Goal: Information Seeking & Learning: Find specific fact

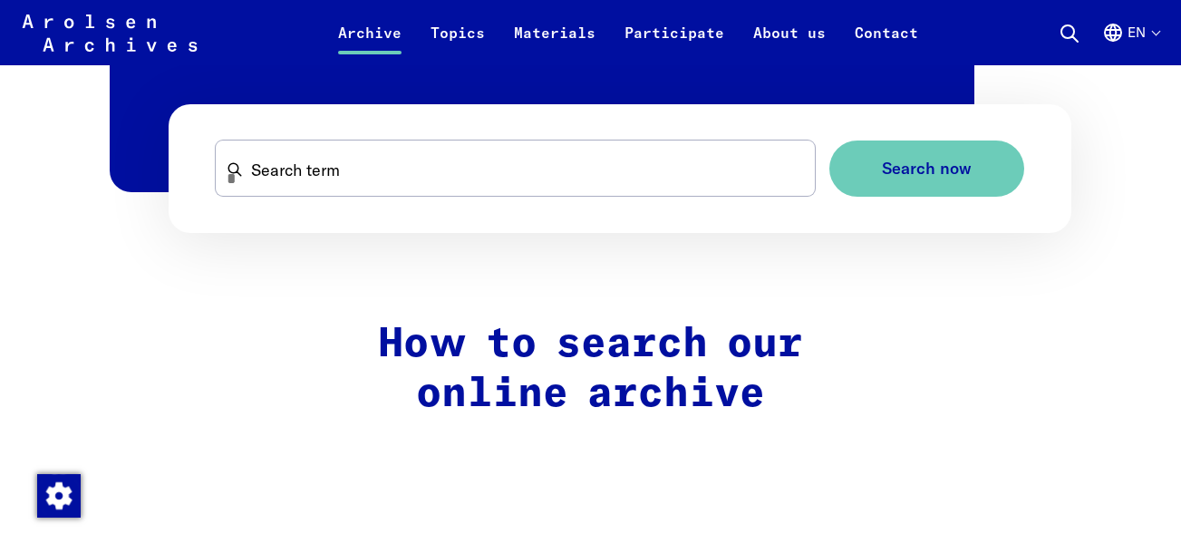
scroll to position [1182, 0]
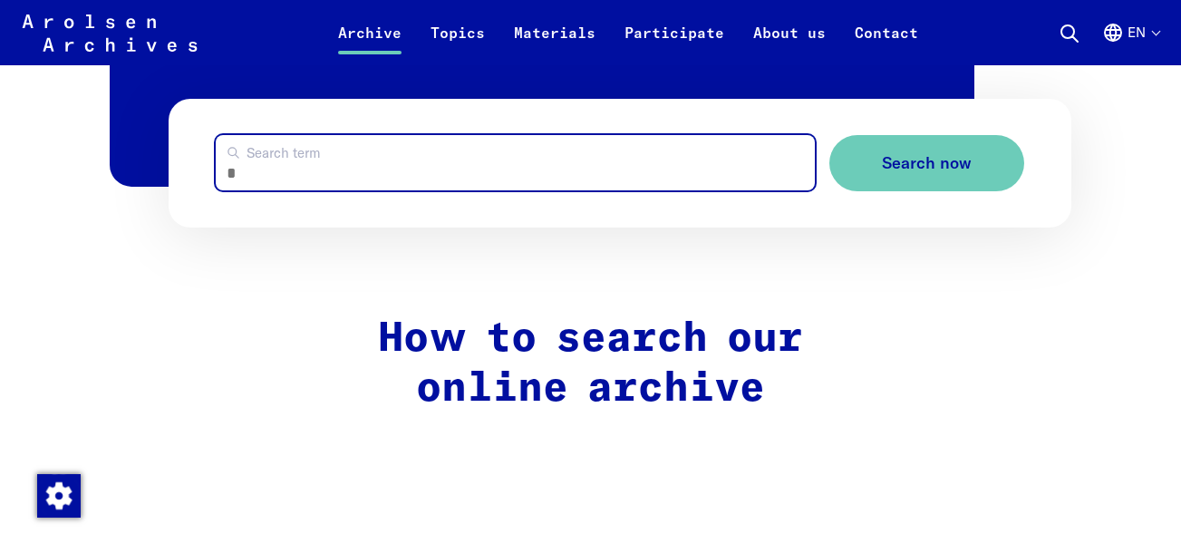
click at [285, 169] on input "Search term" at bounding box center [516, 162] width 600 height 55
paste input "**********"
type input "**********"
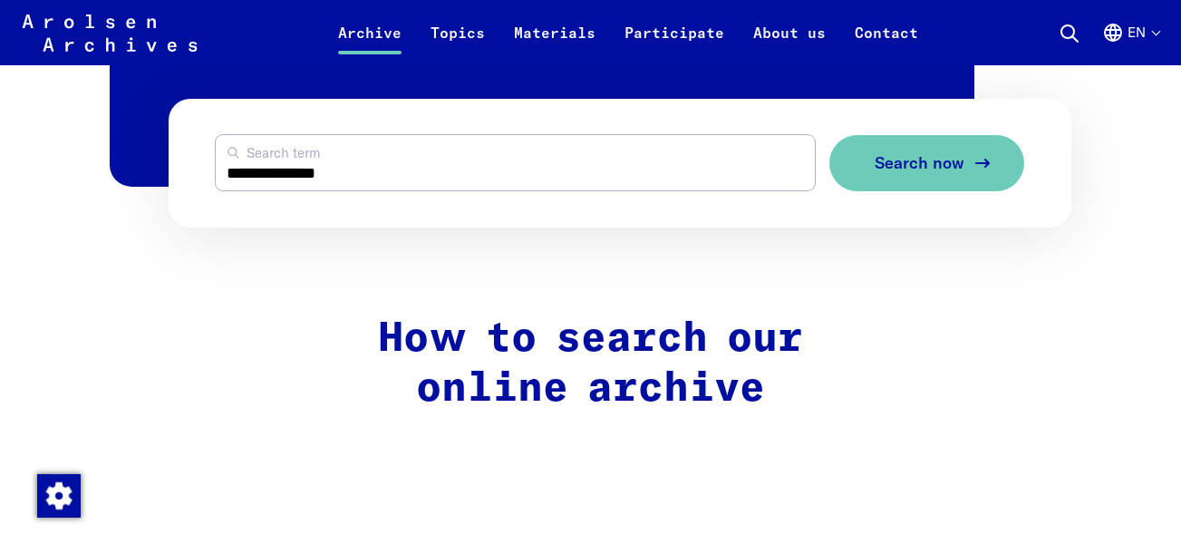
click at [934, 161] on span "Search now" at bounding box center [920, 163] width 90 height 19
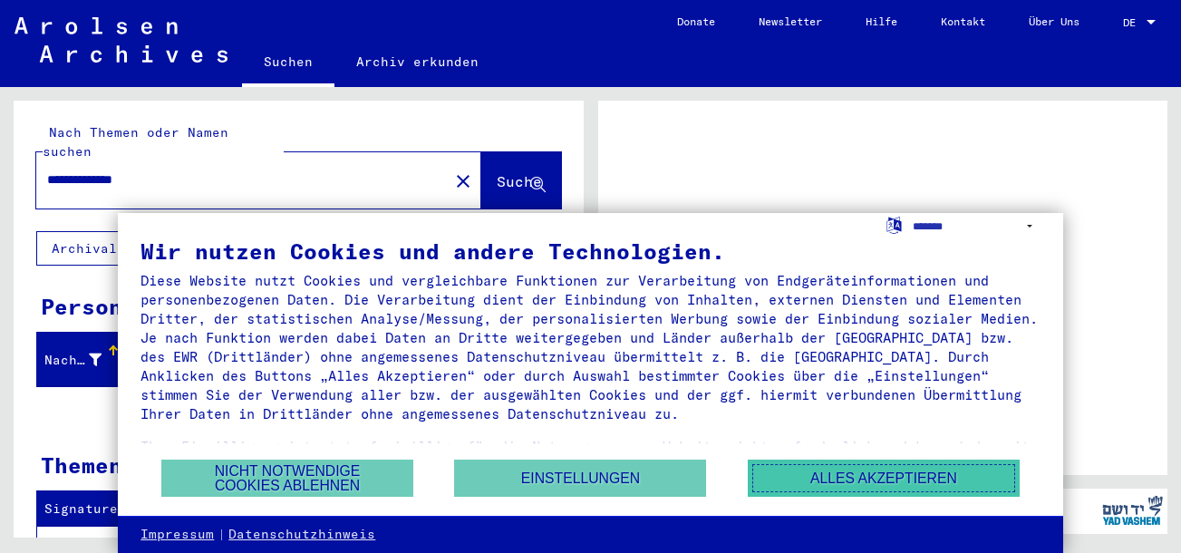
click at [924, 474] on button "Alles akzeptieren" at bounding box center [884, 477] width 272 height 37
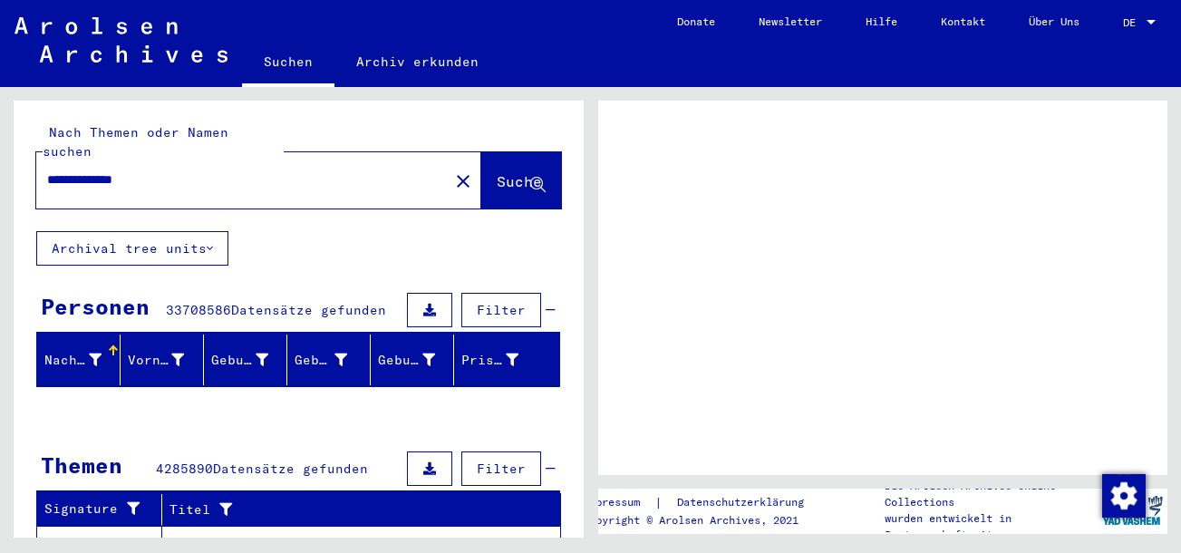
click at [497, 172] on span "Suche" at bounding box center [519, 181] width 45 height 18
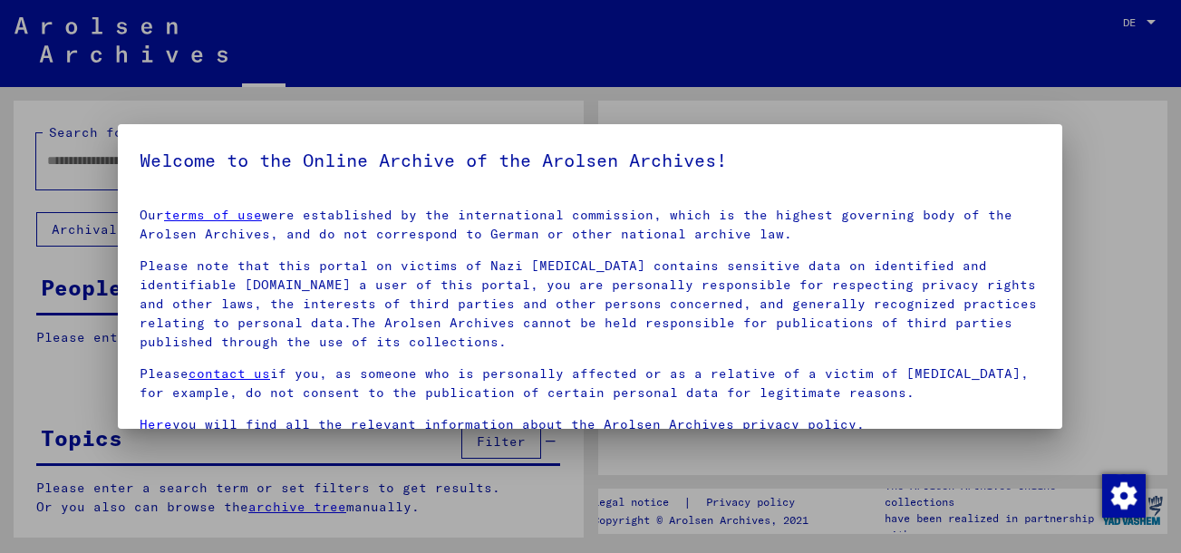
type input "**********"
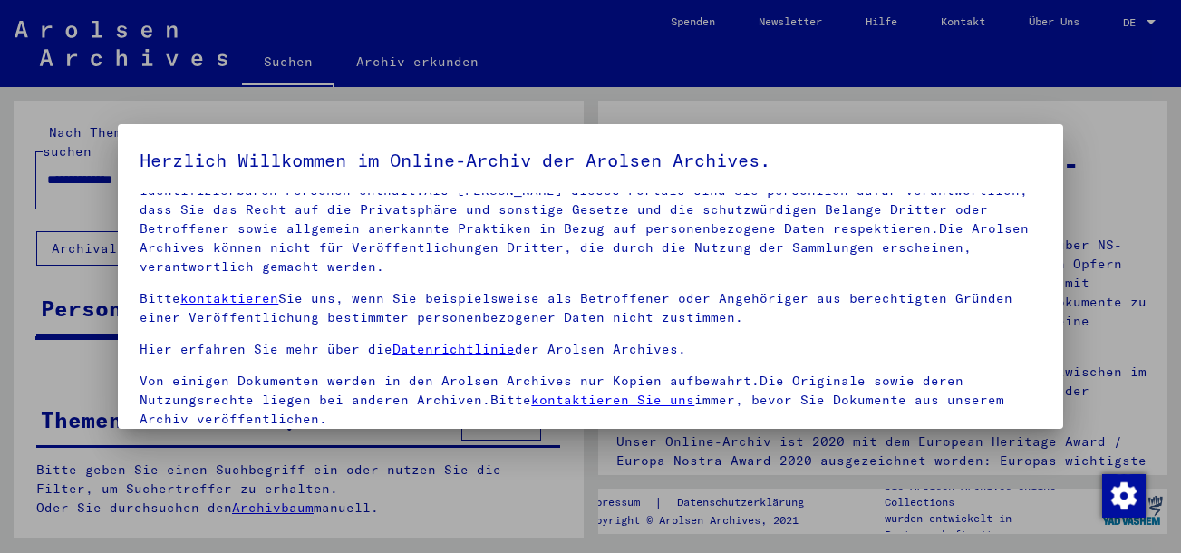
scroll to position [146, 0]
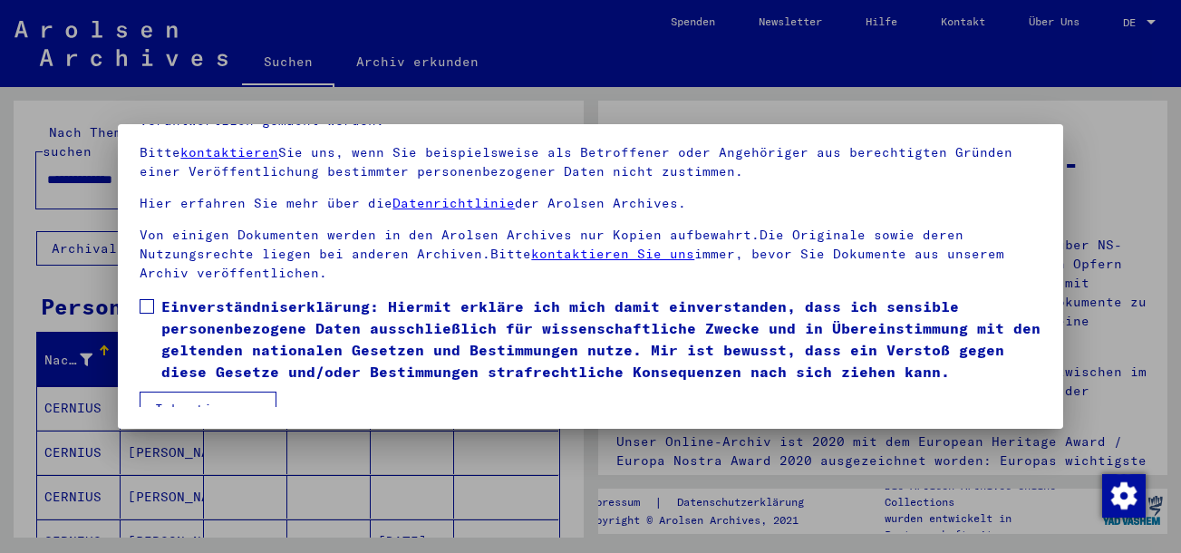
click at [140, 299] on span at bounding box center [147, 306] width 15 height 15
click at [171, 392] on button "Ich stimme zu" at bounding box center [208, 409] width 137 height 34
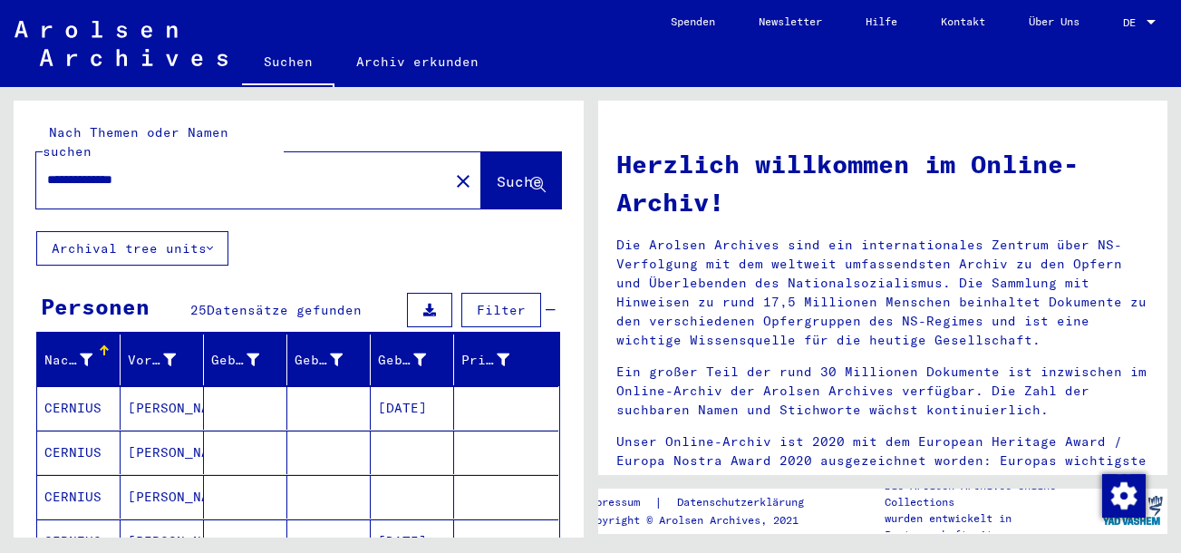
click at [254, 430] on mat-cell at bounding box center [245, 452] width 83 height 44
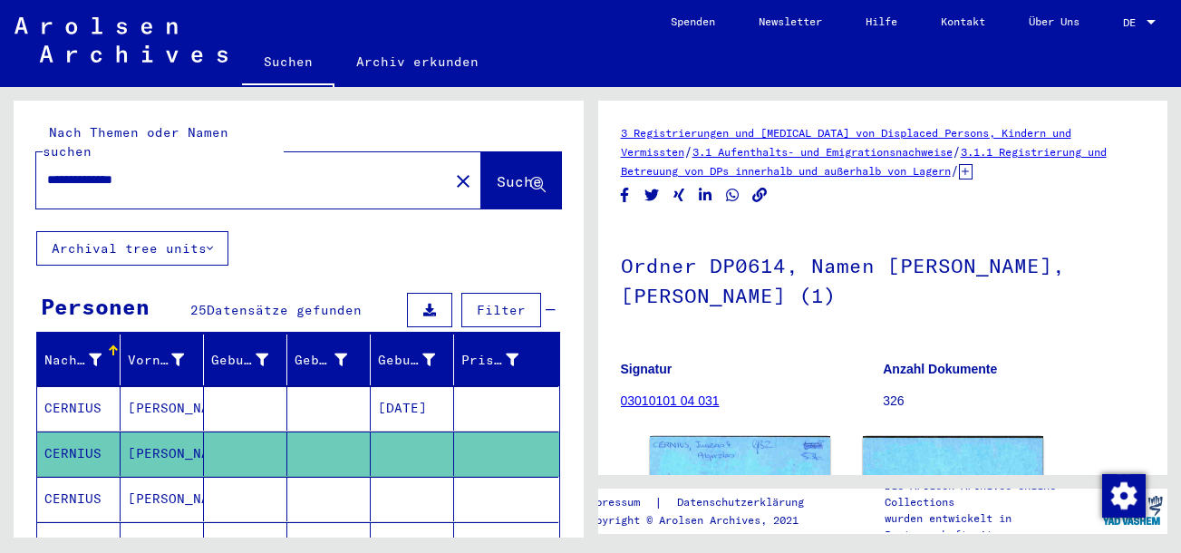
click at [297, 394] on mat-cell at bounding box center [328, 408] width 83 height 44
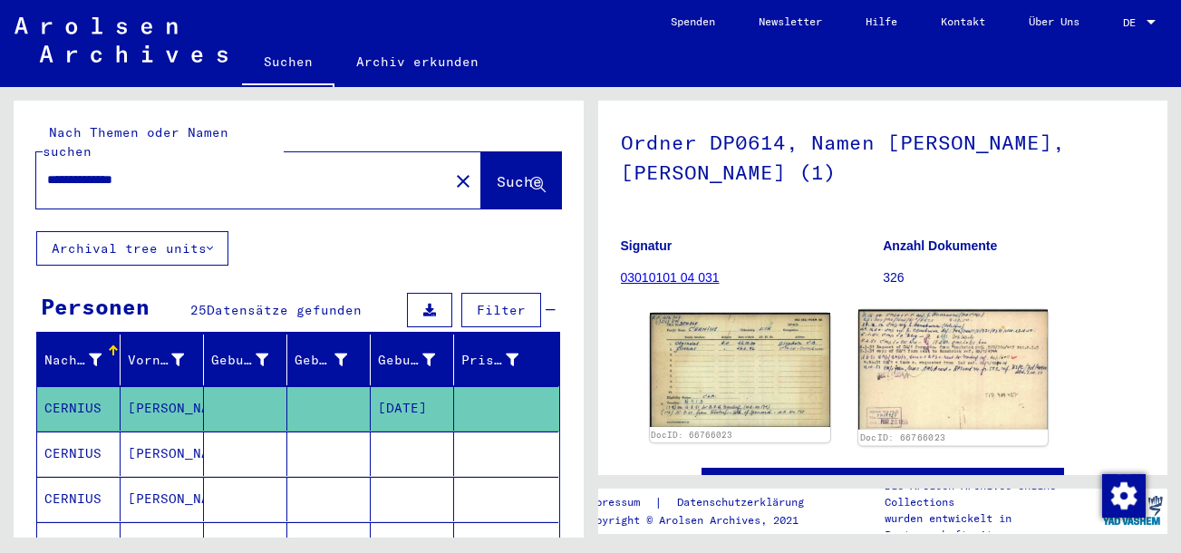
click at [897, 342] on img at bounding box center [952, 370] width 189 height 120
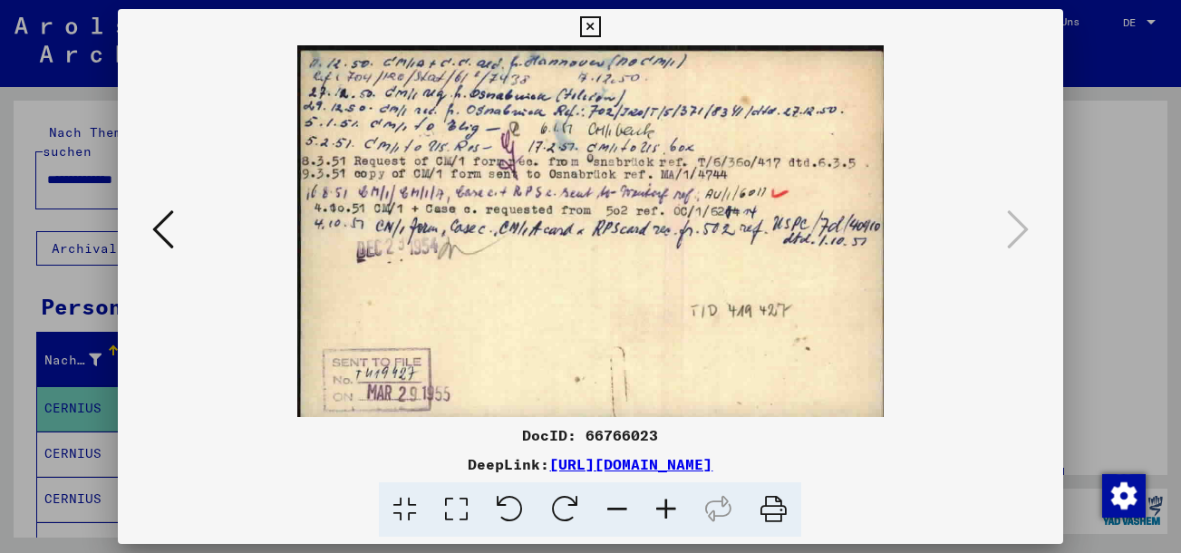
click at [1110, 128] on div at bounding box center [590, 276] width 1181 height 553
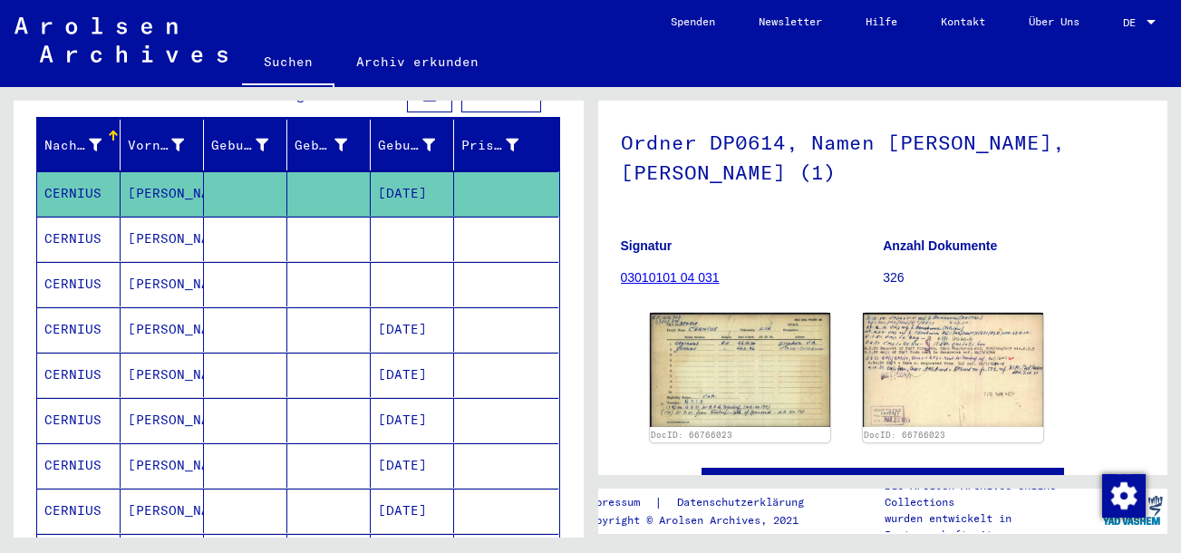
scroll to position [216, 0]
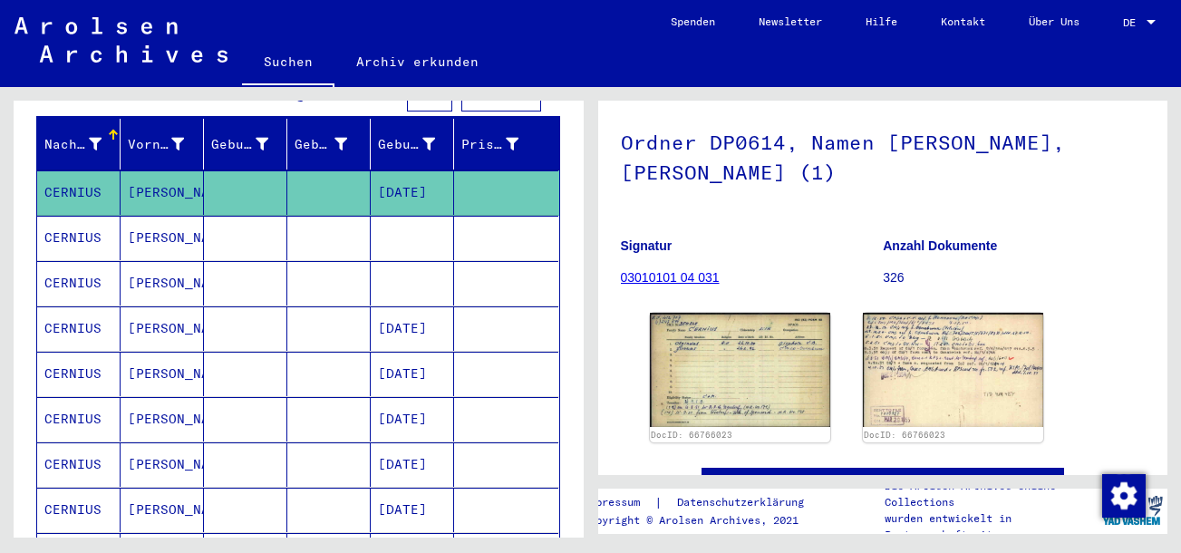
click at [280, 238] on mat-cell at bounding box center [245, 238] width 83 height 44
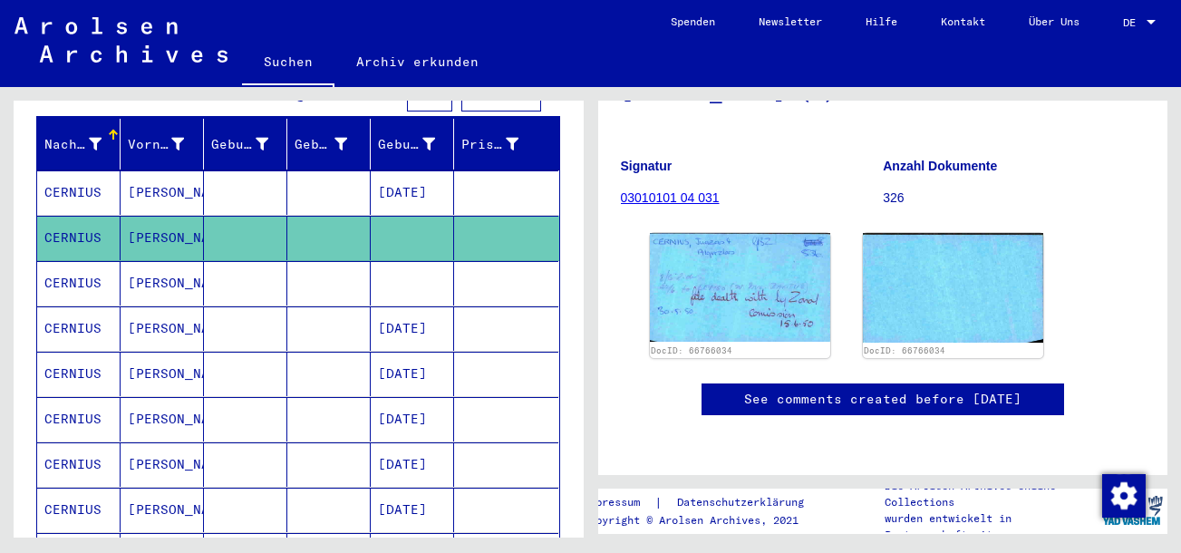
scroll to position [298, 0]
click at [344, 279] on mat-cell at bounding box center [328, 283] width 83 height 44
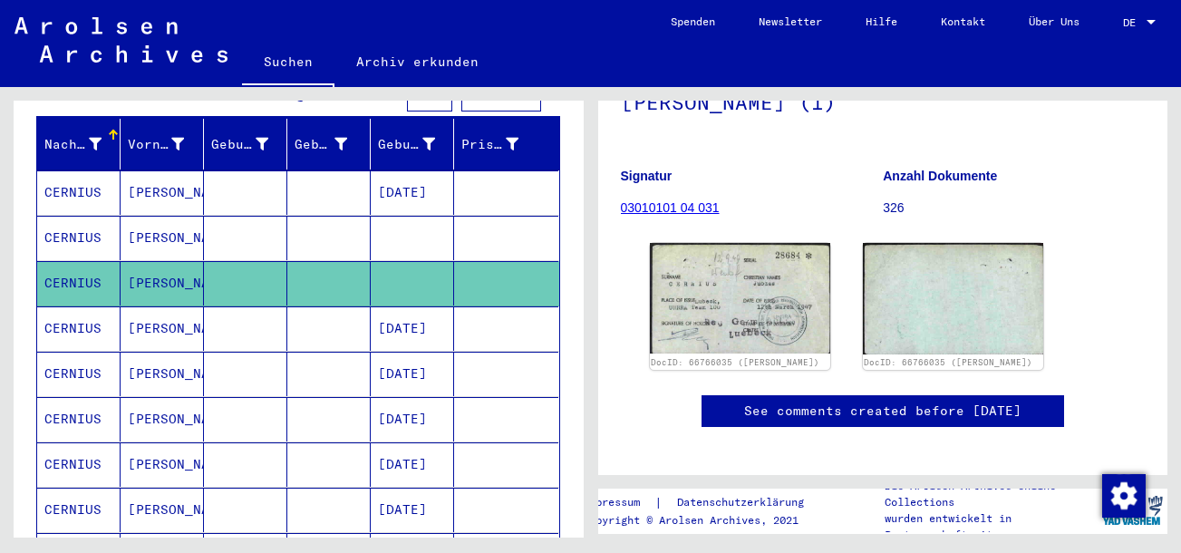
scroll to position [194, 0]
click at [401, 316] on mat-cell "[DATE]" at bounding box center [412, 328] width 83 height 44
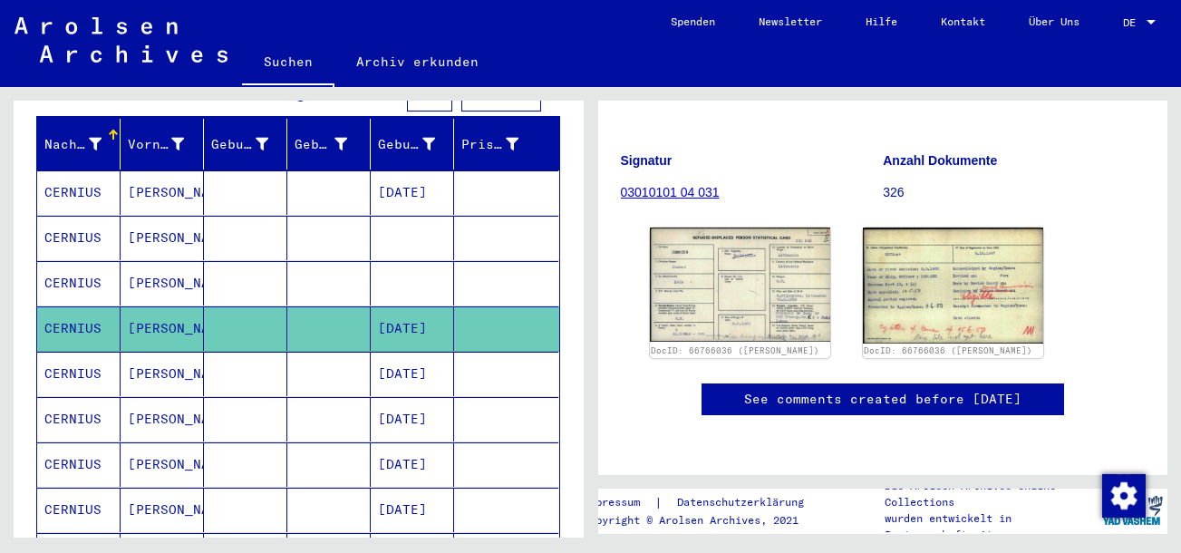
scroll to position [289, 0]
click at [972, 225] on img at bounding box center [952, 285] width 189 height 121
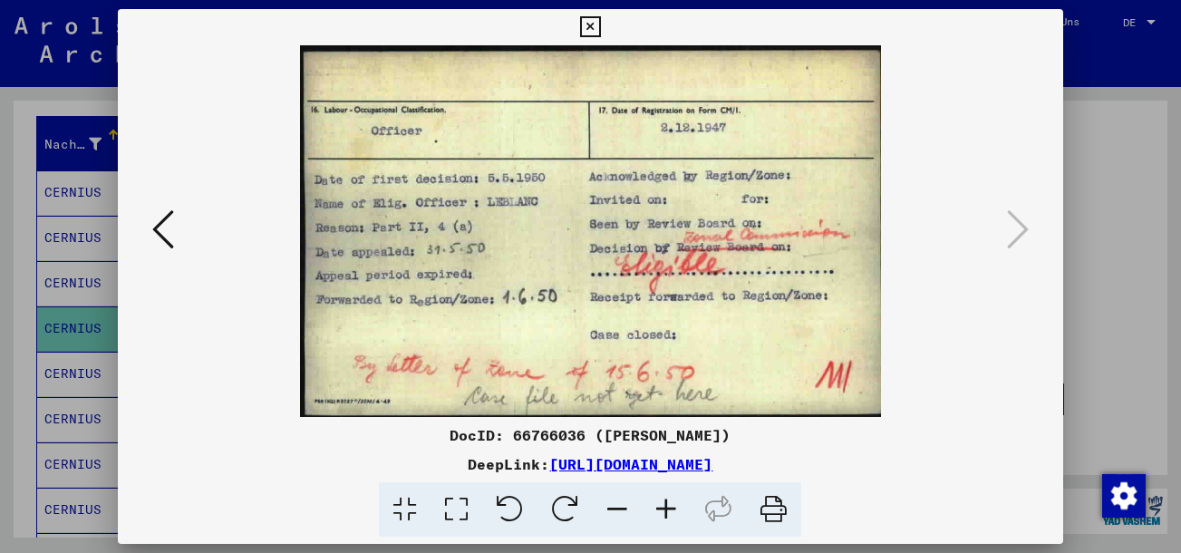
click at [1119, 142] on div at bounding box center [590, 276] width 1181 height 553
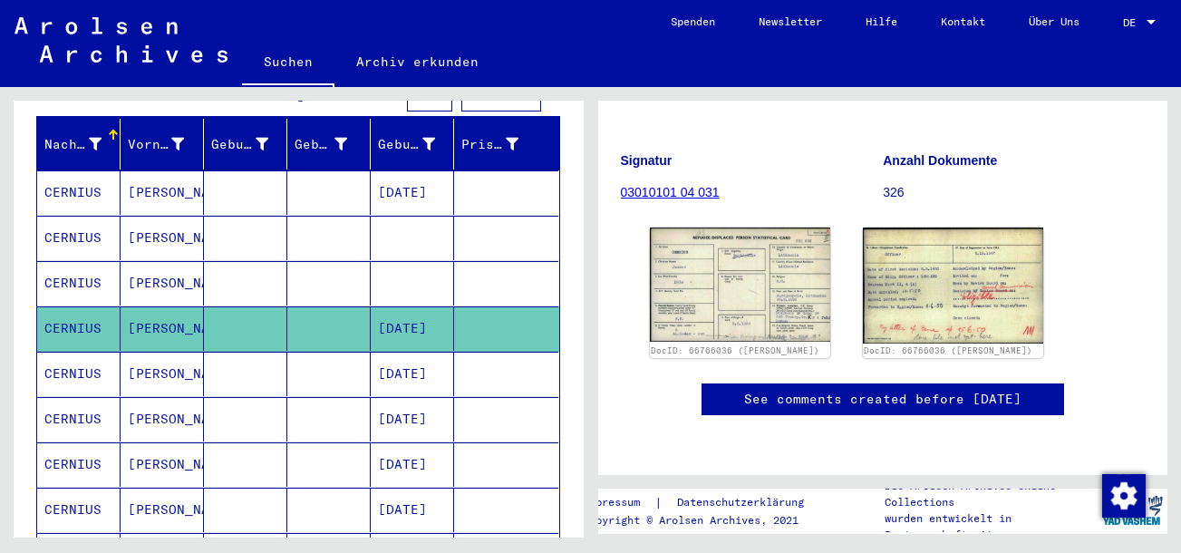
click at [301, 352] on mat-cell at bounding box center [328, 374] width 83 height 44
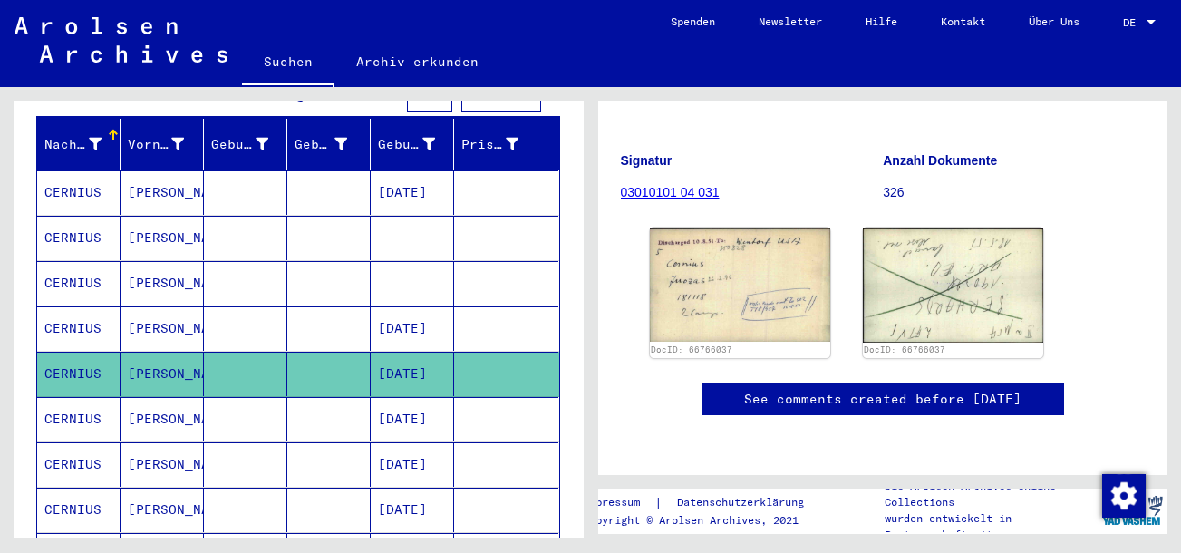
scroll to position [284, 0]
click at [281, 397] on mat-cell at bounding box center [245, 419] width 83 height 44
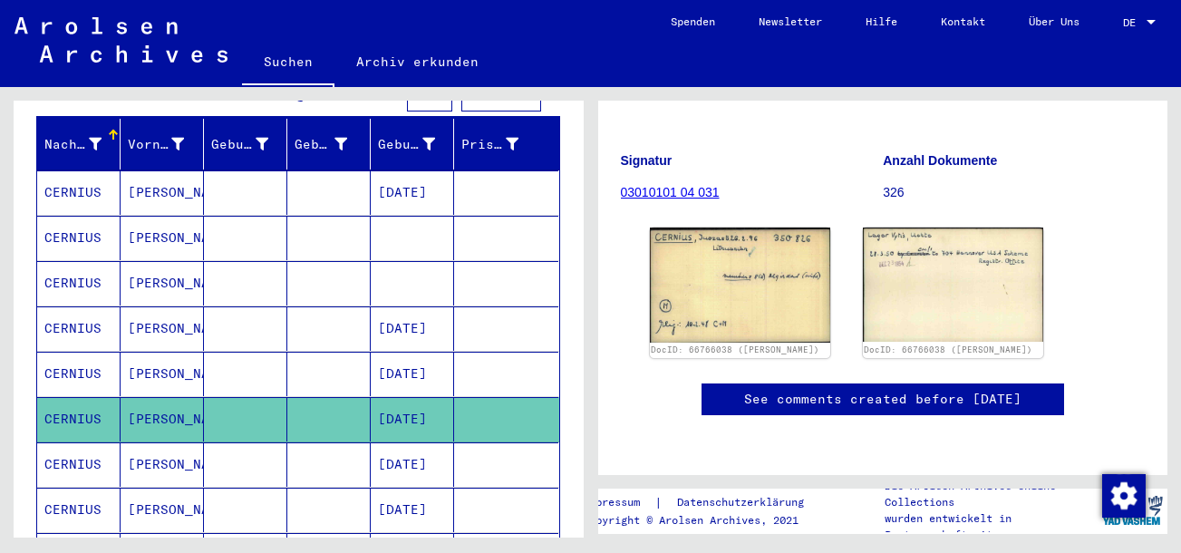
scroll to position [274, 0]
click at [340, 444] on mat-cell at bounding box center [328, 464] width 83 height 44
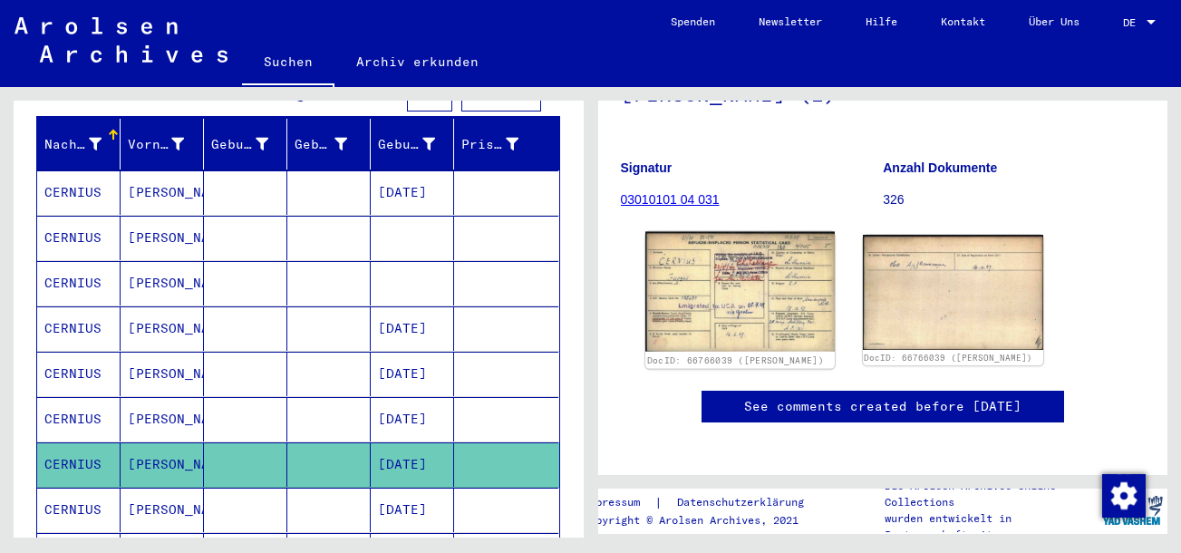
click at [693, 305] on img at bounding box center [739, 292] width 189 height 120
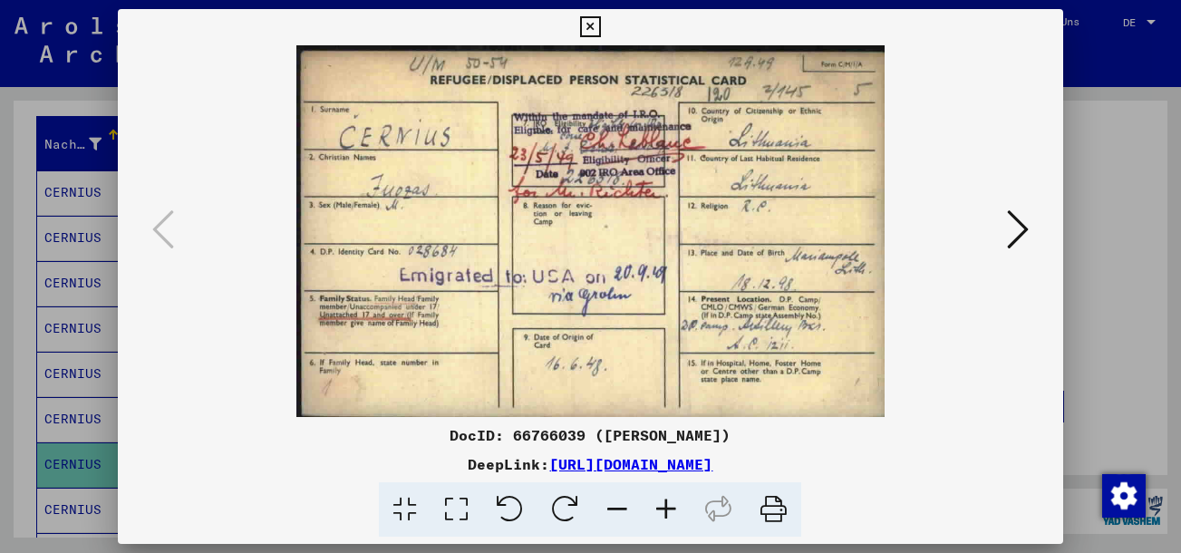
click at [1070, 216] on div at bounding box center [590, 276] width 1181 height 553
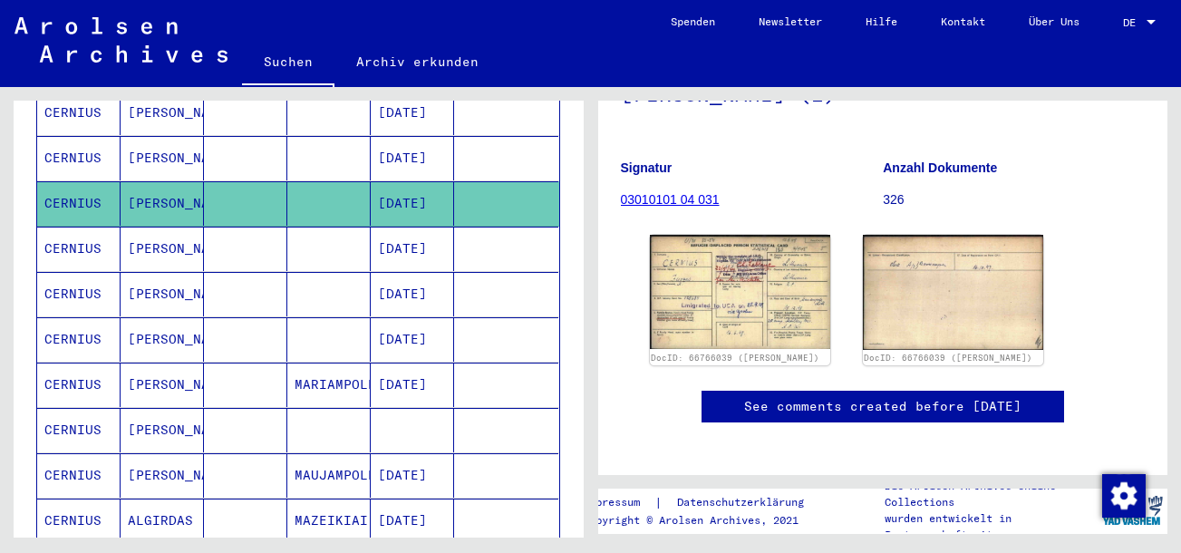
click at [378, 204] on mat-cell "[DATE]" at bounding box center [412, 203] width 83 height 44
click at [383, 227] on mat-cell "[DATE]" at bounding box center [412, 249] width 83 height 44
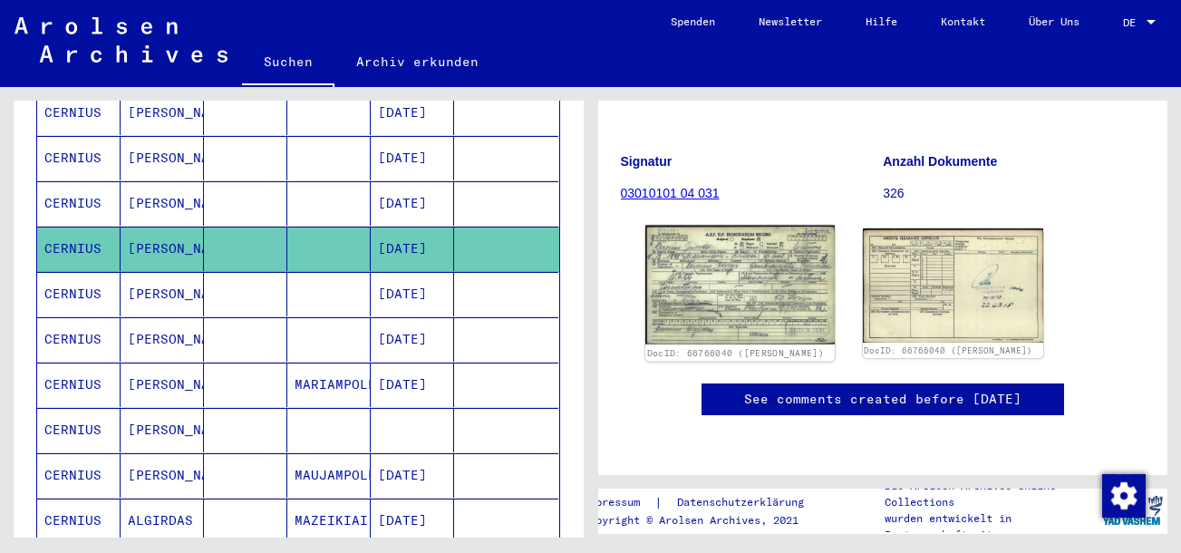
click at [769, 226] on img at bounding box center [739, 286] width 189 height 120
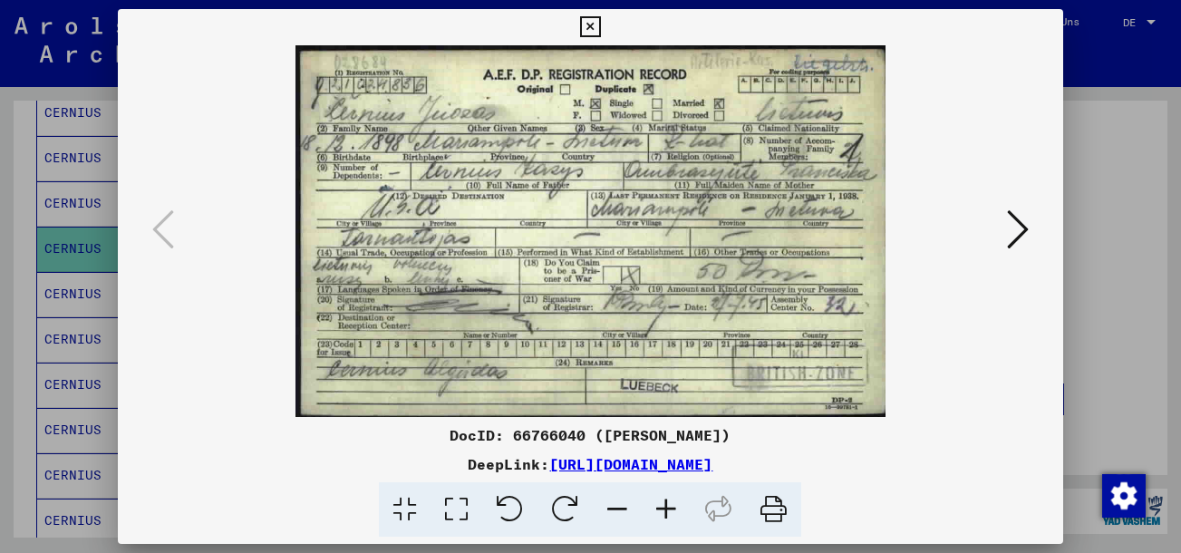
click at [1072, 146] on div at bounding box center [590, 276] width 1181 height 553
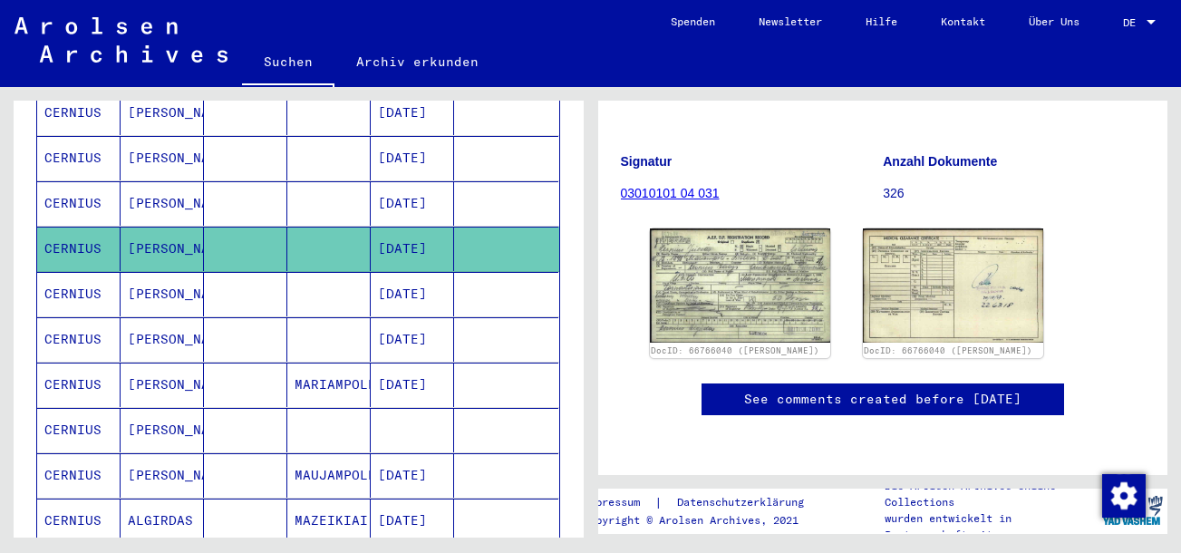
click at [204, 283] on mat-cell at bounding box center [245, 294] width 83 height 44
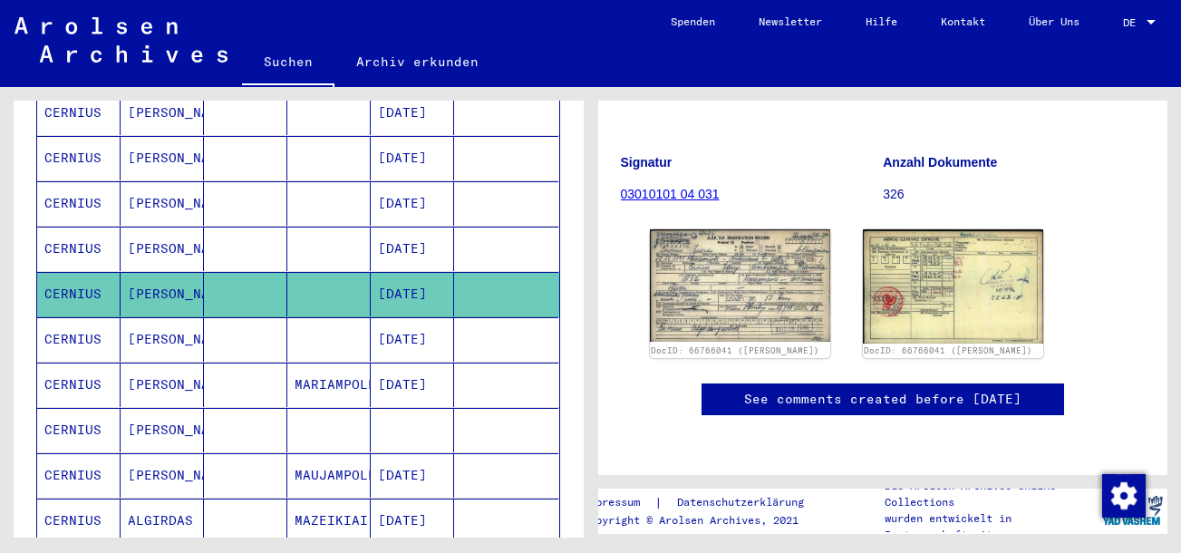
click at [363, 317] on mat-cell at bounding box center [328, 339] width 83 height 44
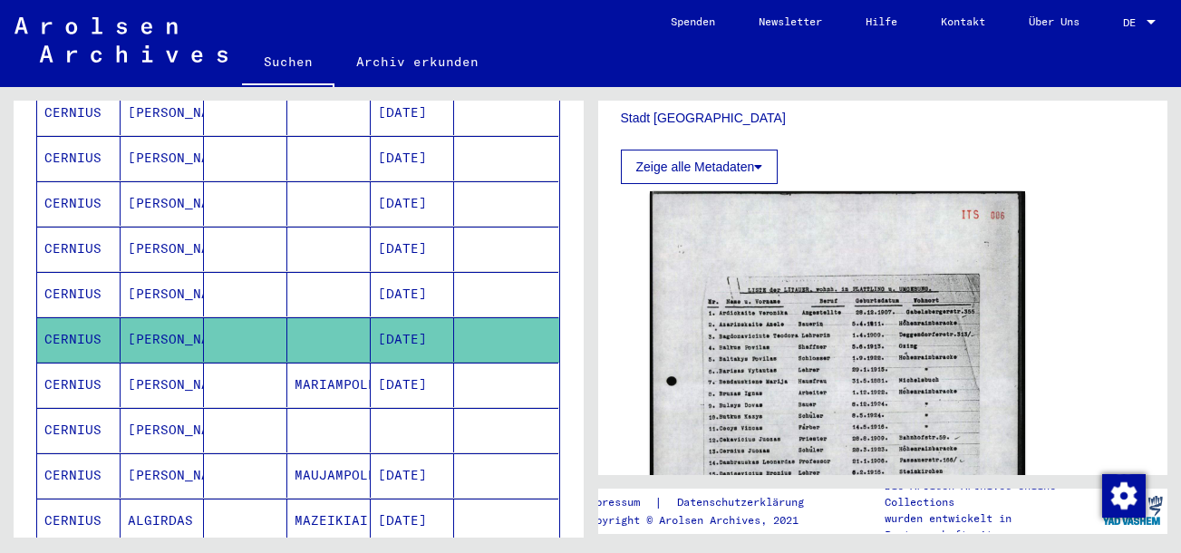
click at [459, 363] on mat-cell at bounding box center [506, 385] width 104 height 44
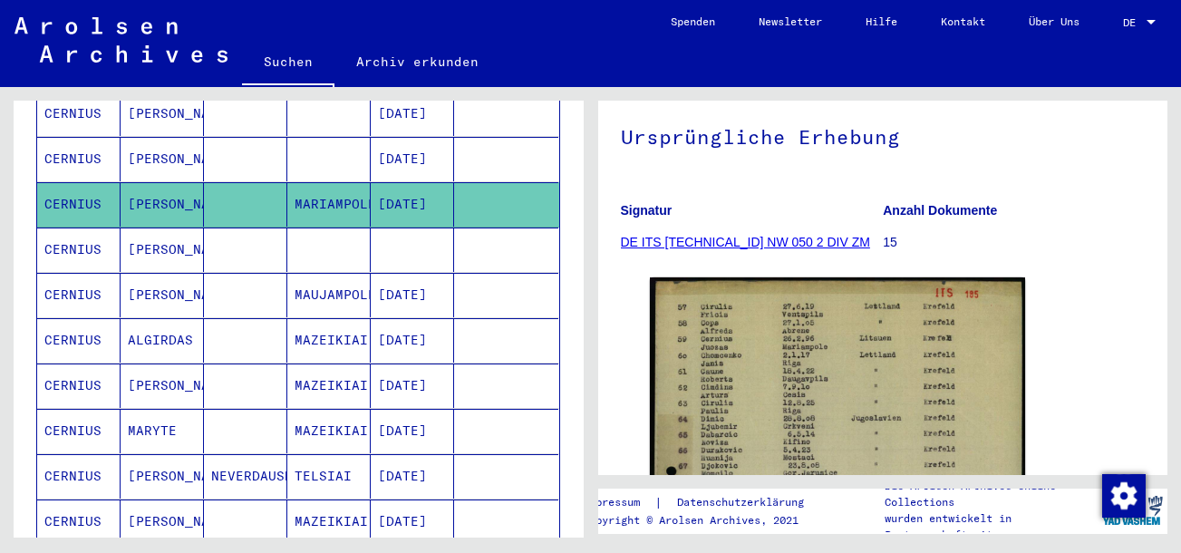
click at [296, 233] on mat-cell at bounding box center [328, 249] width 83 height 44
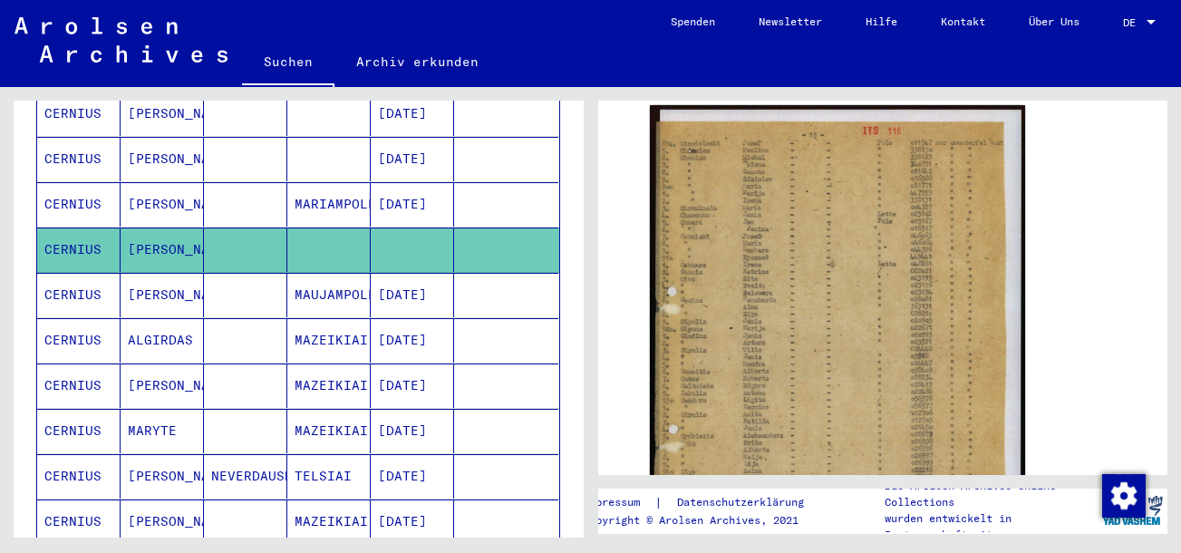
click at [437, 273] on mat-cell "[DATE]" at bounding box center [412, 295] width 83 height 44
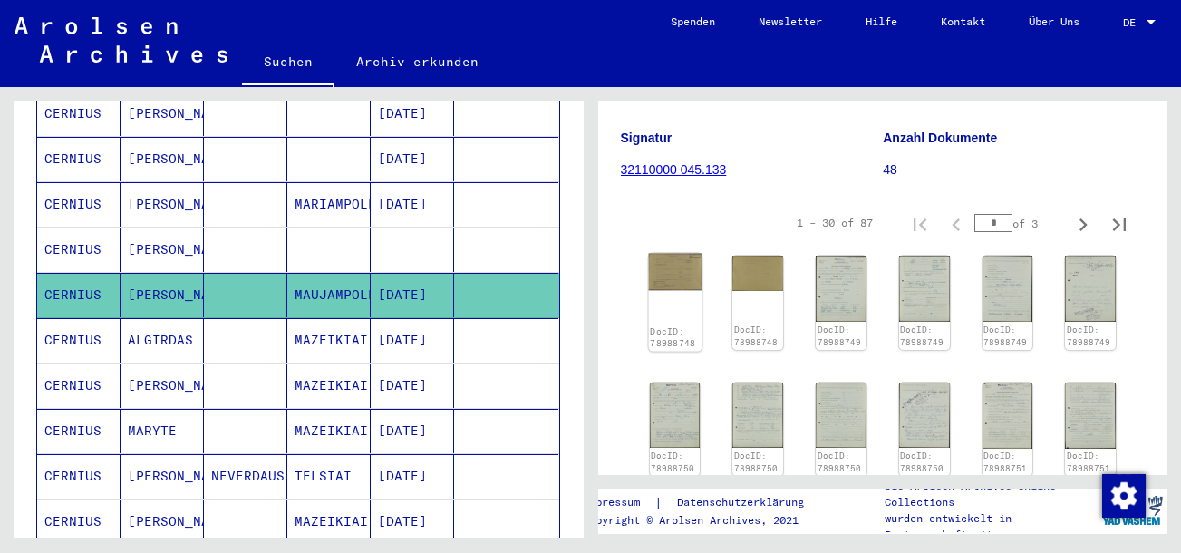
click at [670, 254] on img at bounding box center [674, 272] width 53 height 37
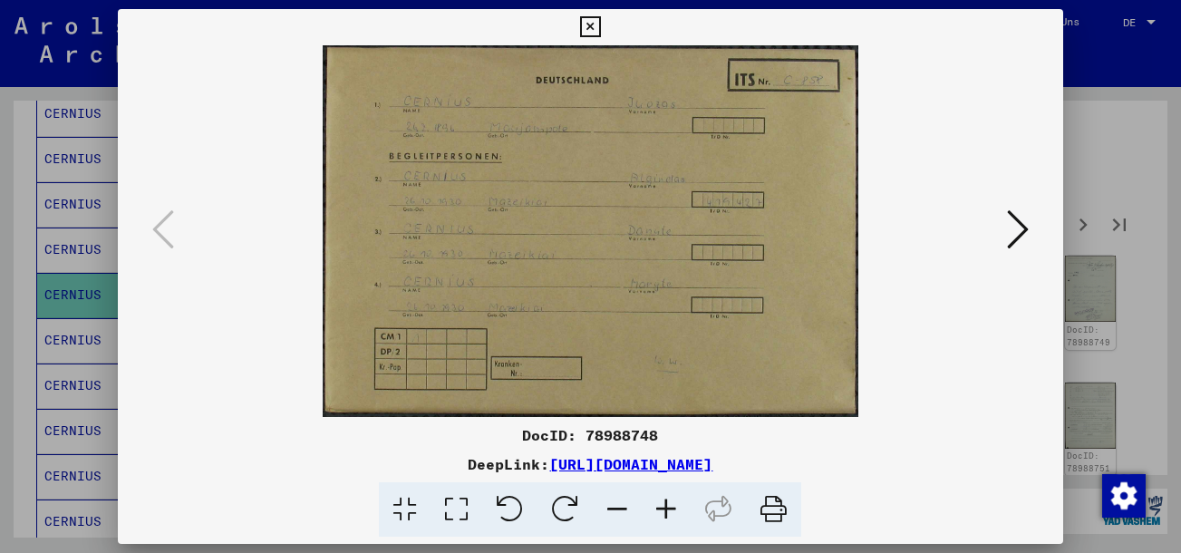
click at [1013, 230] on icon at bounding box center [1018, 230] width 22 height 44
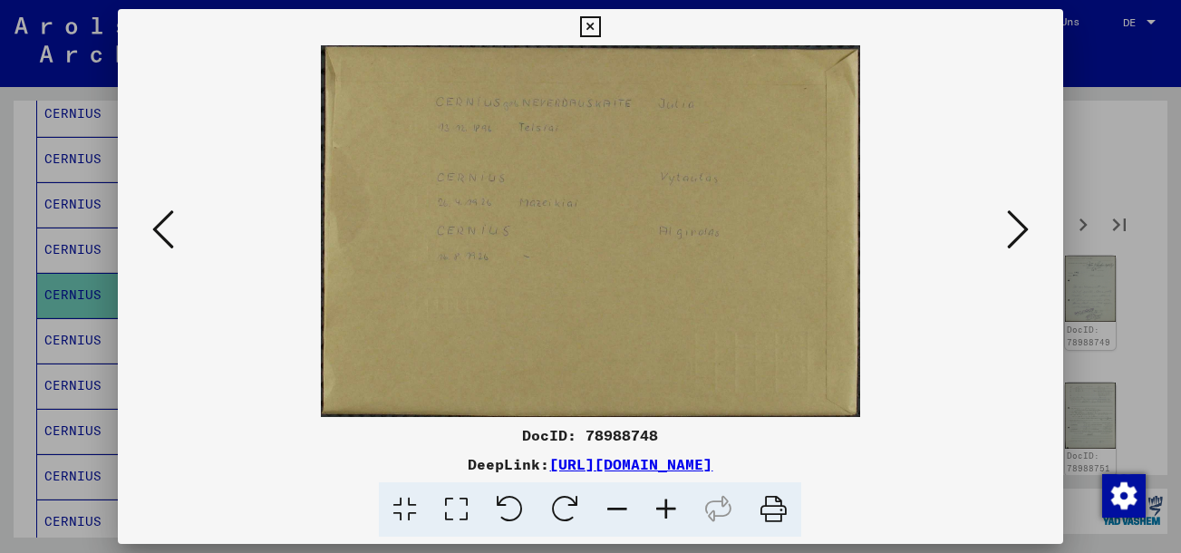
click at [1013, 230] on icon at bounding box center [1018, 230] width 22 height 44
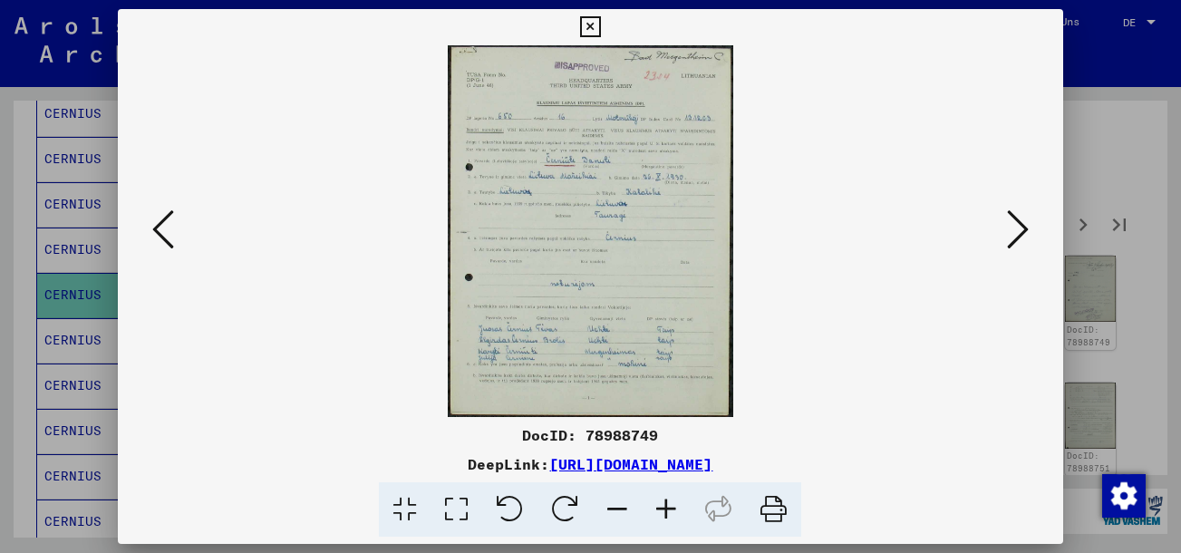
click at [1013, 230] on icon at bounding box center [1018, 230] width 22 height 44
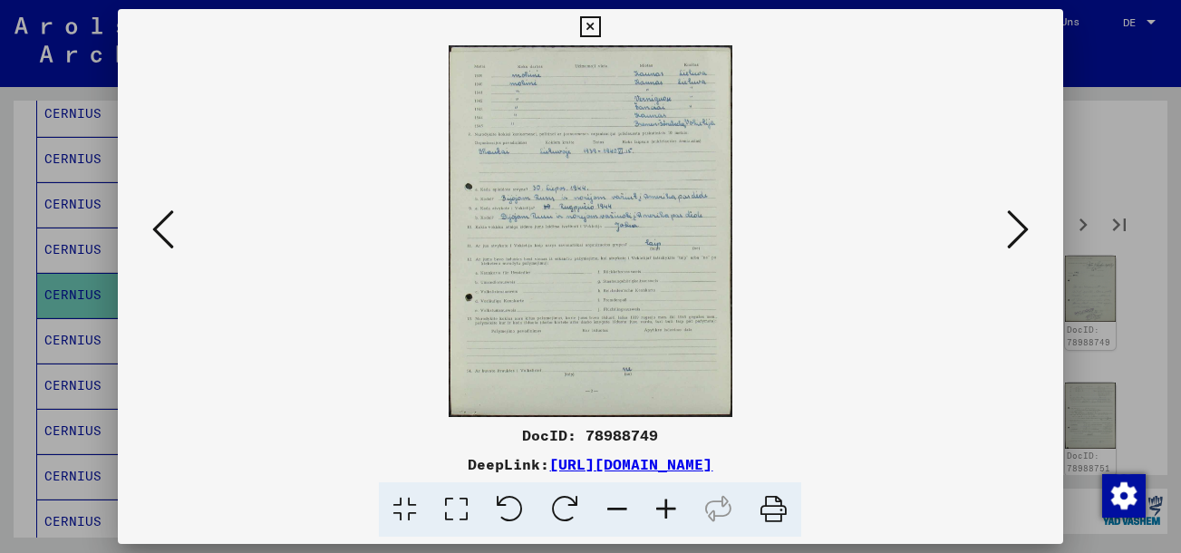
click at [684, 510] on icon at bounding box center [666, 509] width 49 height 55
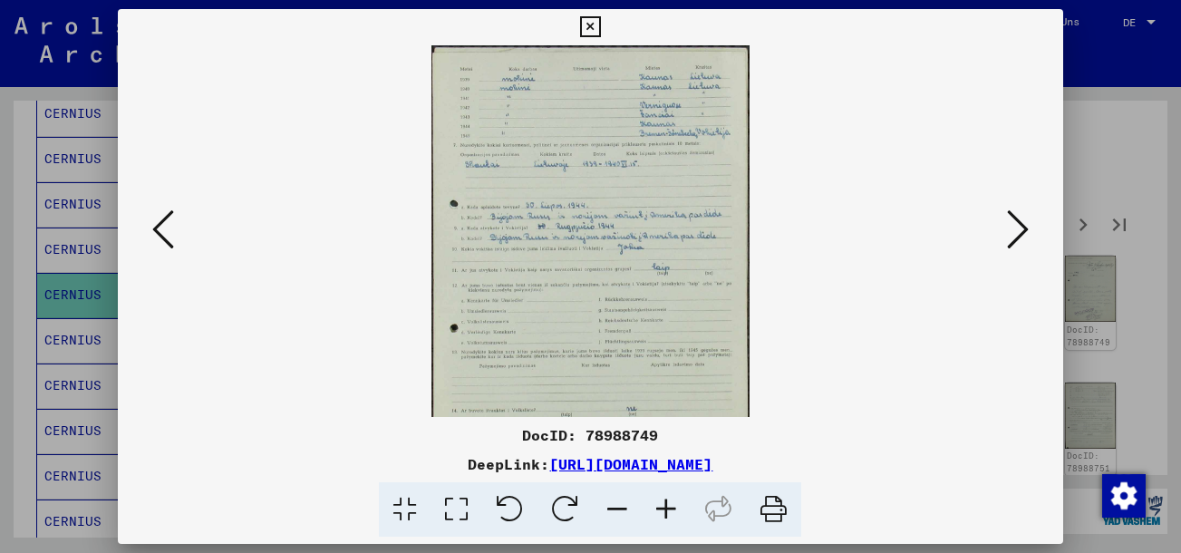
click at [684, 510] on icon at bounding box center [666, 509] width 49 height 55
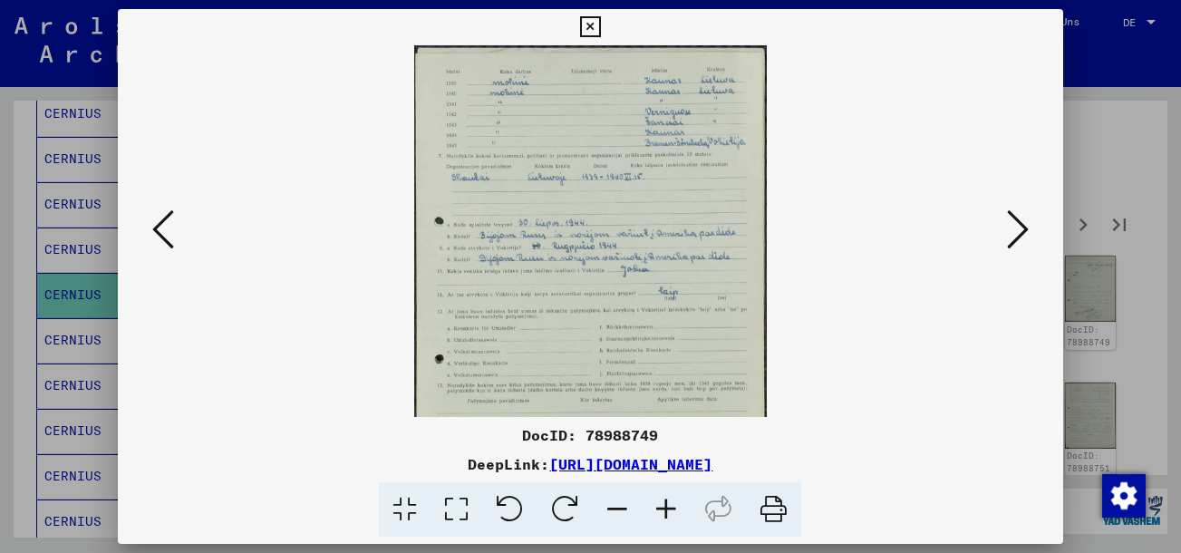
click at [684, 510] on icon at bounding box center [666, 509] width 49 height 55
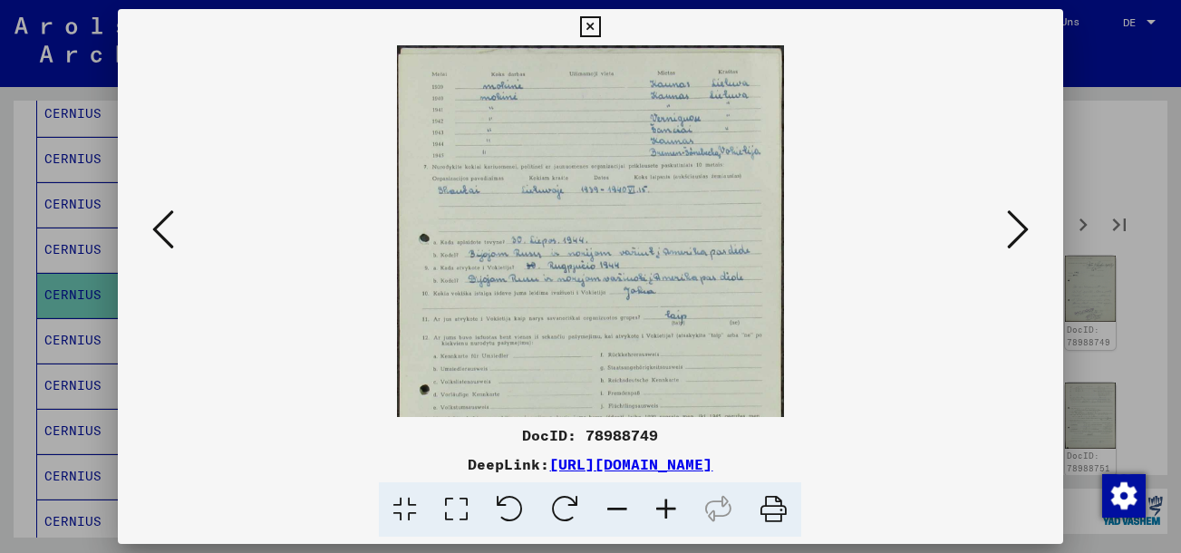
click at [684, 510] on icon at bounding box center [666, 509] width 49 height 55
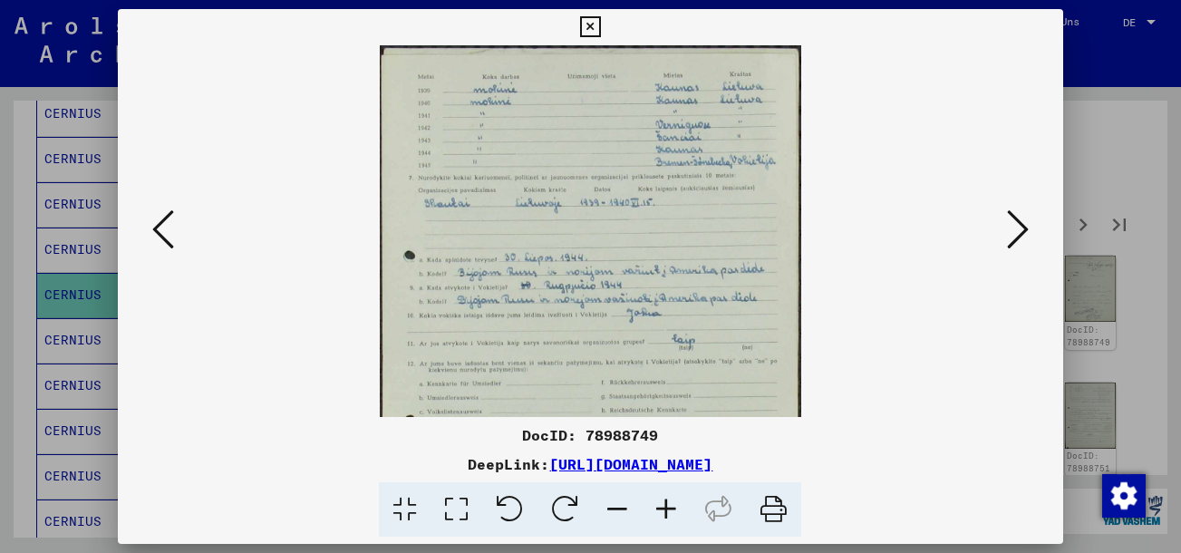
click at [1029, 223] on button at bounding box center [1017, 231] width 33 height 52
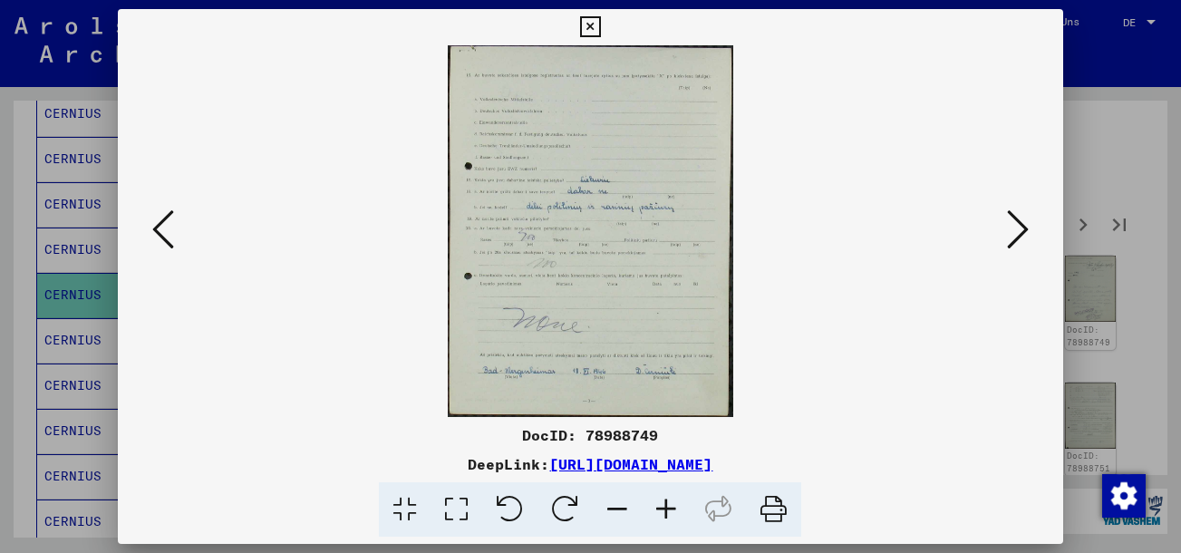
click at [1029, 223] on button at bounding box center [1017, 231] width 33 height 52
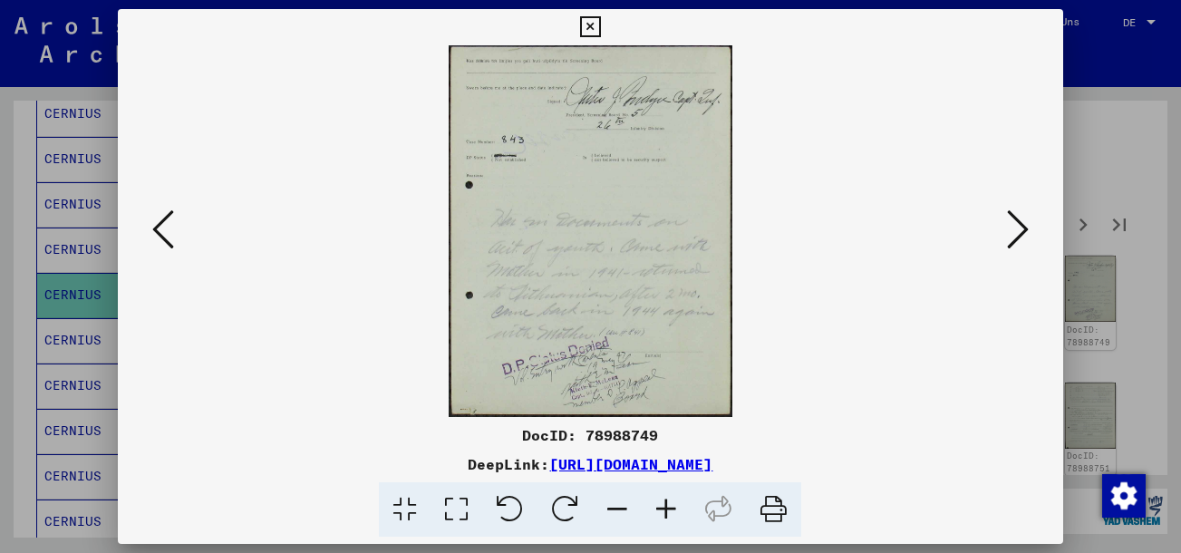
click at [1029, 225] on button at bounding box center [1017, 231] width 33 height 52
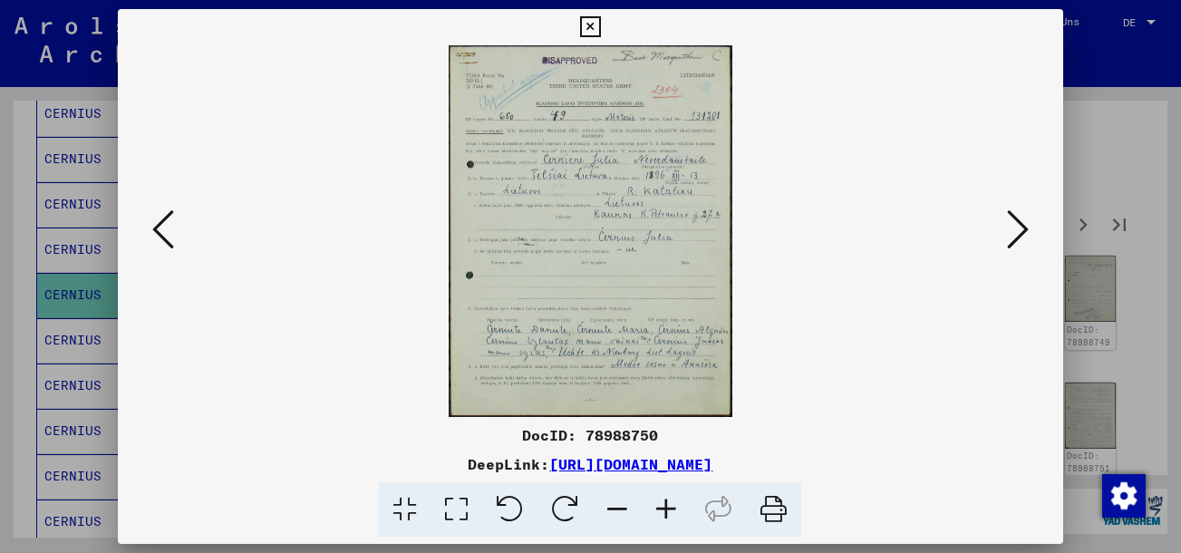
click at [1029, 225] on button at bounding box center [1017, 231] width 33 height 52
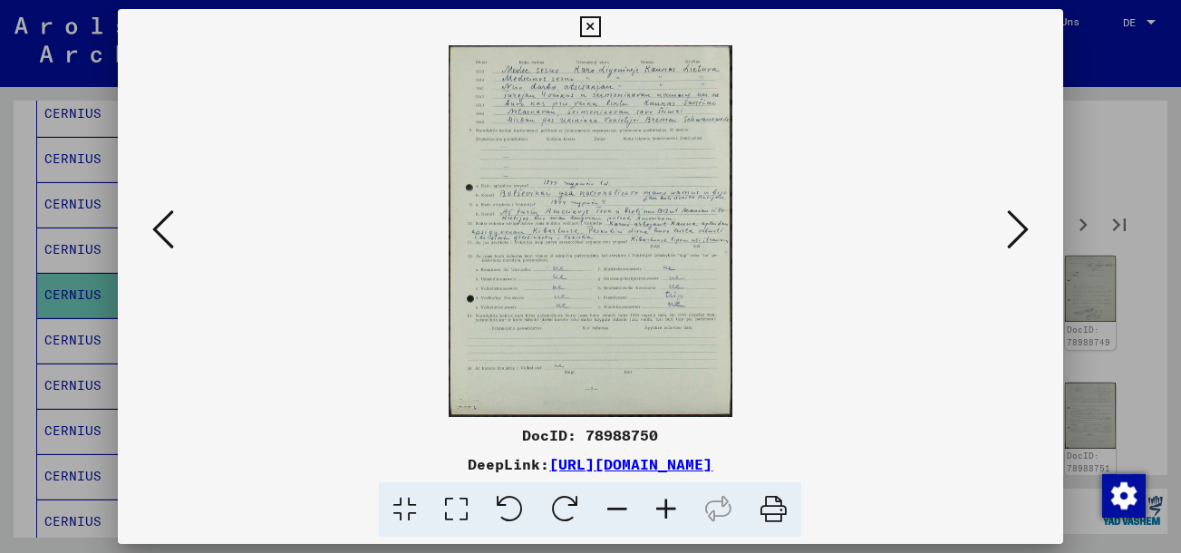
click at [1021, 235] on icon at bounding box center [1018, 230] width 22 height 44
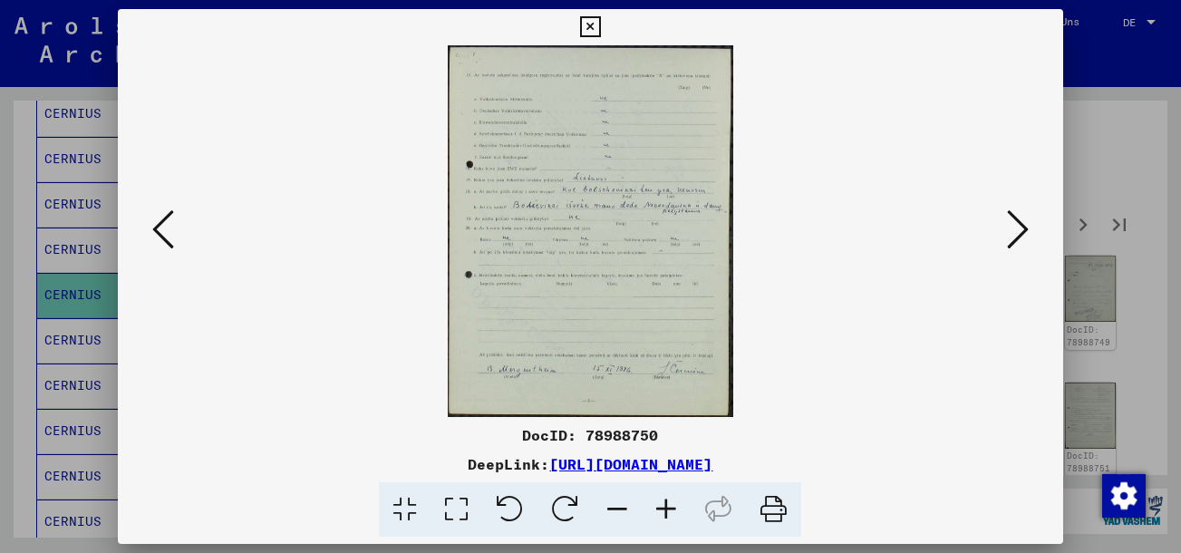
click at [1021, 234] on icon at bounding box center [1018, 230] width 22 height 44
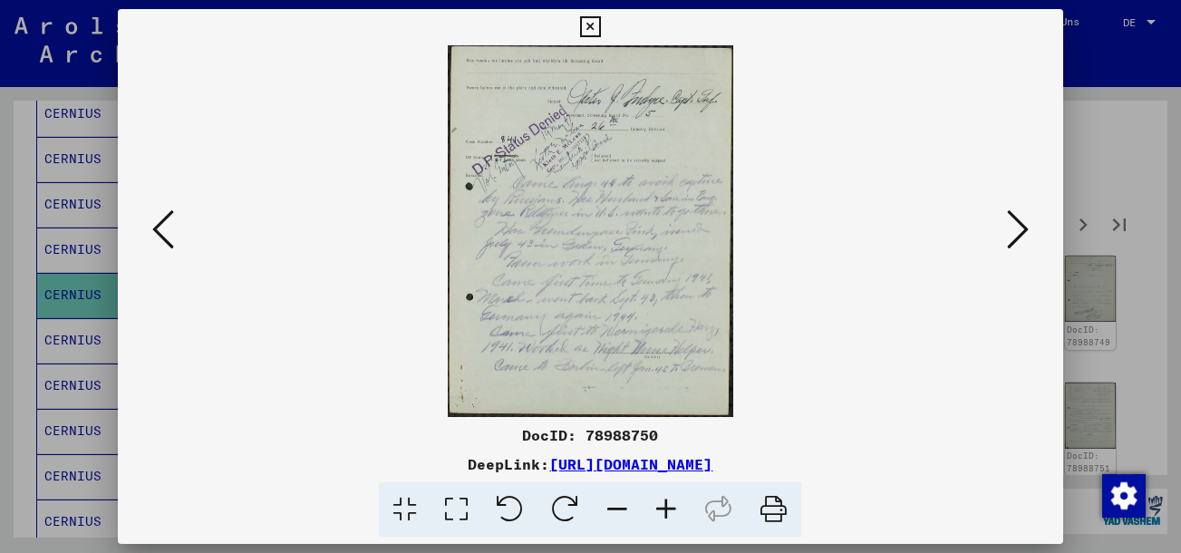
click at [1026, 238] on icon at bounding box center [1018, 230] width 22 height 44
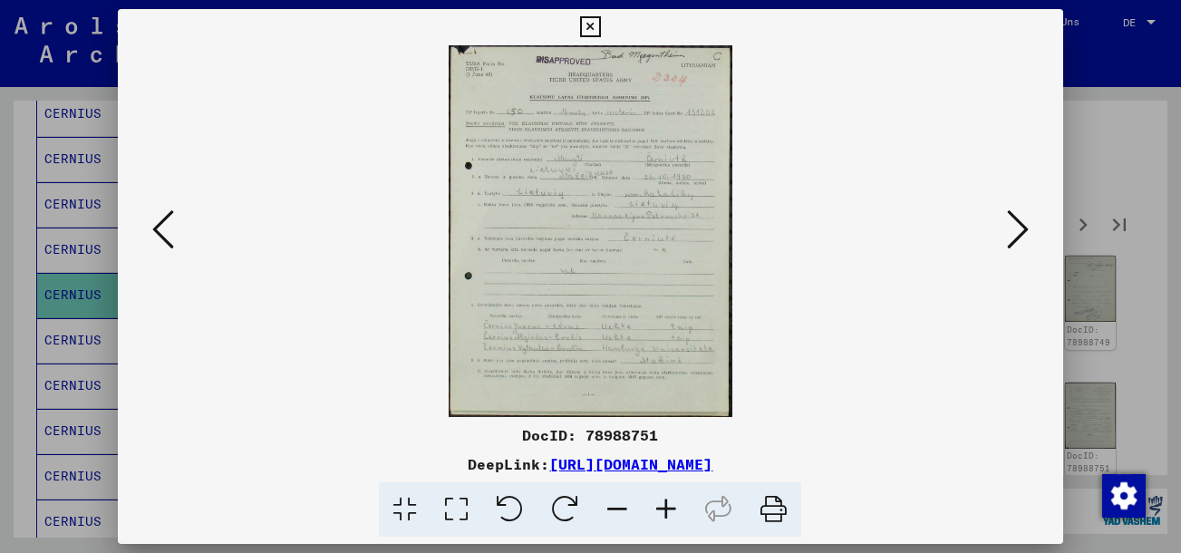
click at [1019, 229] on icon at bounding box center [1018, 230] width 22 height 44
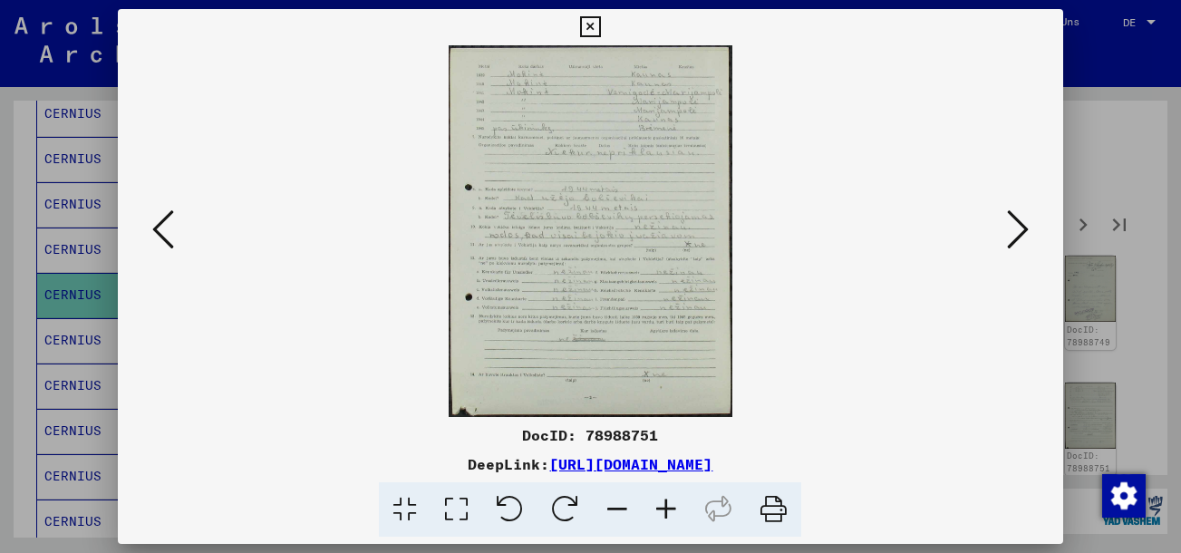
click at [1021, 254] on button at bounding box center [1017, 231] width 33 height 52
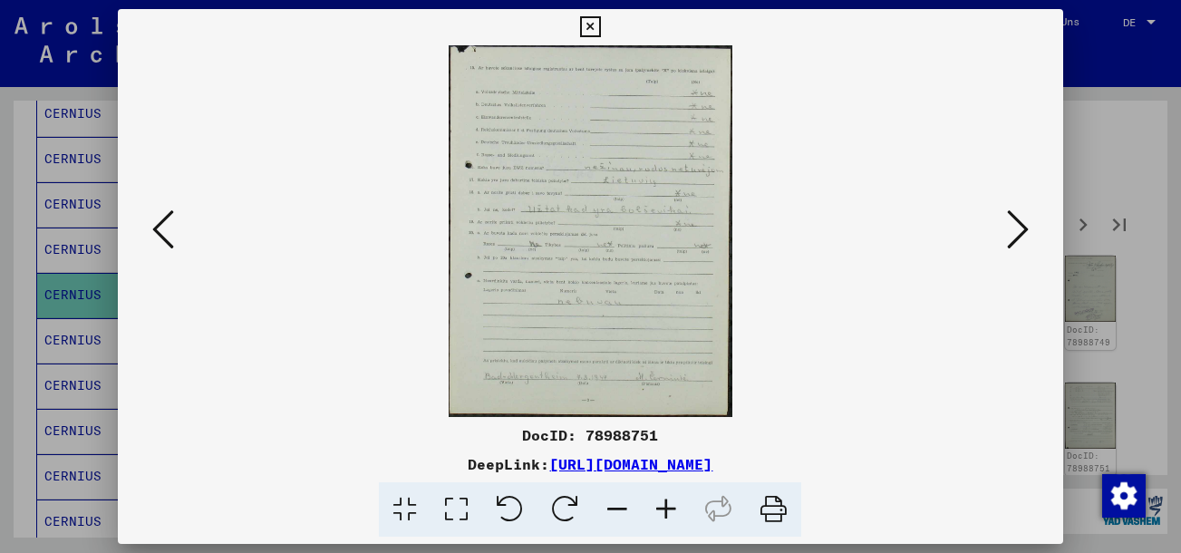
click at [1021, 250] on icon at bounding box center [1018, 230] width 22 height 44
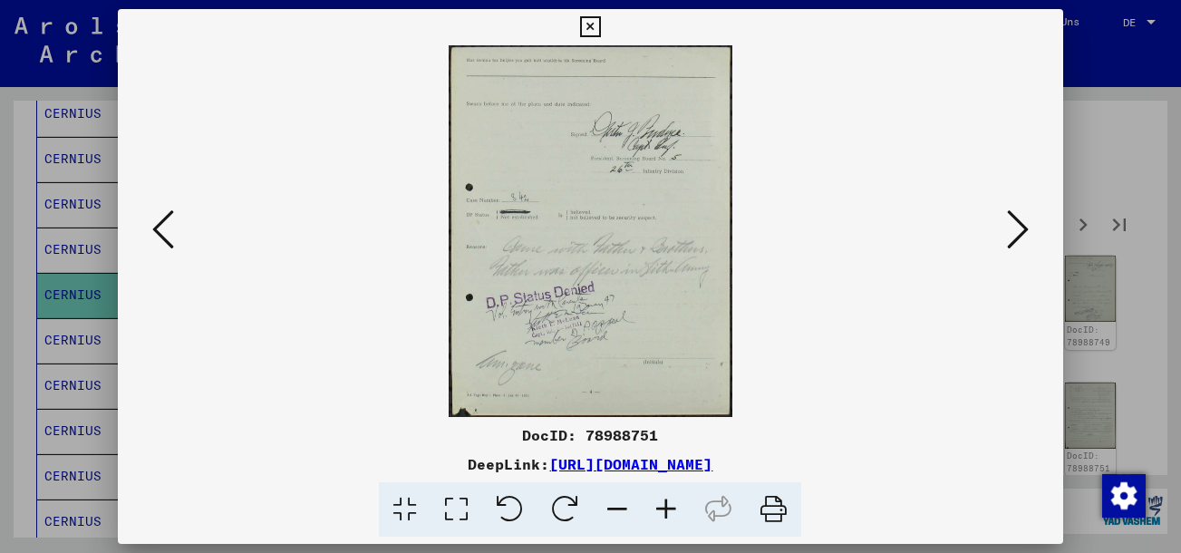
click at [1021, 249] on icon at bounding box center [1018, 230] width 22 height 44
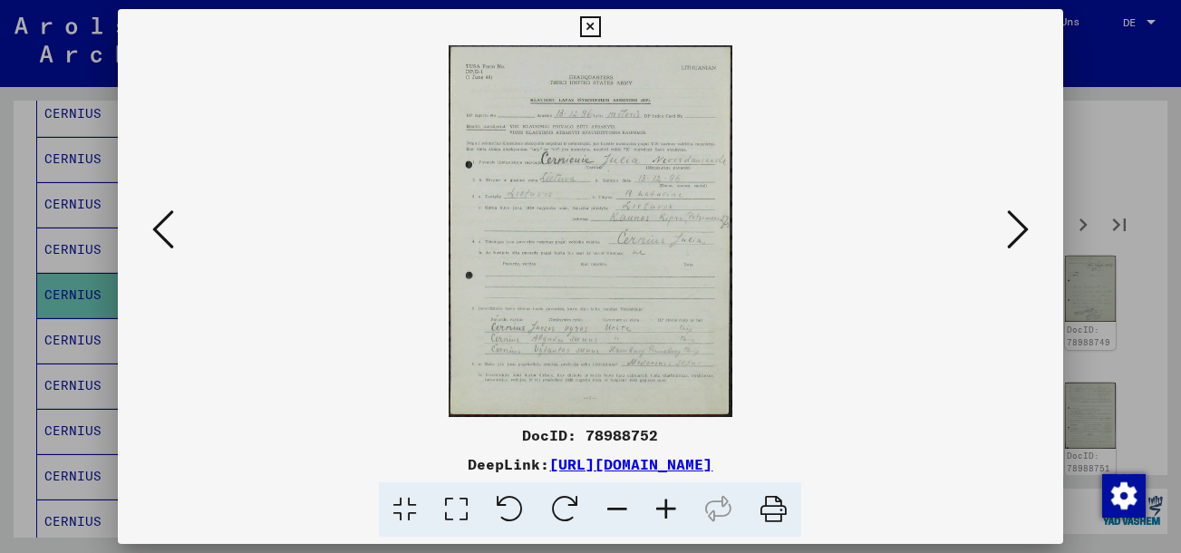
click at [1021, 248] on icon at bounding box center [1018, 230] width 22 height 44
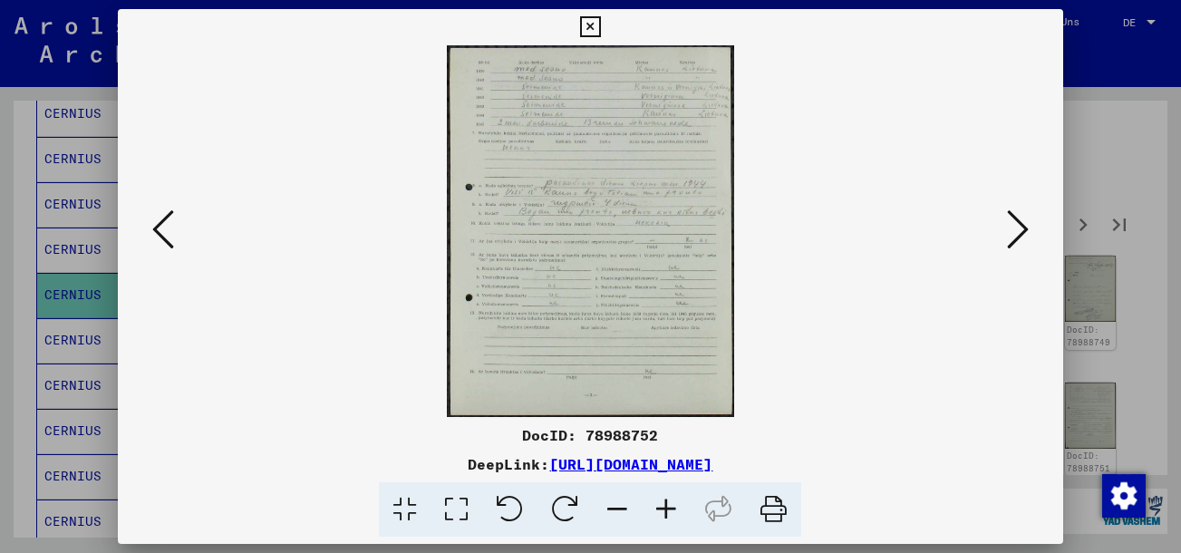
click at [1021, 248] on icon at bounding box center [1018, 230] width 22 height 44
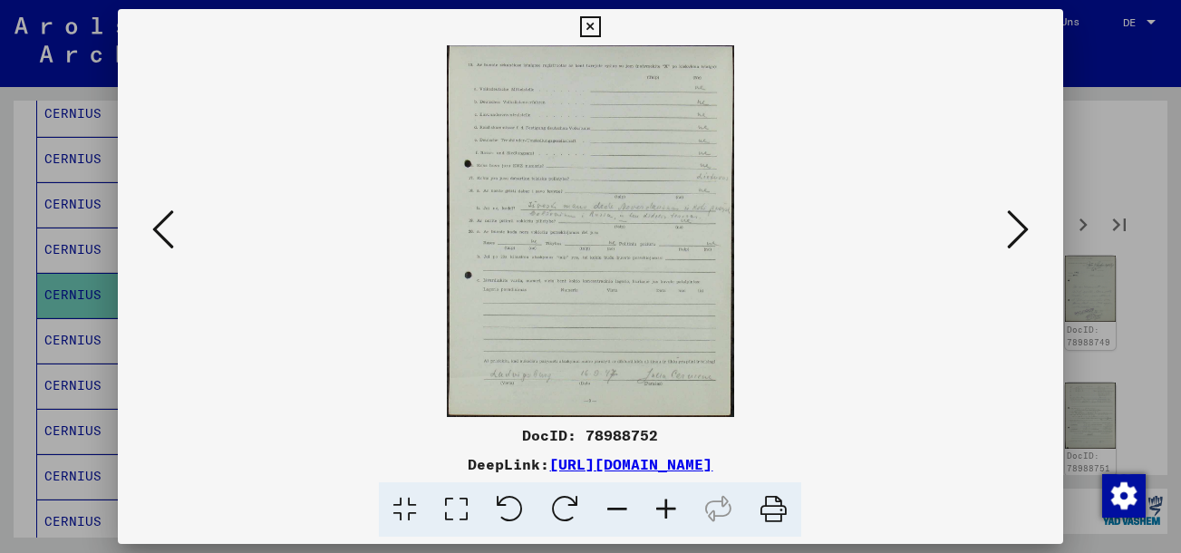
click at [1021, 248] on icon at bounding box center [1018, 230] width 22 height 44
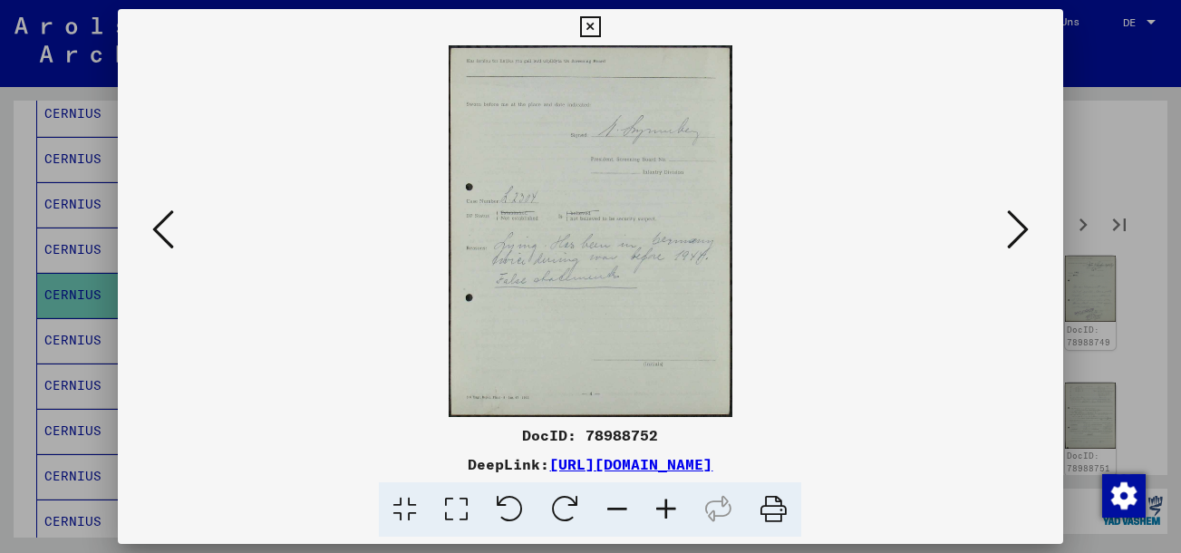
click at [1021, 248] on icon at bounding box center [1018, 230] width 22 height 44
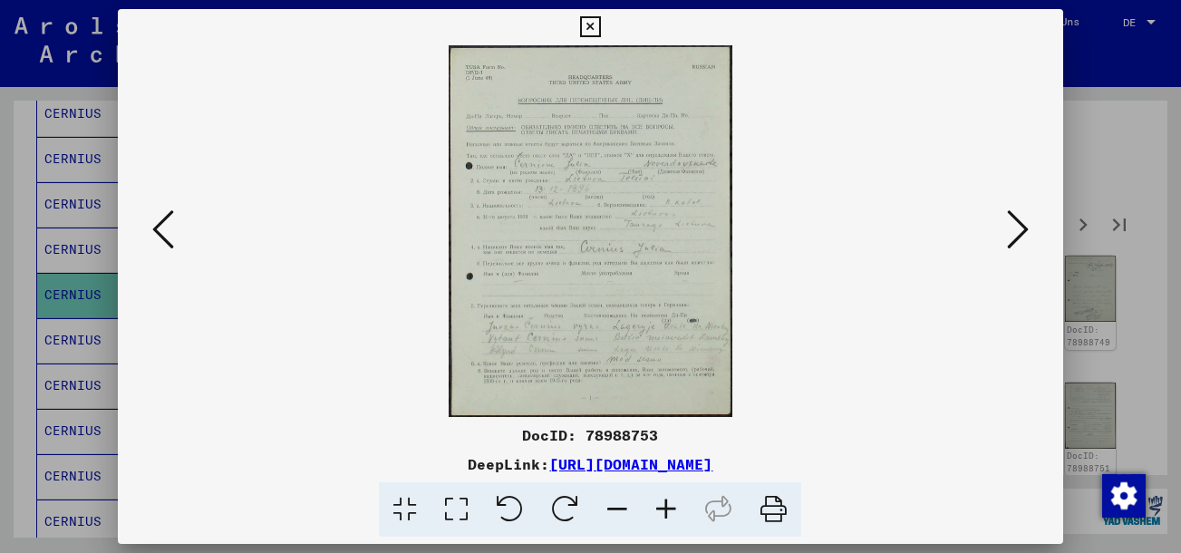
click at [1021, 248] on icon at bounding box center [1018, 230] width 22 height 44
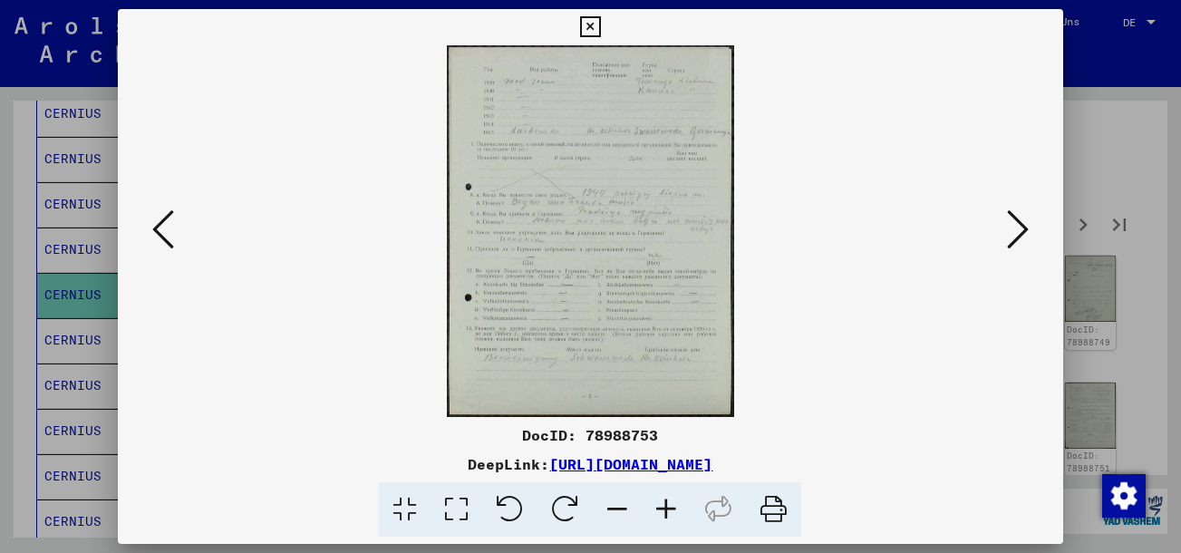
click at [1021, 248] on icon at bounding box center [1018, 230] width 22 height 44
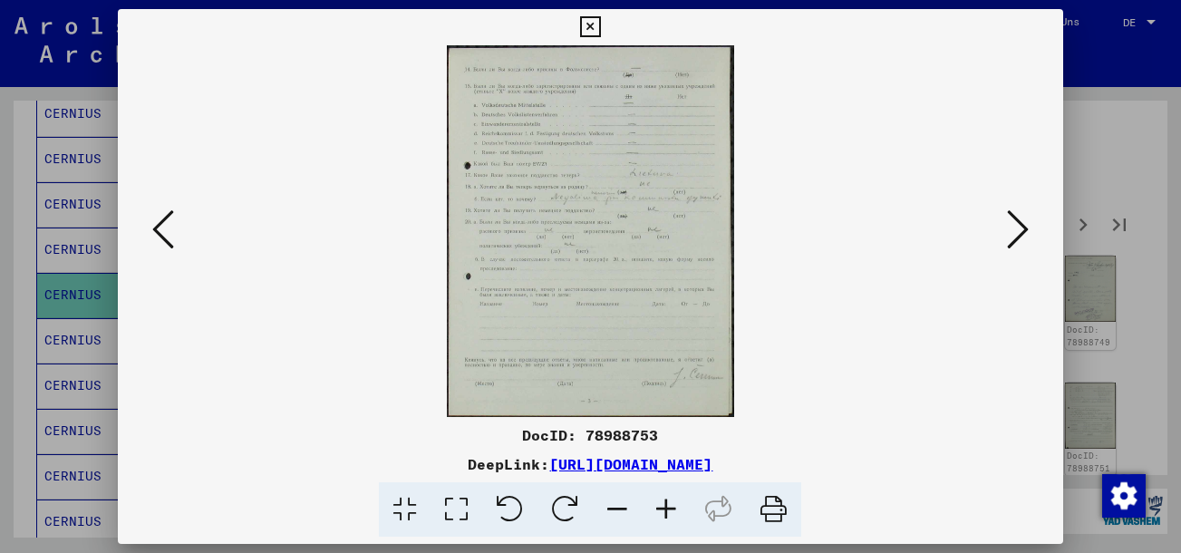
click at [1021, 248] on icon at bounding box center [1018, 230] width 22 height 44
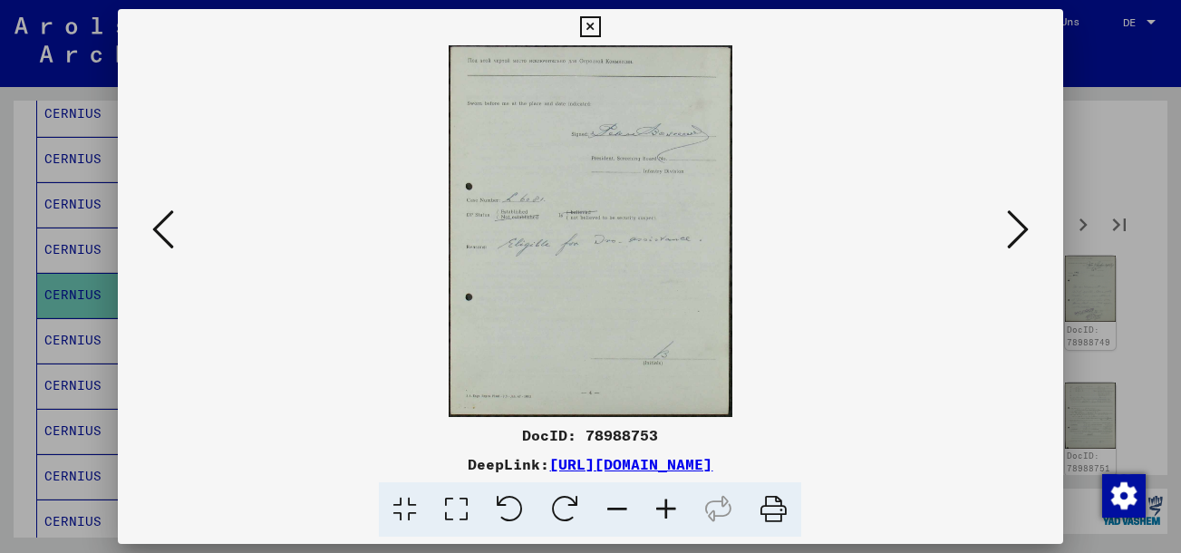
click at [1021, 248] on icon at bounding box center [1018, 230] width 22 height 44
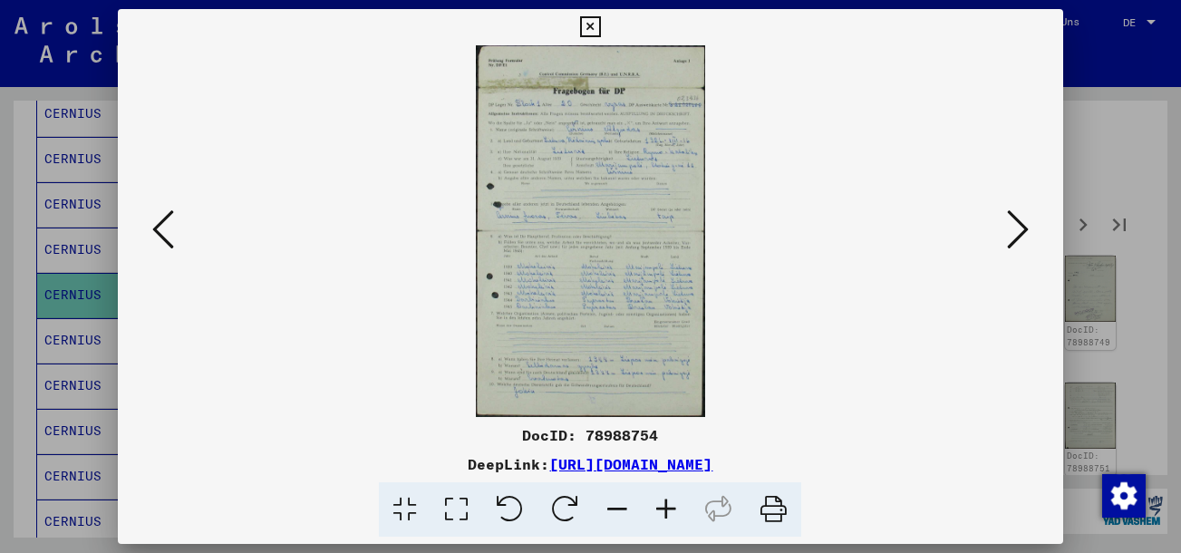
click at [1021, 248] on icon at bounding box center [1018, 230] width 22 height 44
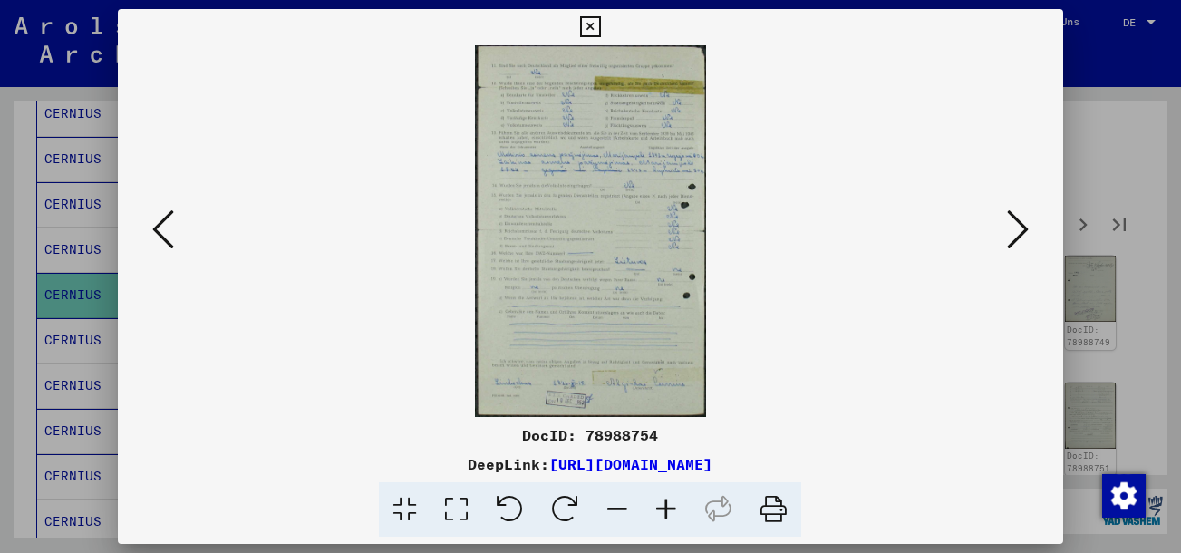
click at [1021, 248] on icon at bounding box center [1018, 230] width 22 height 44
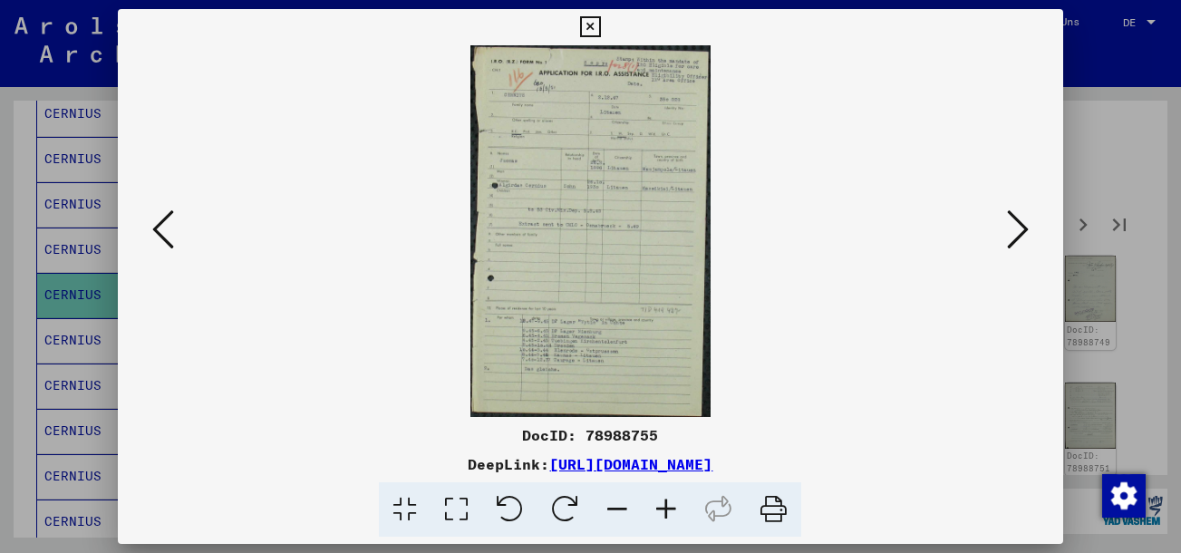
click at [1021, 248] on icon at bounding box center [1018, 230] width 22 height 44
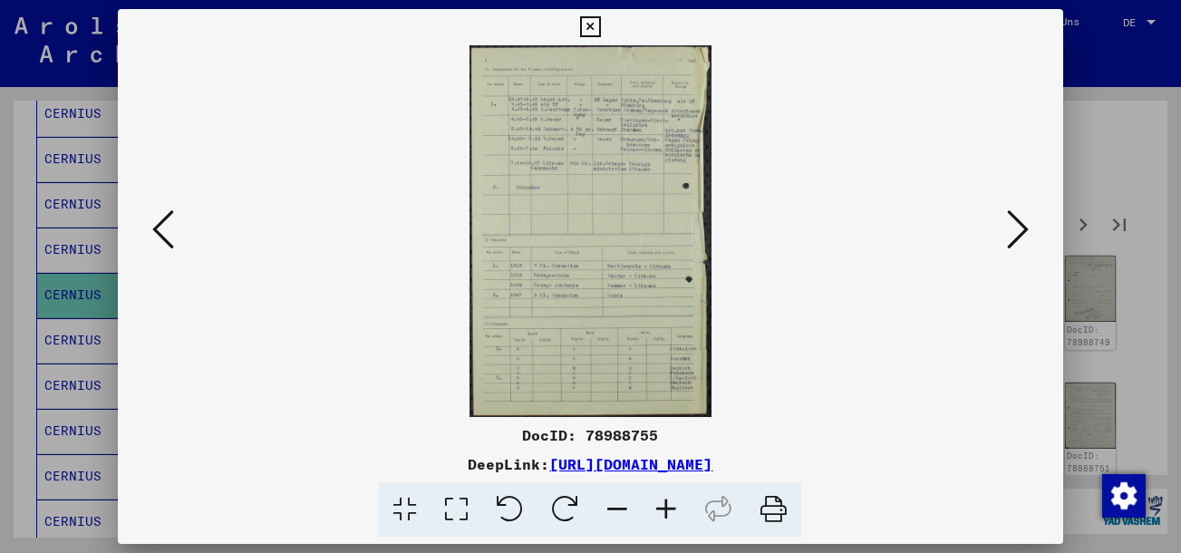
click at [1020, 248] on icon at bounding box center [1018, 230] width 22 height 44
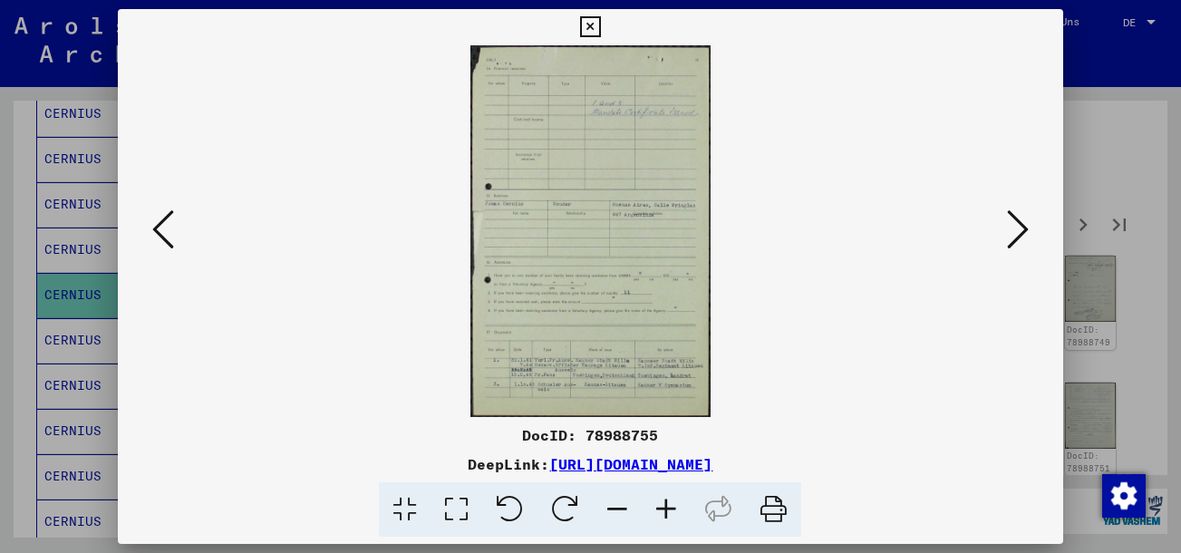
click at [1020, 248] on icon at bounding box center [1018, 230] width 22 height 44
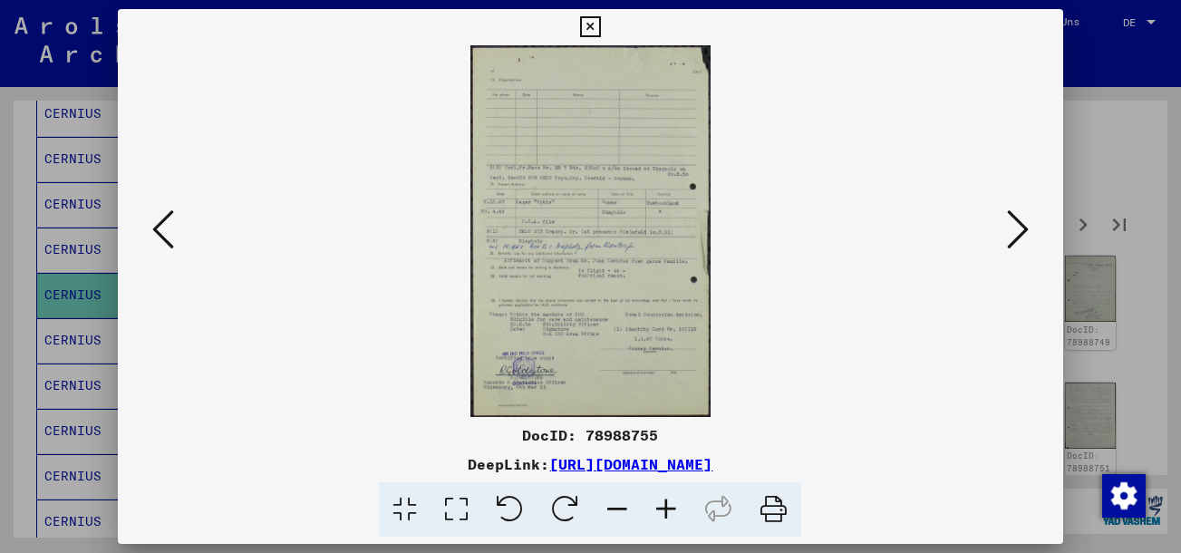
click at [1020, 241] on icon at bounding box center [1018, 230] width 22 height 44
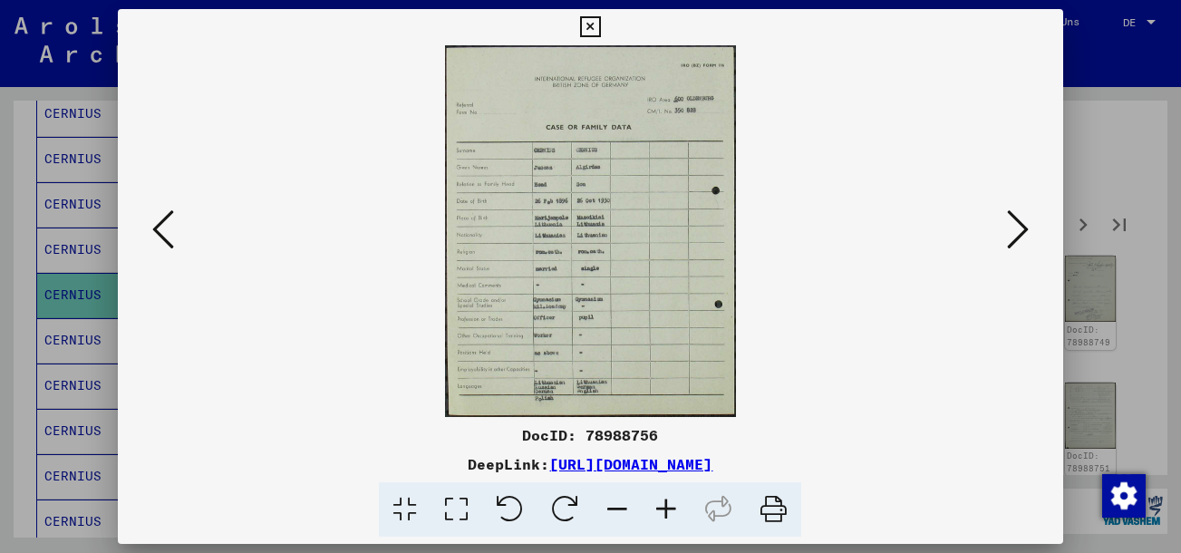
click at [1020, 241] on icon at bounding box center [1018, 230] width 22 height 44
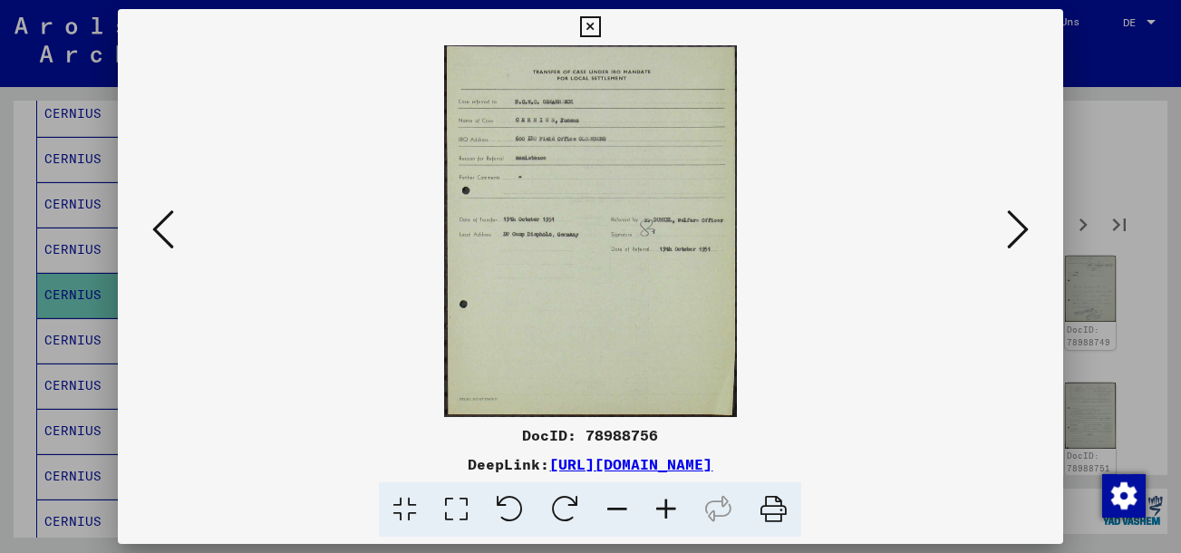
click at [1020, 241] on icon at bounding box center [1018, 230] width 22 height 44
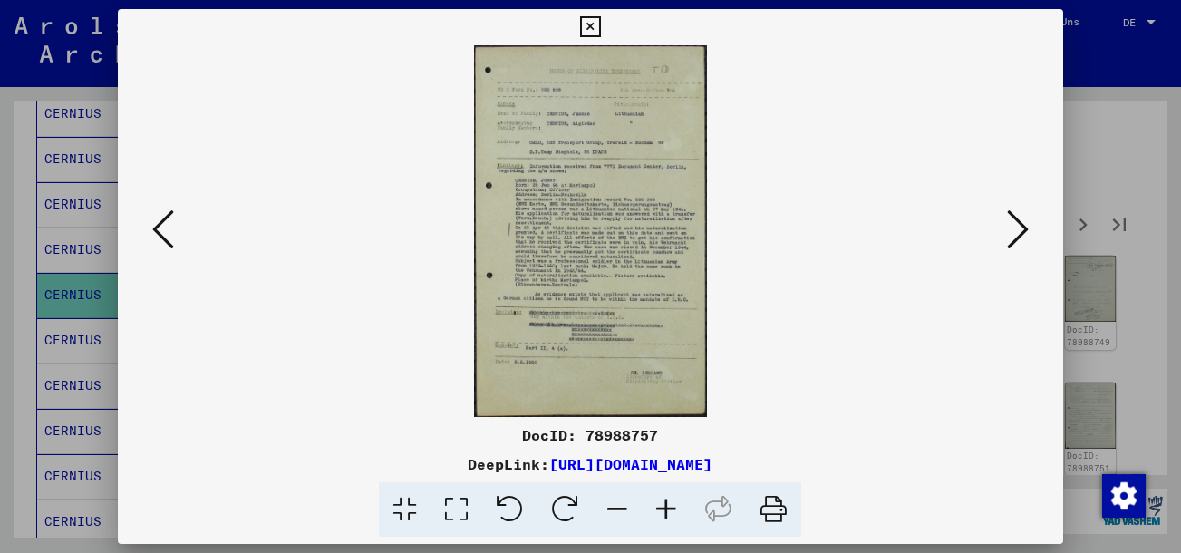
click at [1015, 243] on icon at bounding box center [1018, 230] width 22 height 44
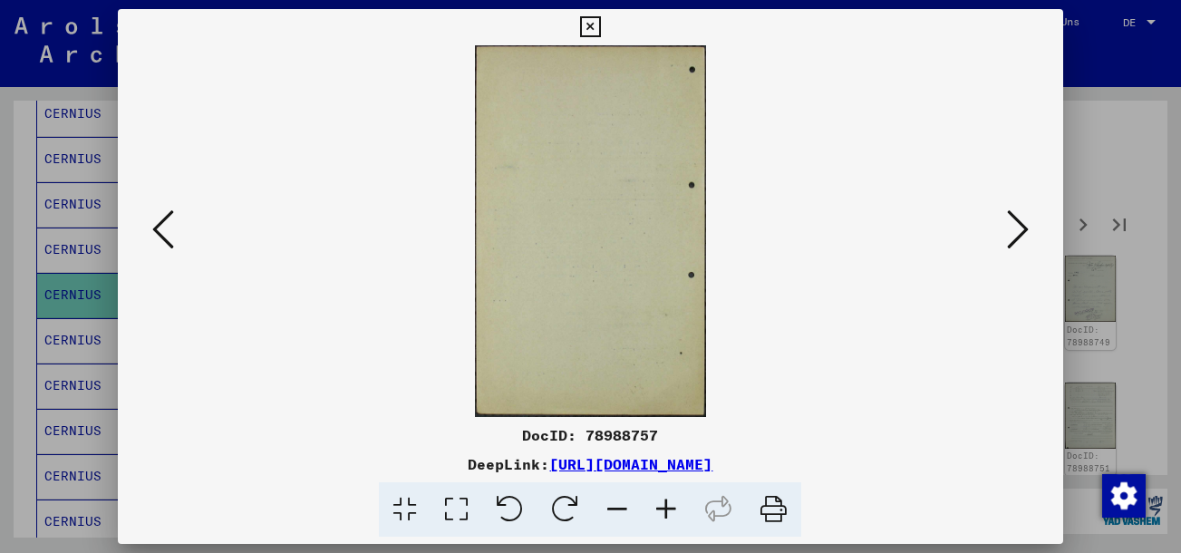
click at [1015, 242] on icon at bounding box center [1018, 230] width 22 height 44
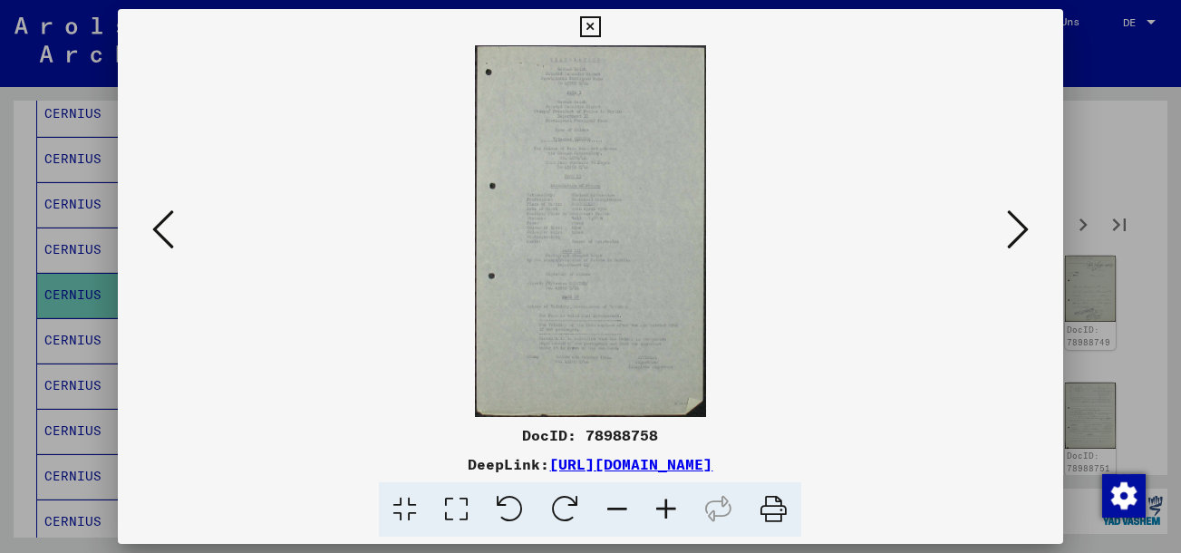
click at [1015, 242] on icon at bounding box center [1018, 230] width 22 height 44
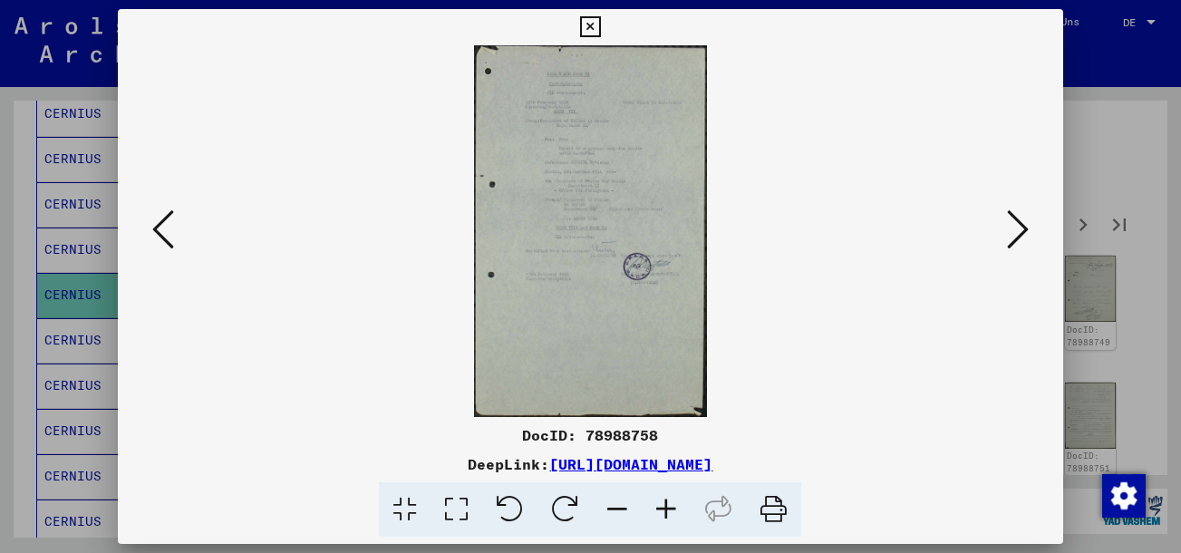
click at [1015, 242] on icon at bounding box center [1018, 230] width 22 height 44
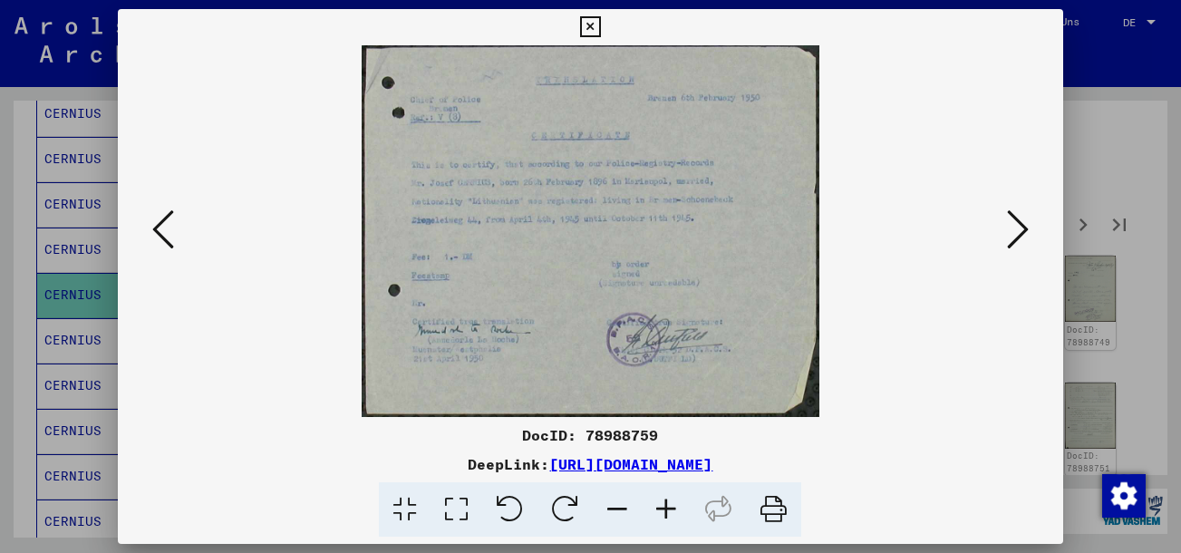
click at [1015, 242] on icon at bounding box center [1018, 230] width 22 height 44
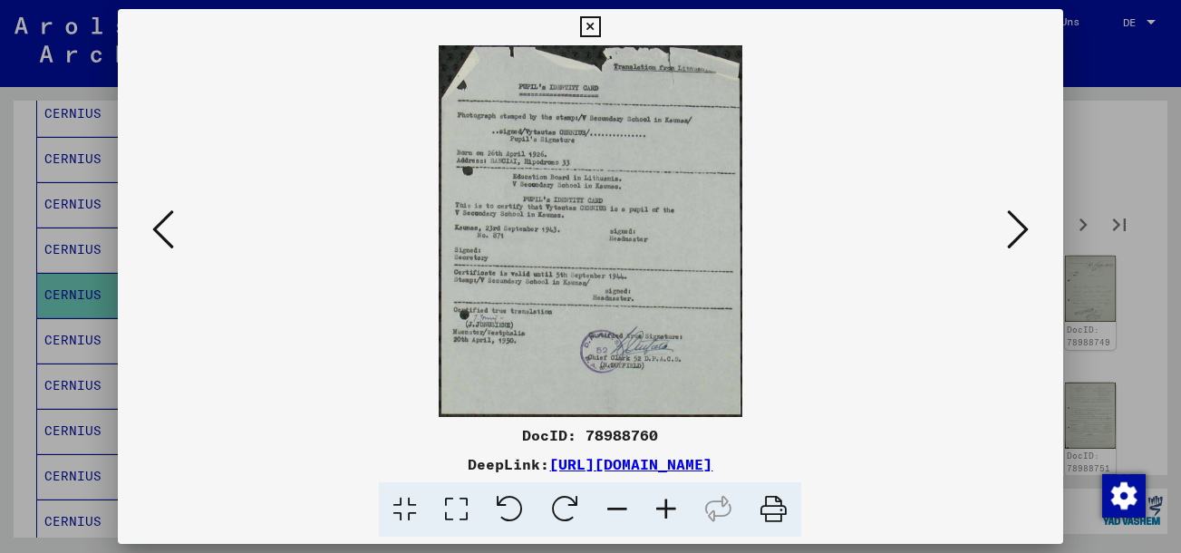
click at [1015, 242] on icon at bounding box center [1018, 230] width 22 height 44
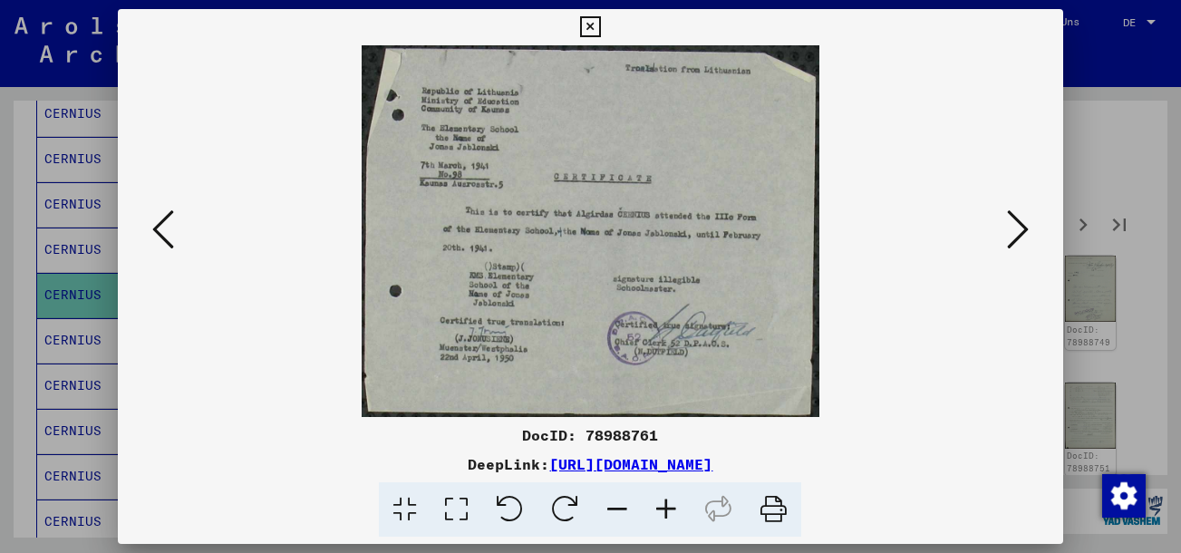
click at [1015, 242] on icon at bounding box center [1018, 230] width 22 height 44
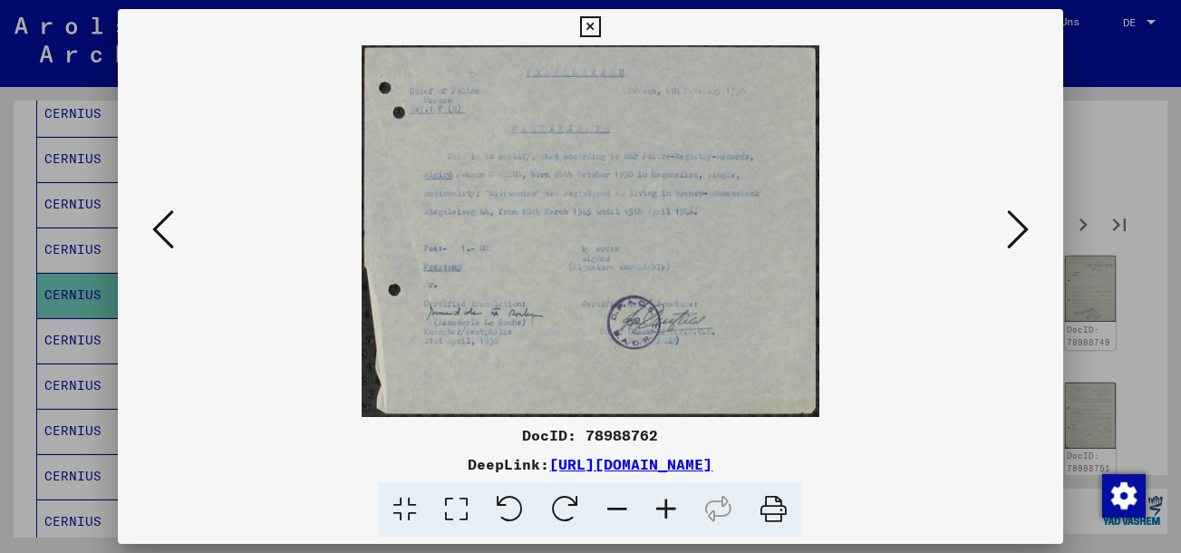
click at [1015, 242] on icon at bounding box center [1018, 230] width 22 height 44
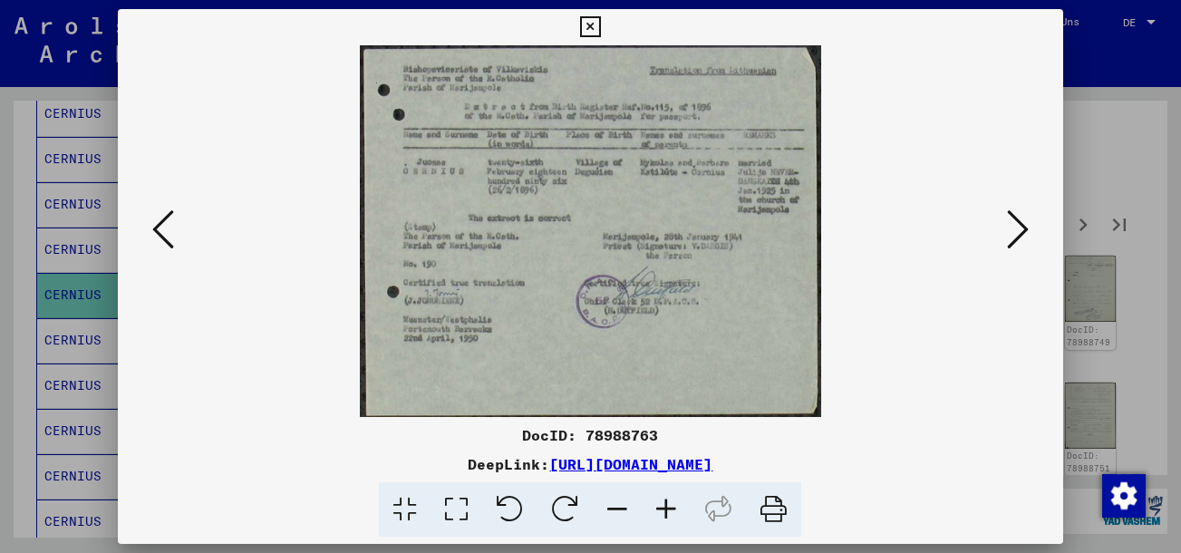
click at [1015, 242] on icon at bounding box center [1018, 230] width 22 height 44
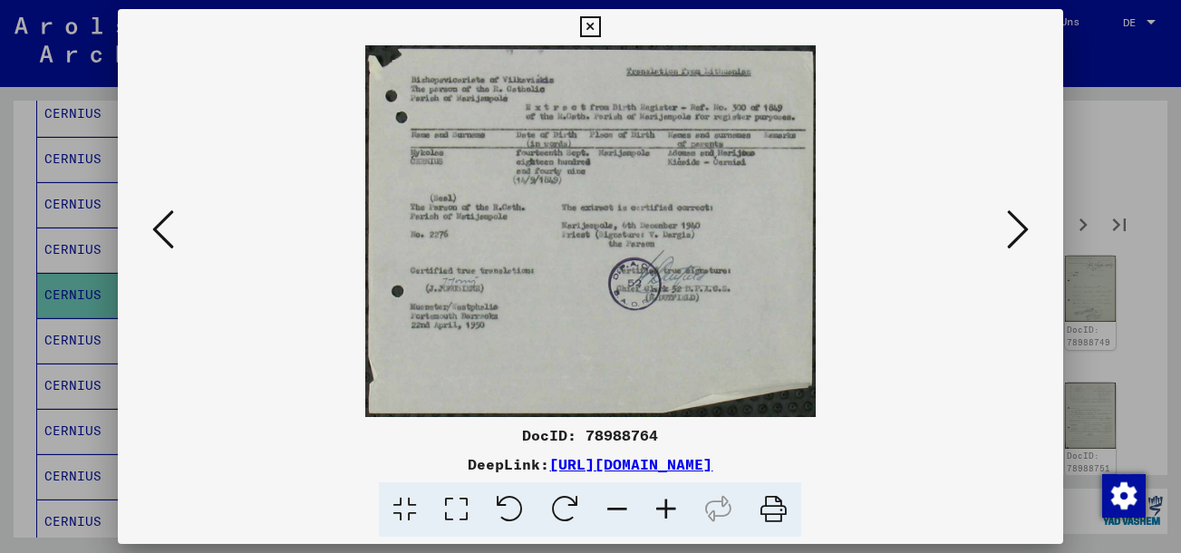
click at [1015, 242] on icon at bounding box center [1018, 230] width 22 height 44
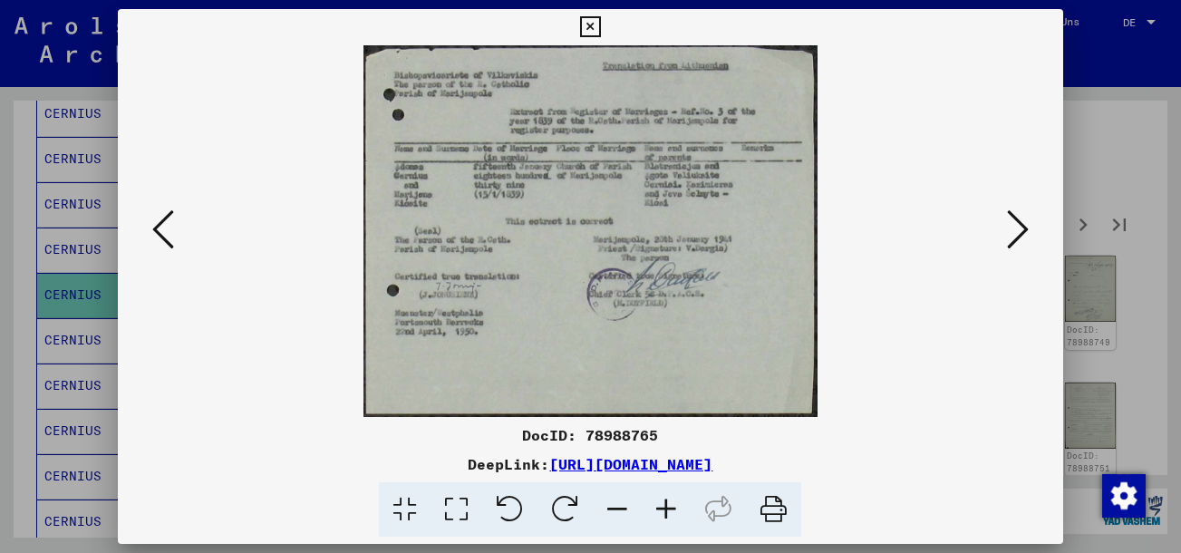
click at [1015, 242] on icon at bounding box center [1018, 230] width 22 height 44
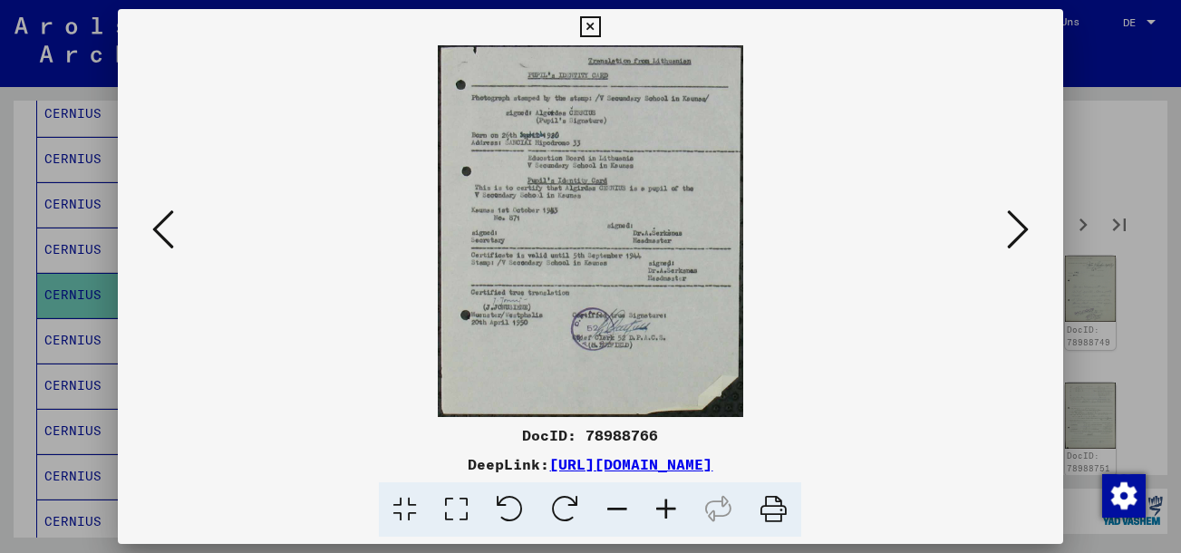
click at [1015, 242] on icon at bounding box center [1018, 230] width 22 height 44
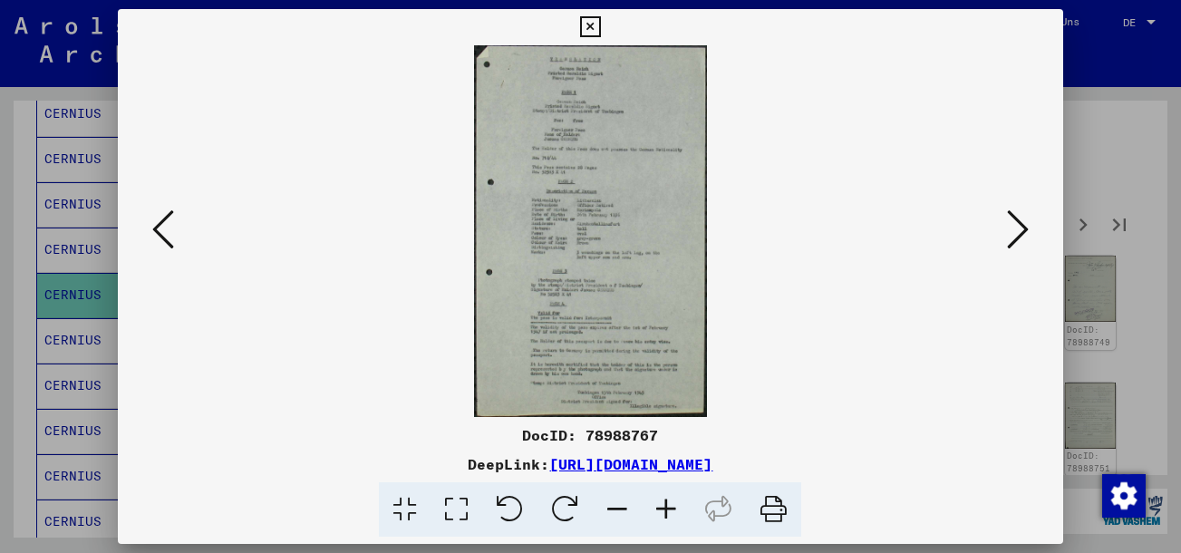
click at [1016, 243] on icon at bounding box center [1018, 230] width 22 height 44
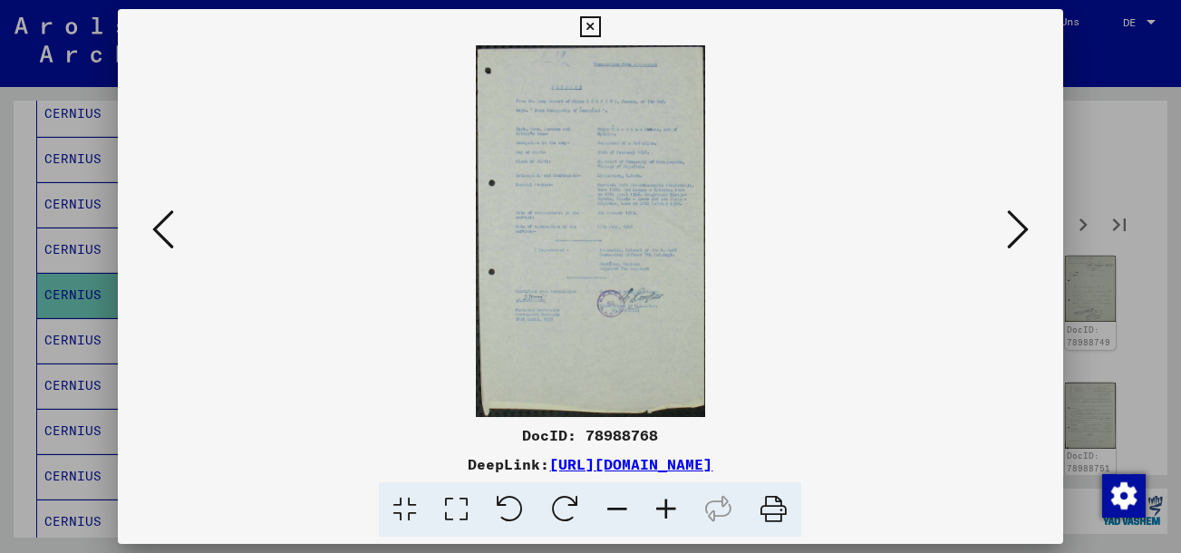
click at [1016, 243] on icon at bounding box center [1018, 230] width 22 height 44
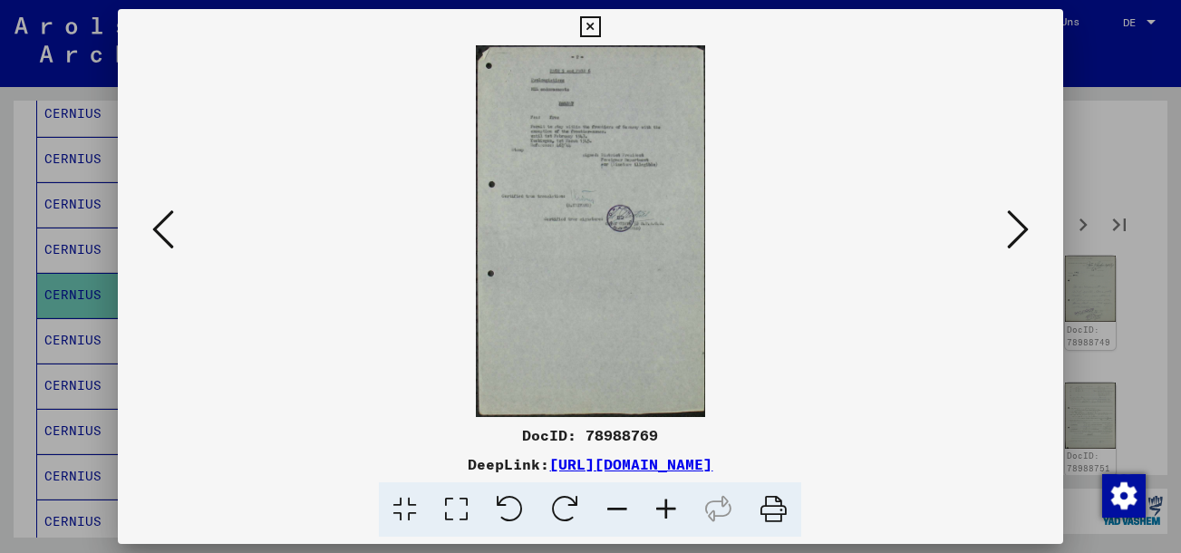
click at [1016, 248] on icon at bounding box center [1018, 230] width 22 height 44
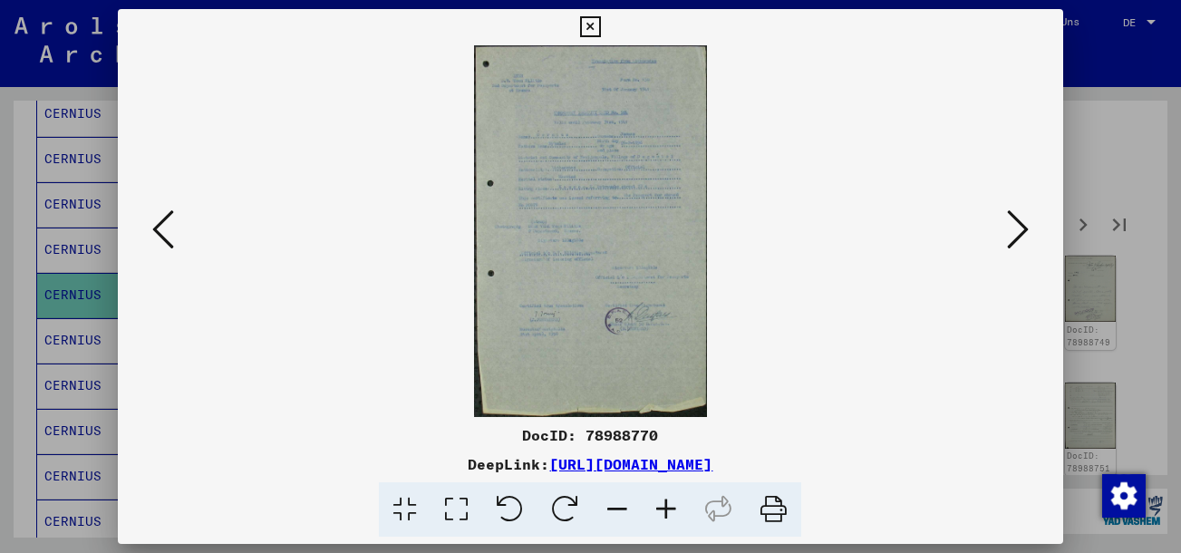
click at [1015, 242] on icon at bounding box center [1018, 230] width 22 height 44
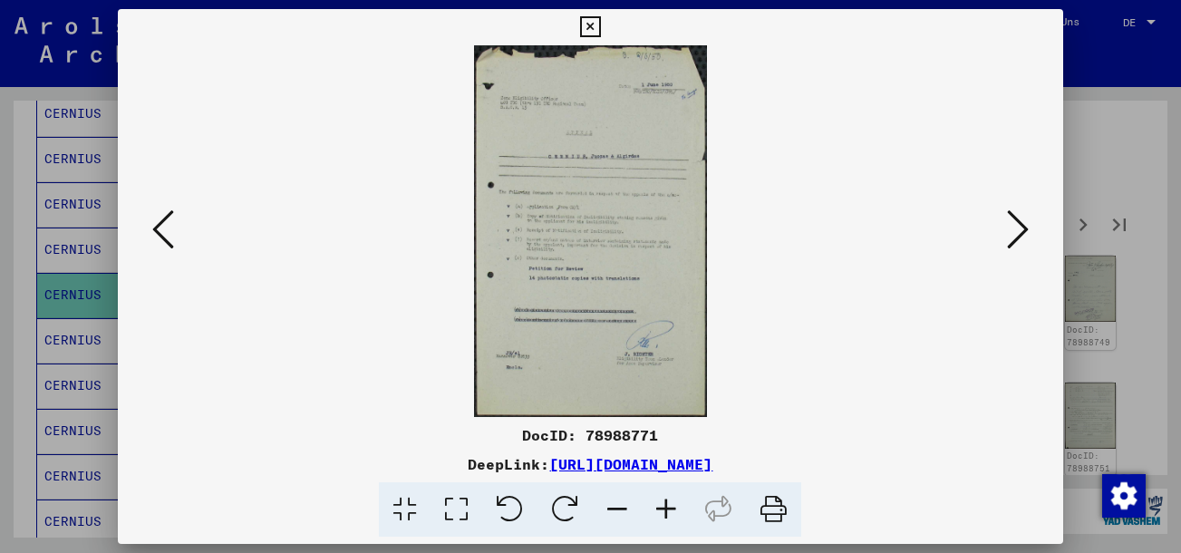
click at [1015, 242] on icon at bounding box center [1018, 230] width 22 height 44
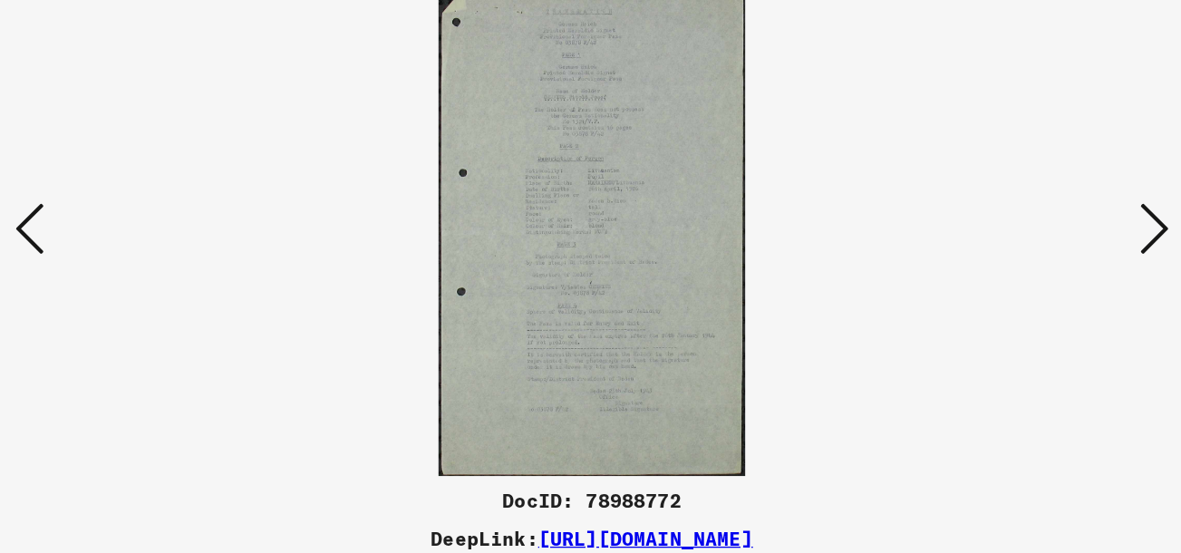
click at [1027, 237] on icon at bounding box center [1018, 230] width 22 height 44
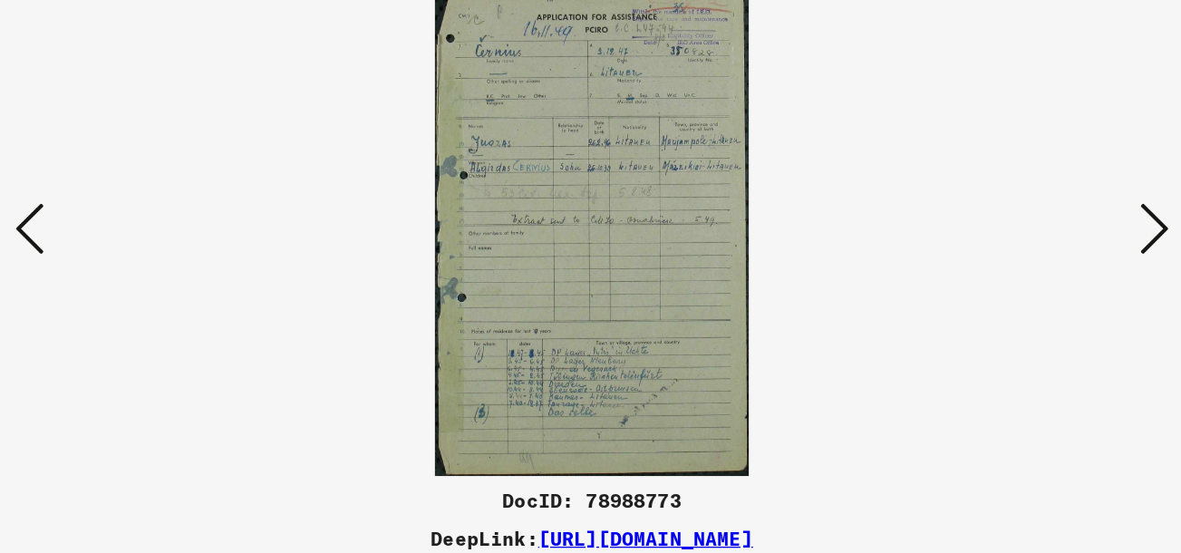
click at [1022, 237] on icon at bounding box center [1018, 230] width 22 height 44
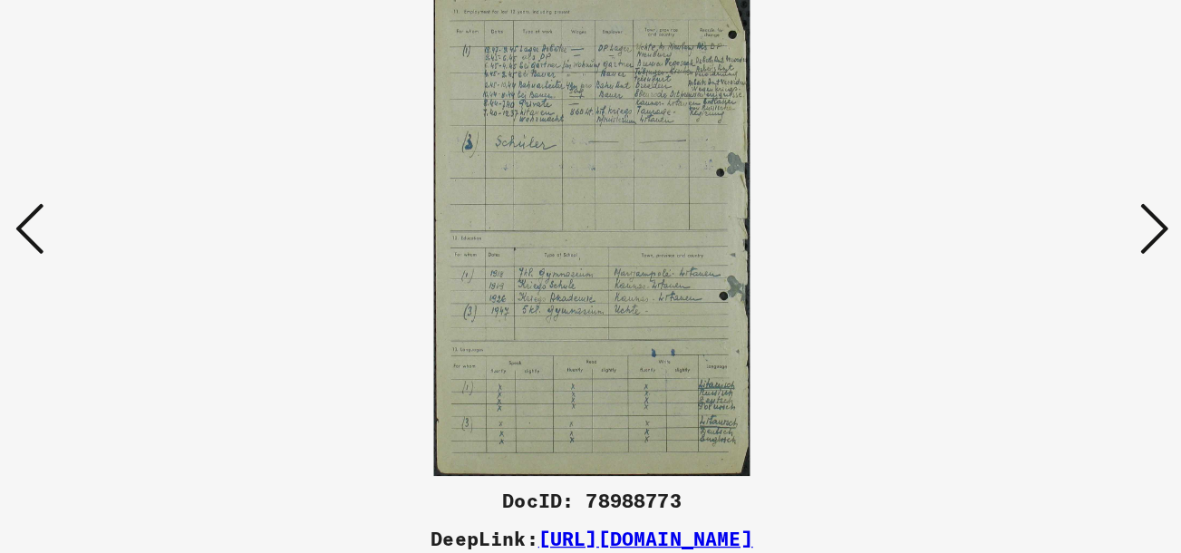
click at [1019, 235] on icon at bounding box center [1018, 230] width 22 height 44
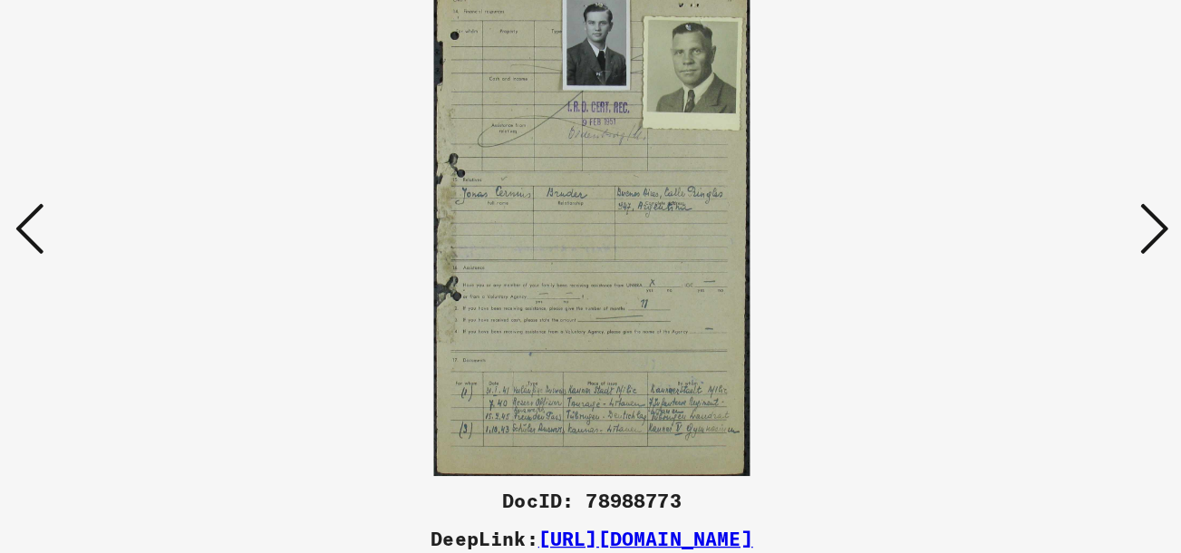
click at [1018, 234] on icon at bounding box center [1018, 230] width 22 height 44
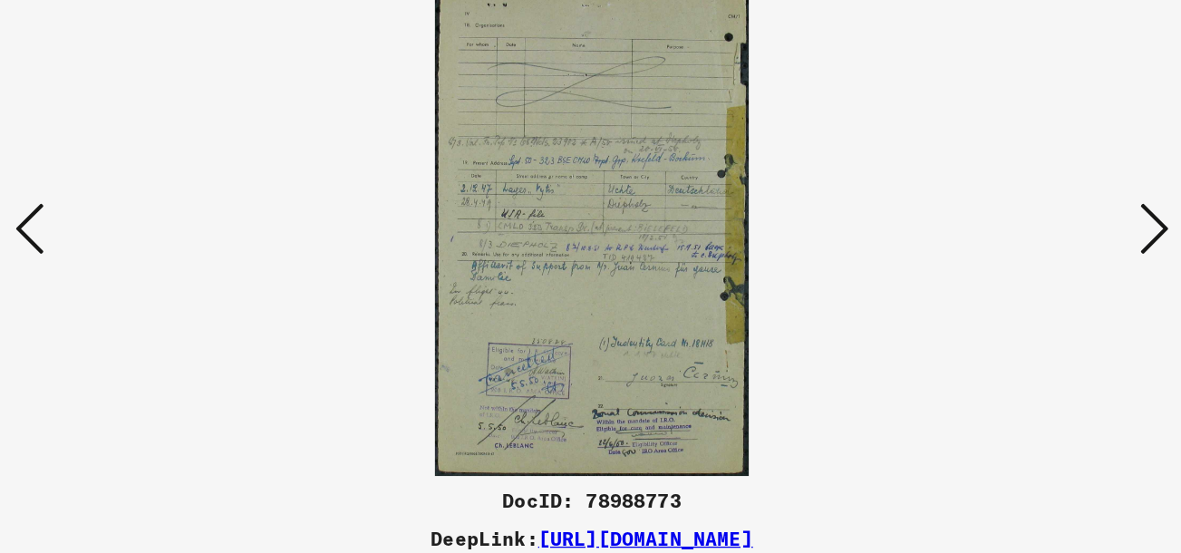
click at [1018, 234] on icon at bounding box center [1018, 230] width 22 height 44
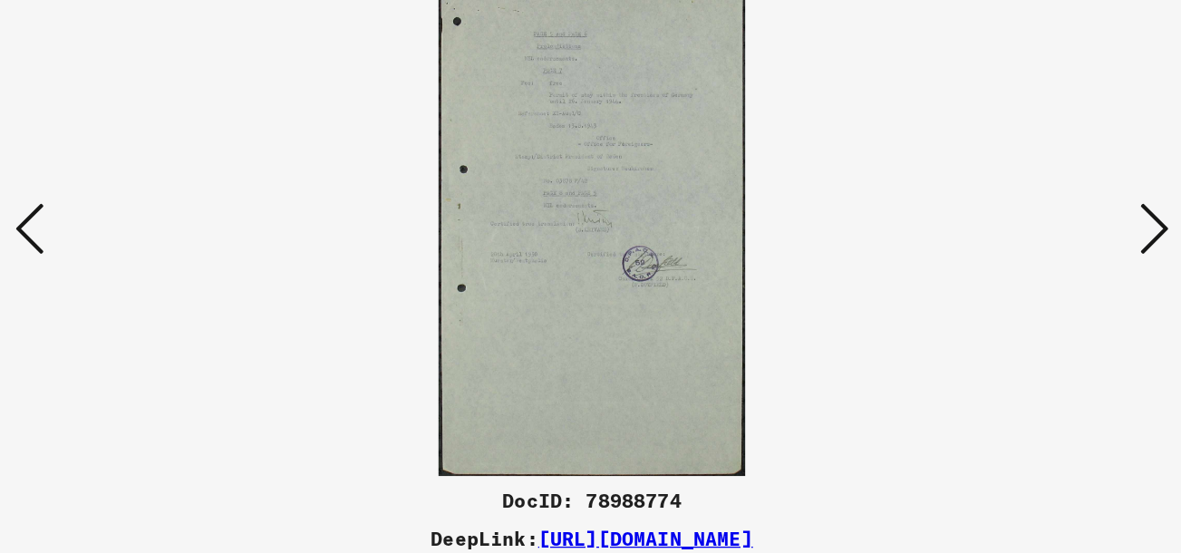
click at [1018, 234] on icon at bounding box center [1018, 230] width 22 height 44
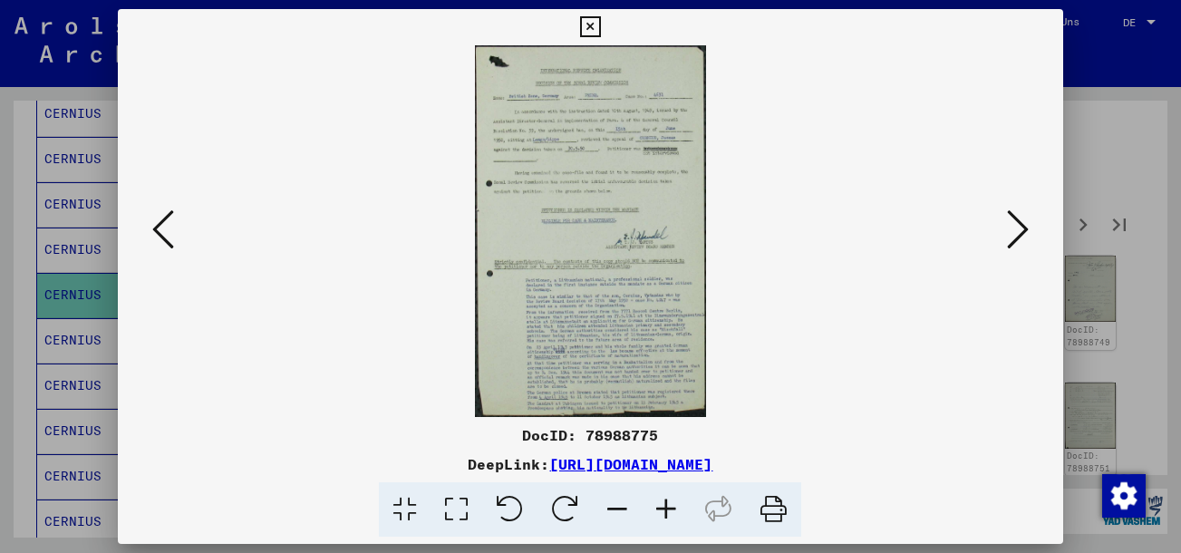
click at [1023, 220] on icon at bounding box center [1018, 230] width 22 height 44
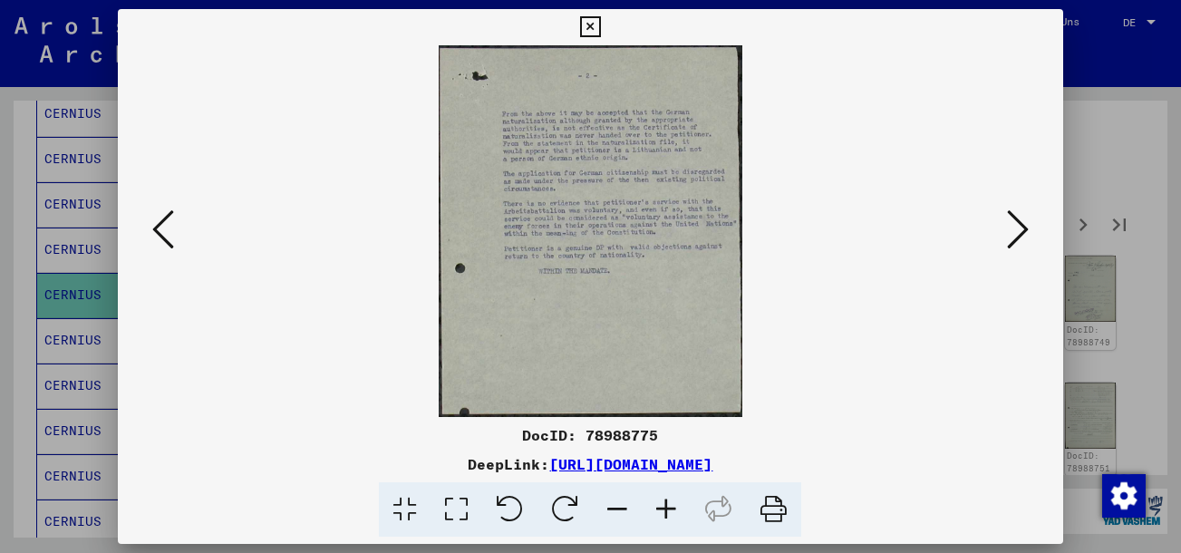
click at [1021, 238] on icon at bounding box center [1018, 230] width 22 height 44
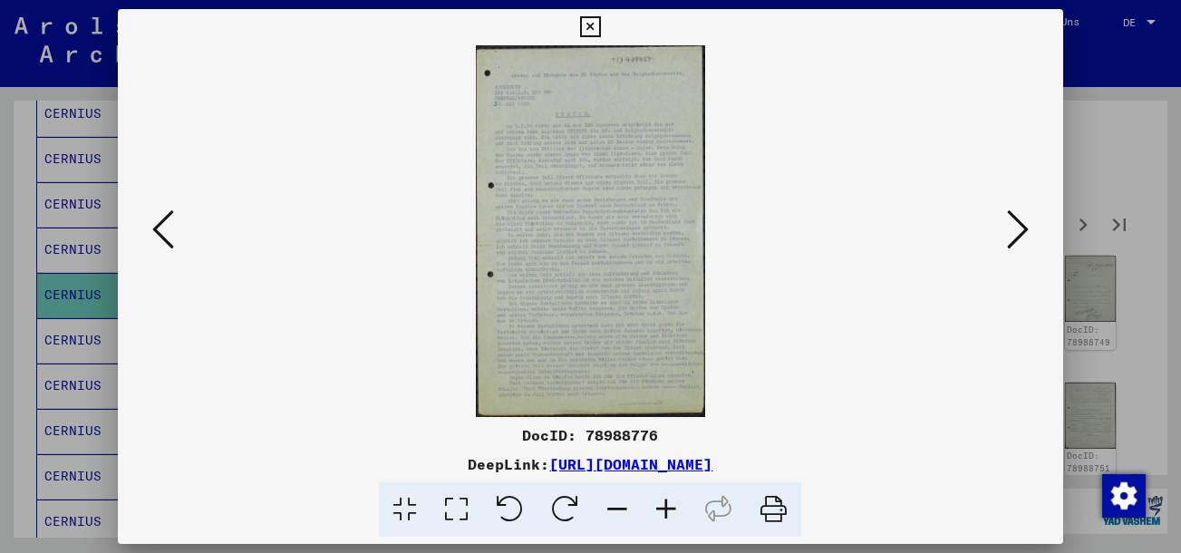
click at [1020, 227] on icon at bounding box center [1018, 230] width 22 height 44
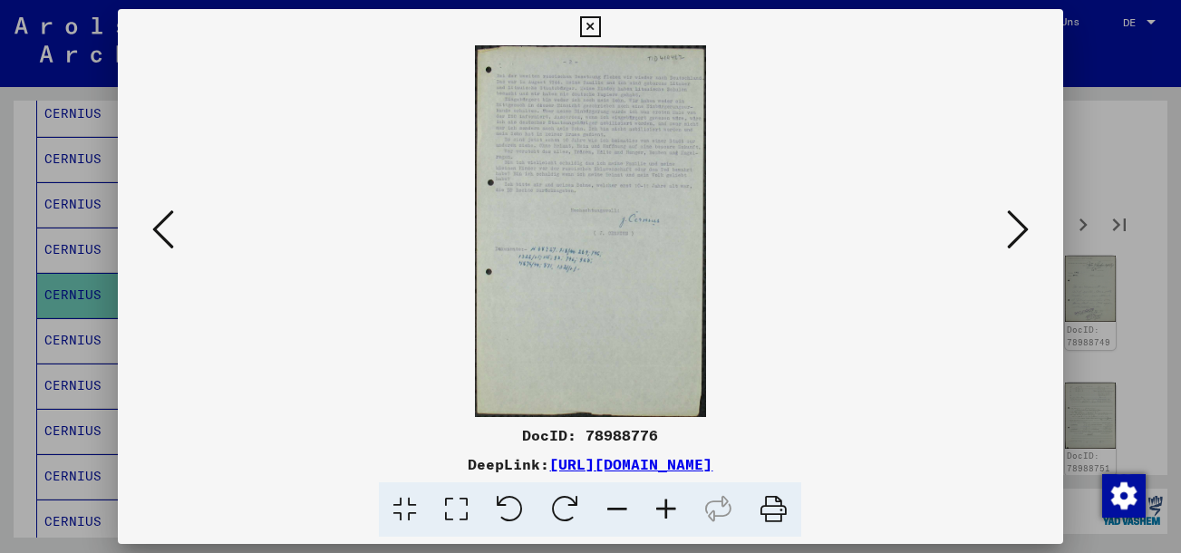
click at [160, 234] on icon at bounding box center [163, 230] width 22 height 44
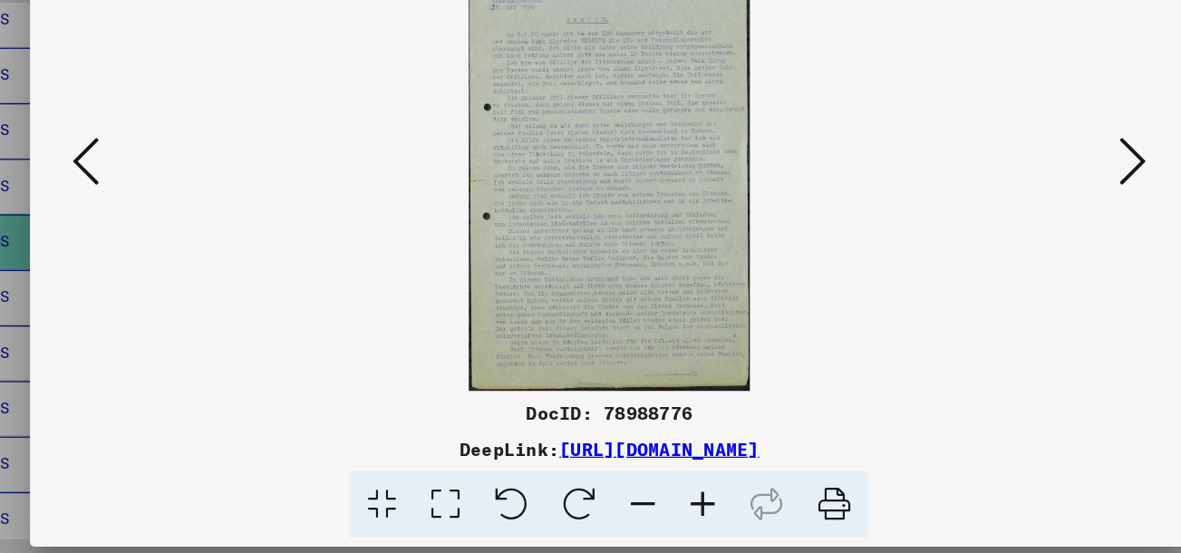
click at [1029, 230] on button at bounding box center [1017, 231] width 33 height 52
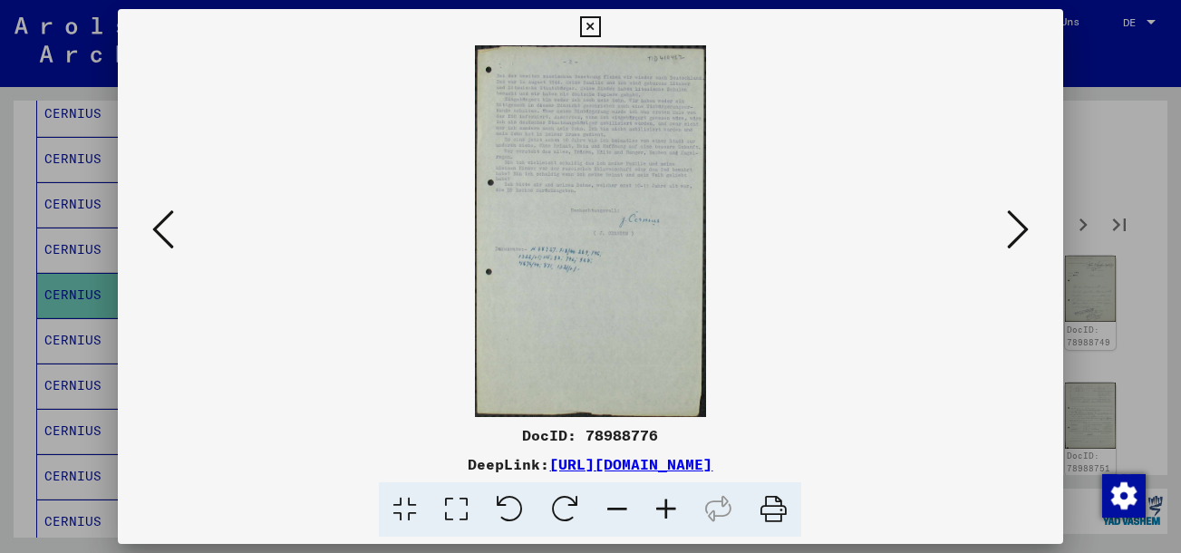
click at [1044, 246] on div at bounding box center [590, 231] width 944 height 372
click at [1032, 222] on button at bounding box center [1017, 231] width 33 height 52
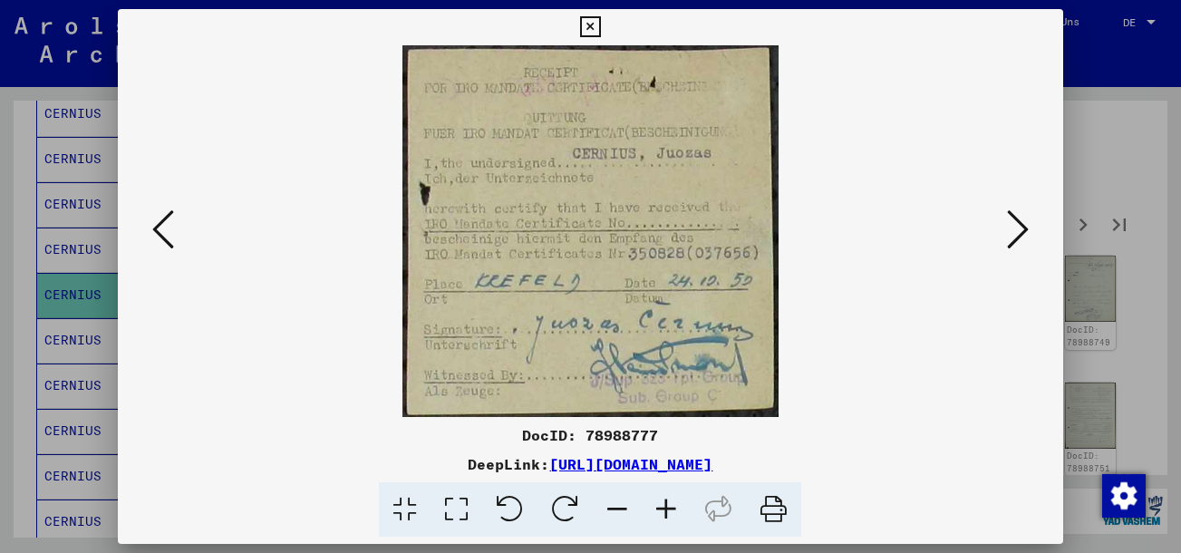
click at [1013, 241] on icon at bounding box center [1018, 230] width 22 height 44
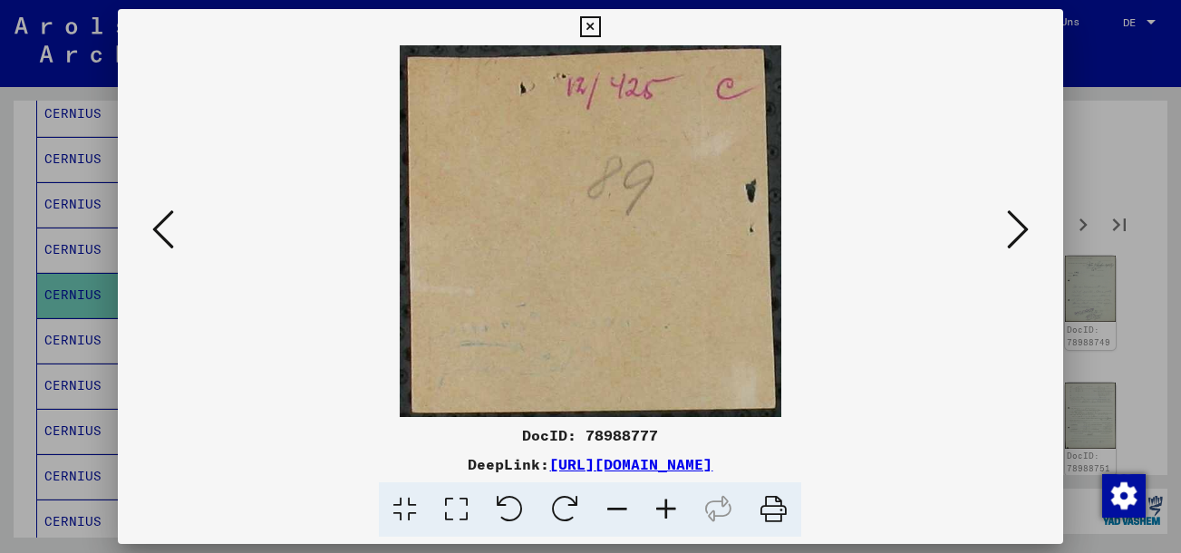
click at [1027, 230] on icon at bounding box center [1018, 230] width 22 height 44
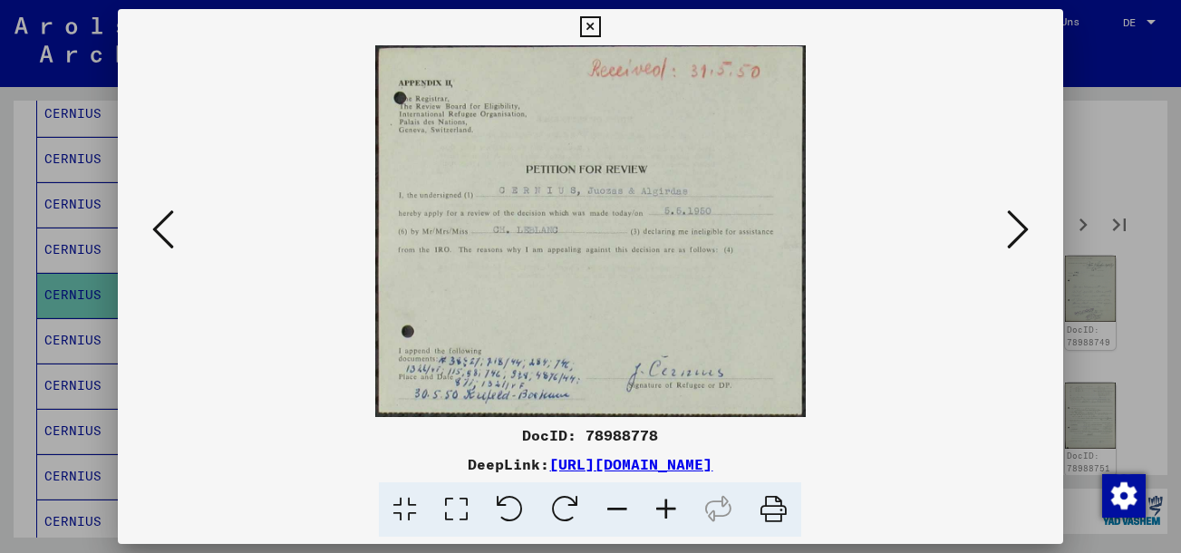
click at [172, 228] on icon at bounding box center [163, 230] width 22 height 44
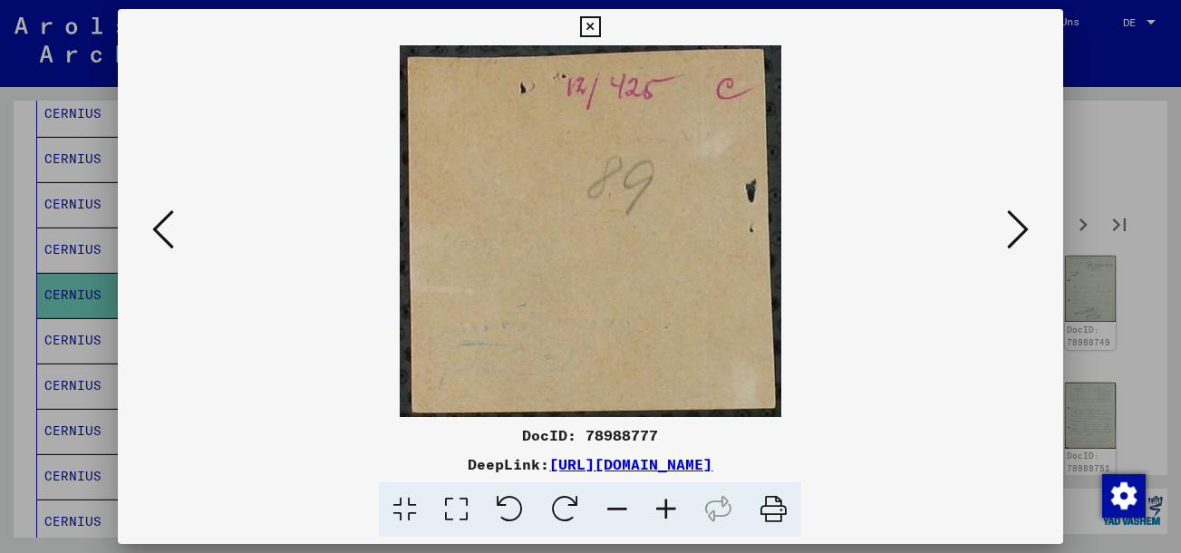
click at [172, 228] on icon at bounding box center [163, 230] width 22 height 44
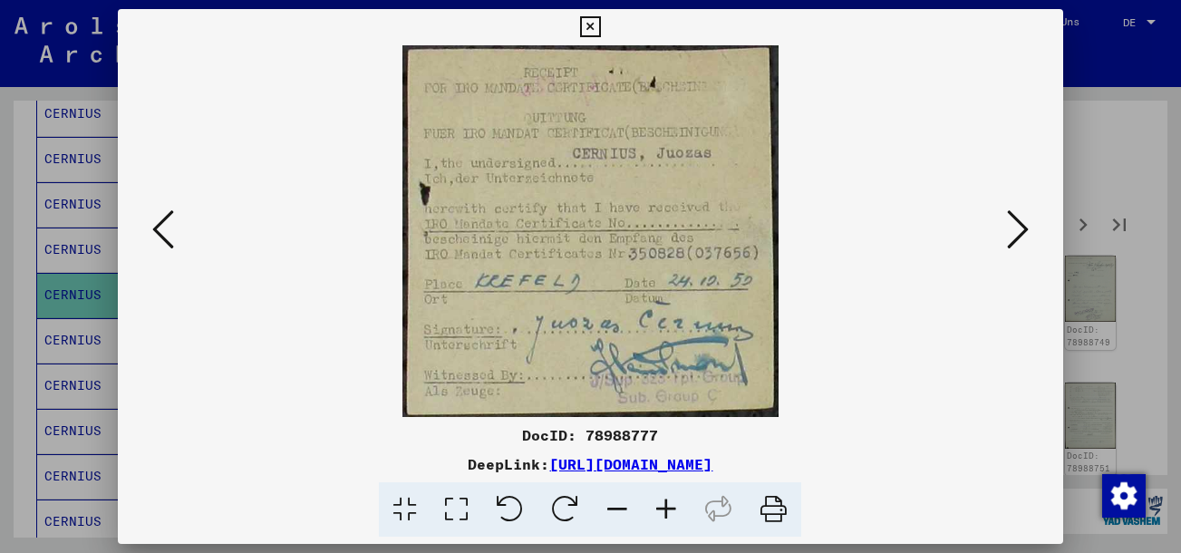
click at [172, 228] on icon at bounding box center [163, 230] width 22 height 44
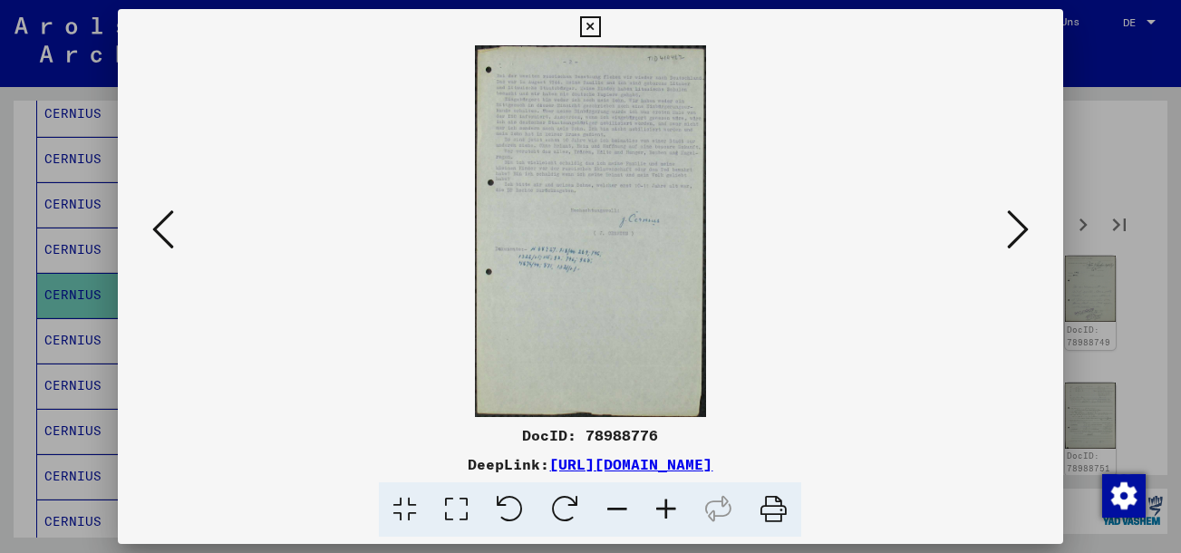
click at [172, 228] on icon at bounding box center [163, 230] width 22 height 44
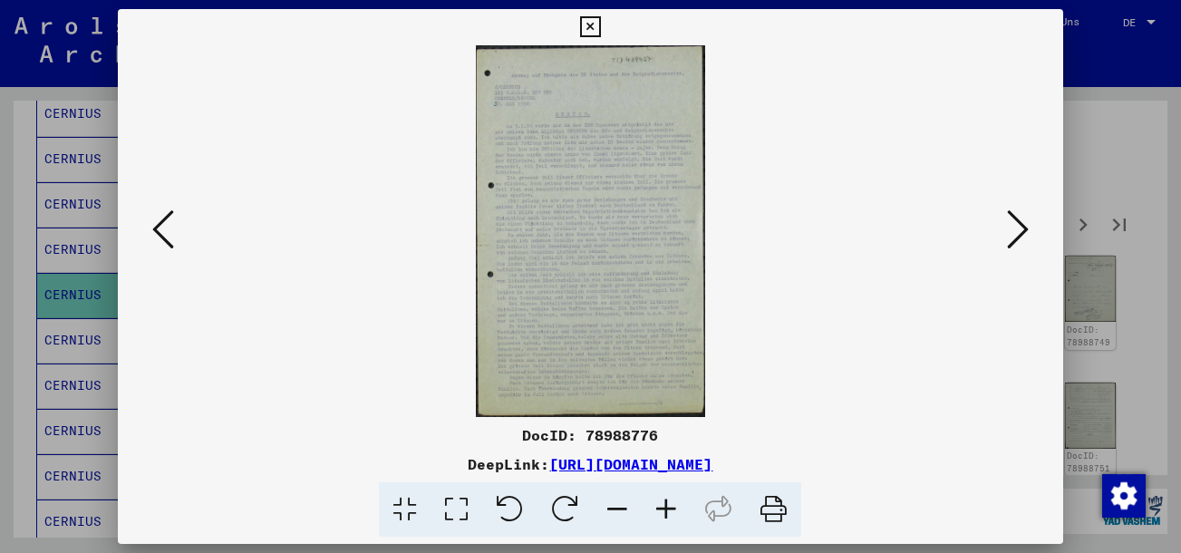
click at [172, 228] on icon at bounding box center [163, 230] width 22 height 44
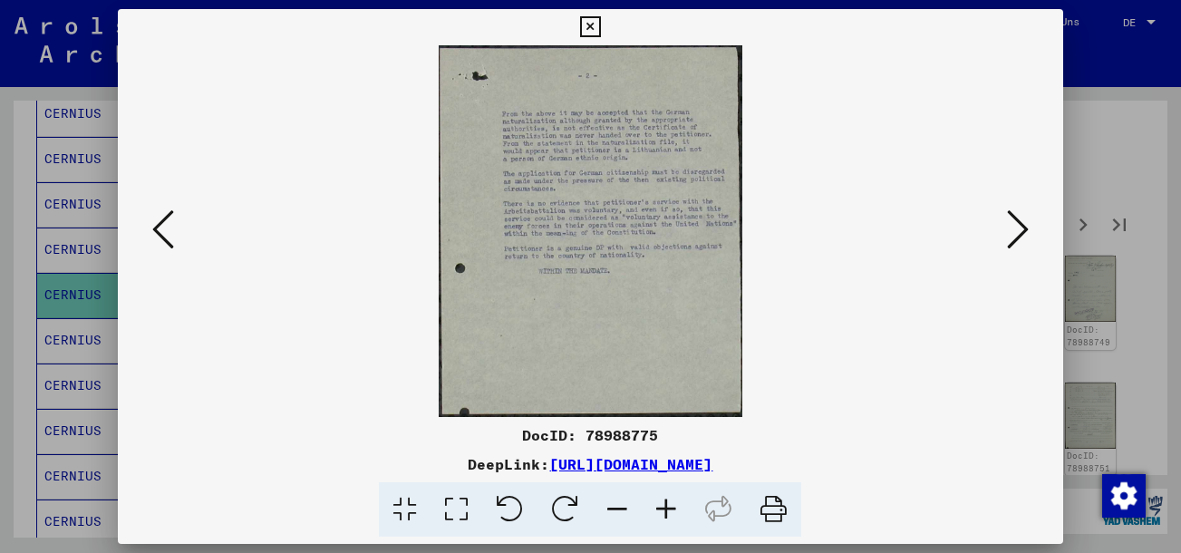
click at [172, 229] on icon at bounding box center [163, 230] width 22 height 44
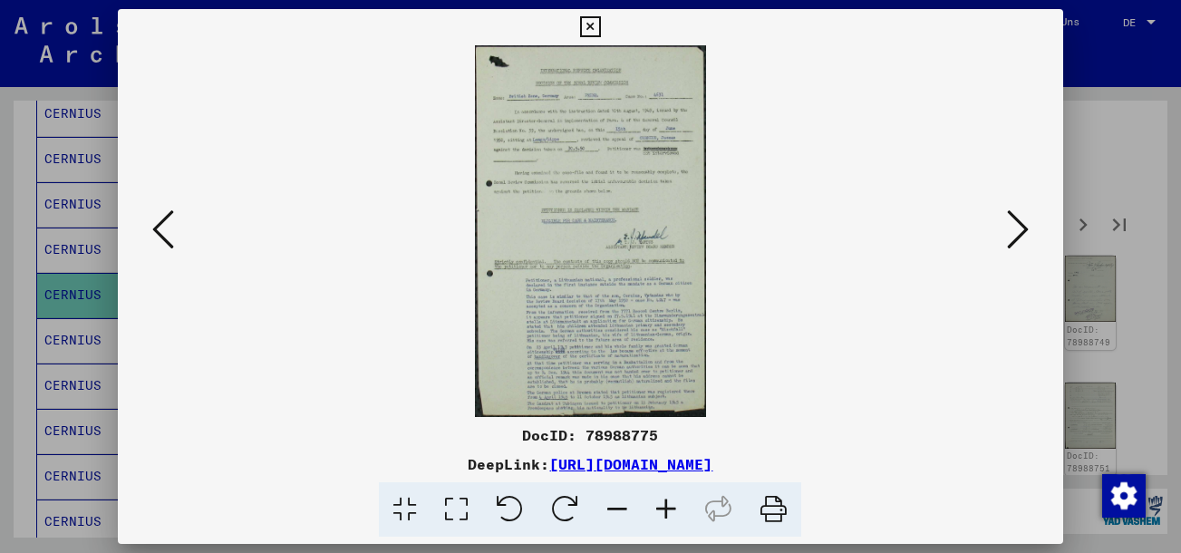
click at [169, 227] on icon at bounding box center [163, 230] width 22 height 44
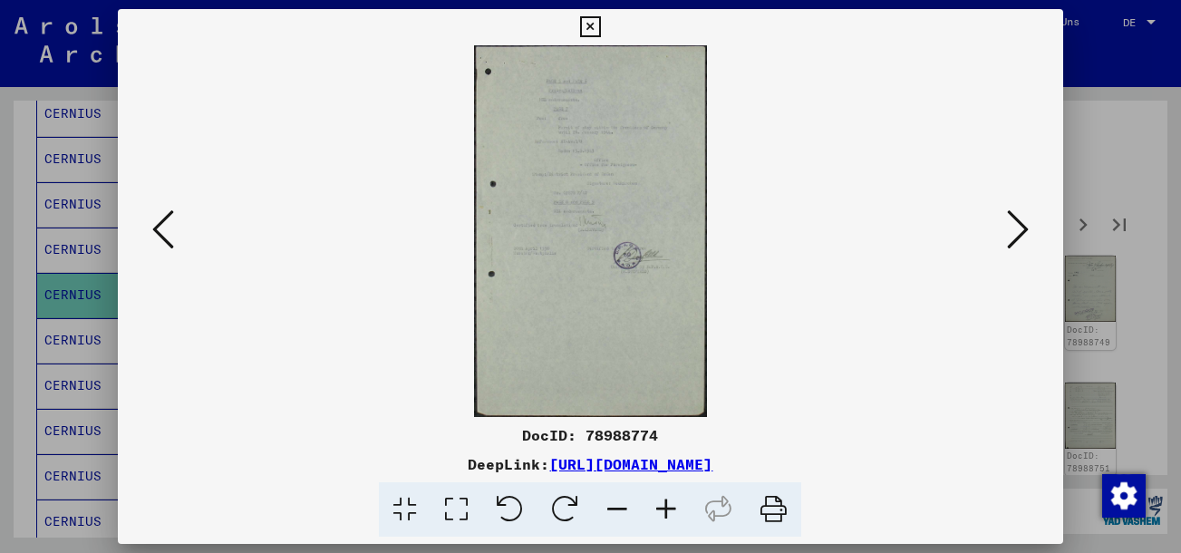
click at [168, 227] on icon at bounding box center [163, 230] width 22 height 44
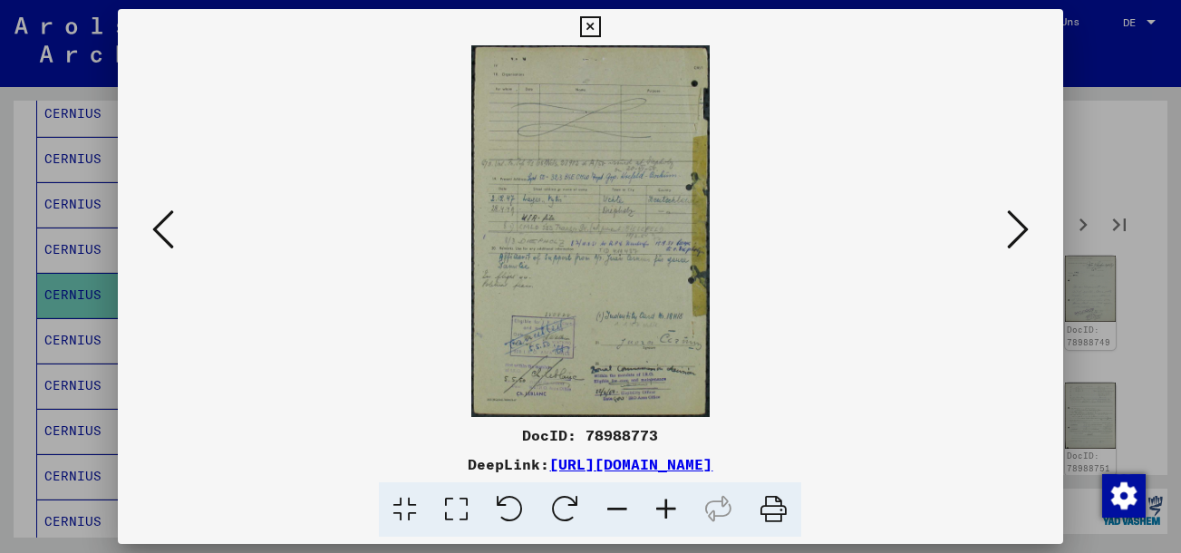
click at [168, 227] on icon at bounding box center [163, 230] width 22 height 44
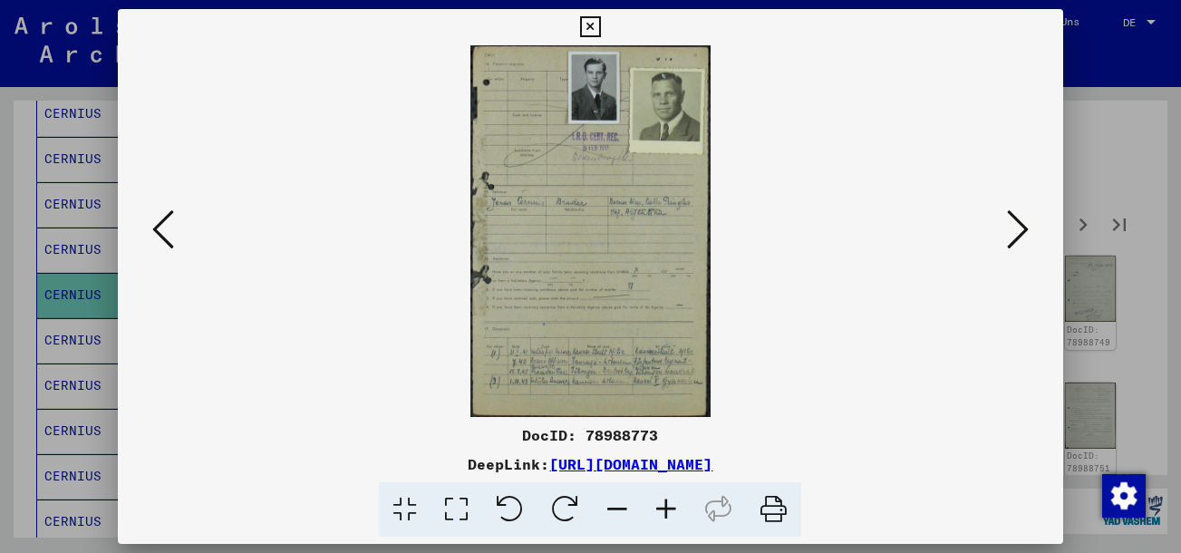
click at [168, 227] on icon at bounding box center [163, 230] width 22 height 44
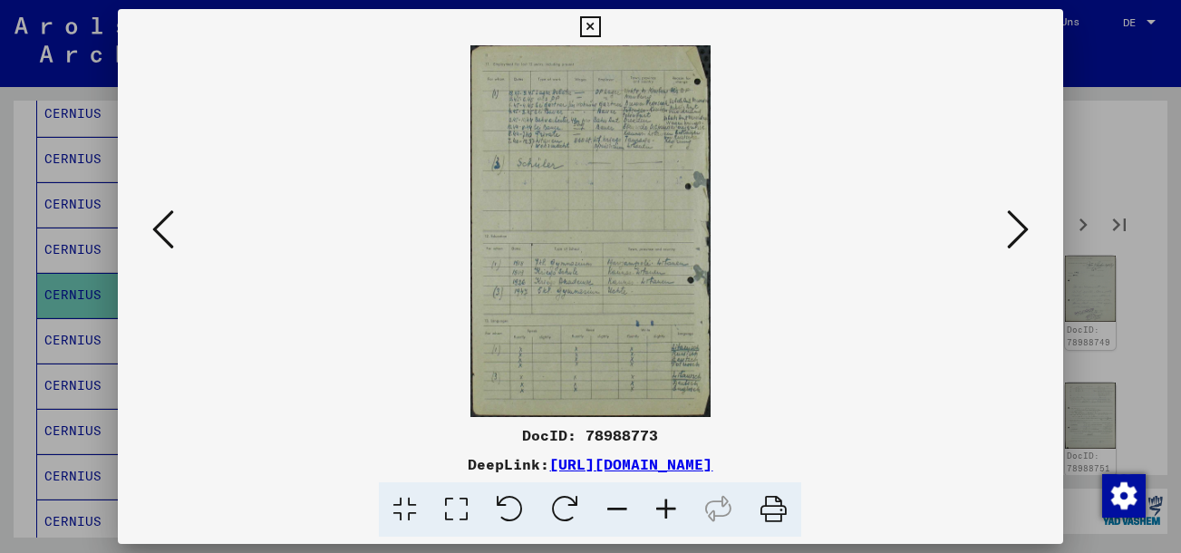
click at [168, 227] on icon at bounding box center [163, 230] width 22 height 44
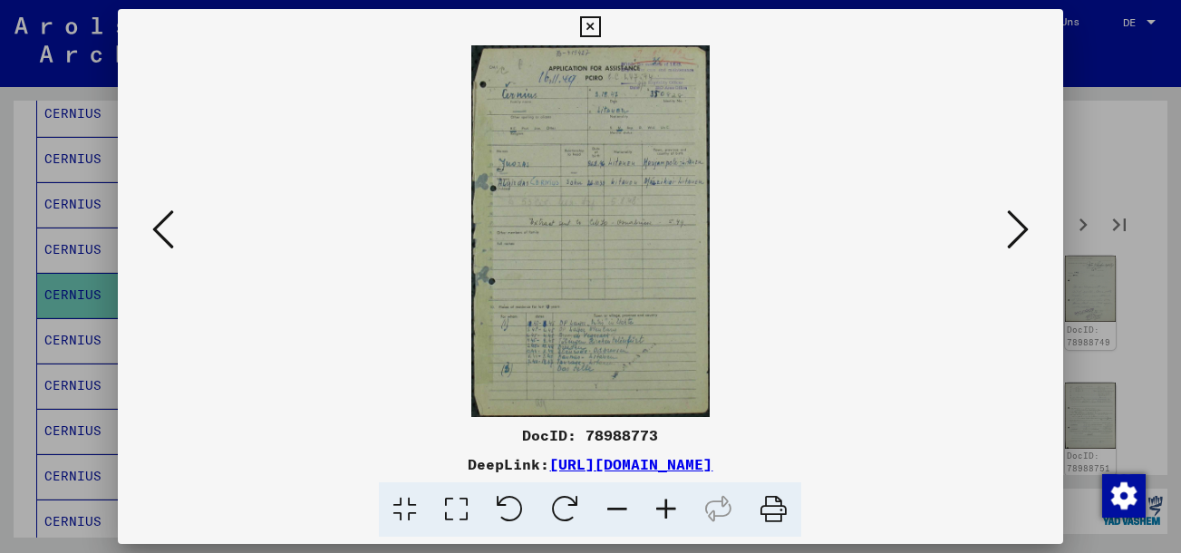
click at [168, 227] on icon at bounding box center [163, 230] width 22 height 44
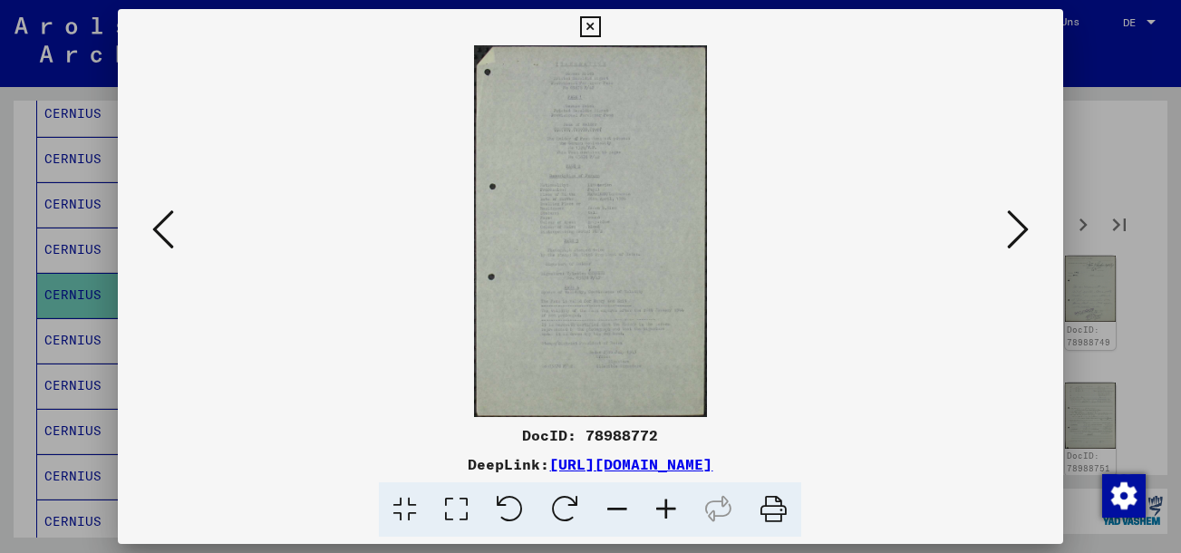
click at [168, 227] on icon at bounding box center [163, 230] width 22 height 44
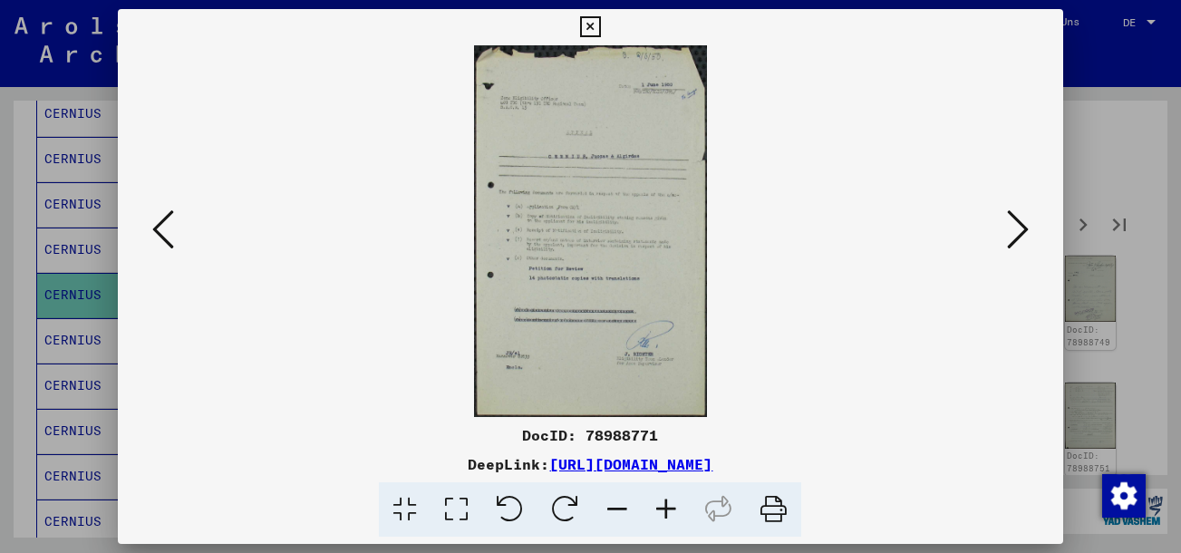
click at [168, 227] on icon at bounding box center [163, 230] width 22 height 44
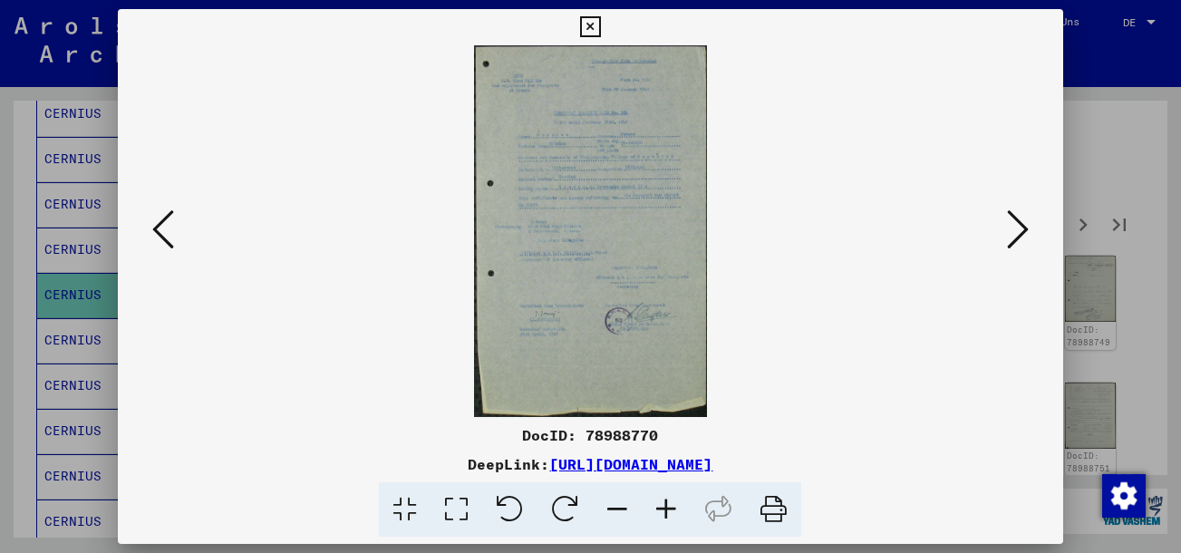
click at [168, 227] on icon at bounding box center [163, 230] width 22 height 44
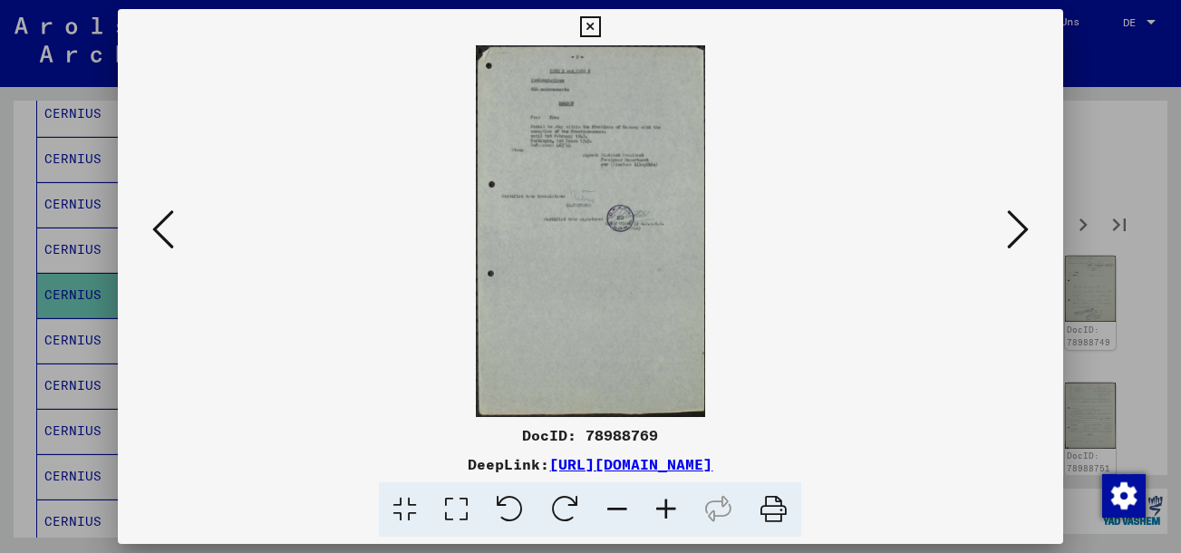
click at [164, 231] on icon at bounding box center [163, 230] width 22 height 44
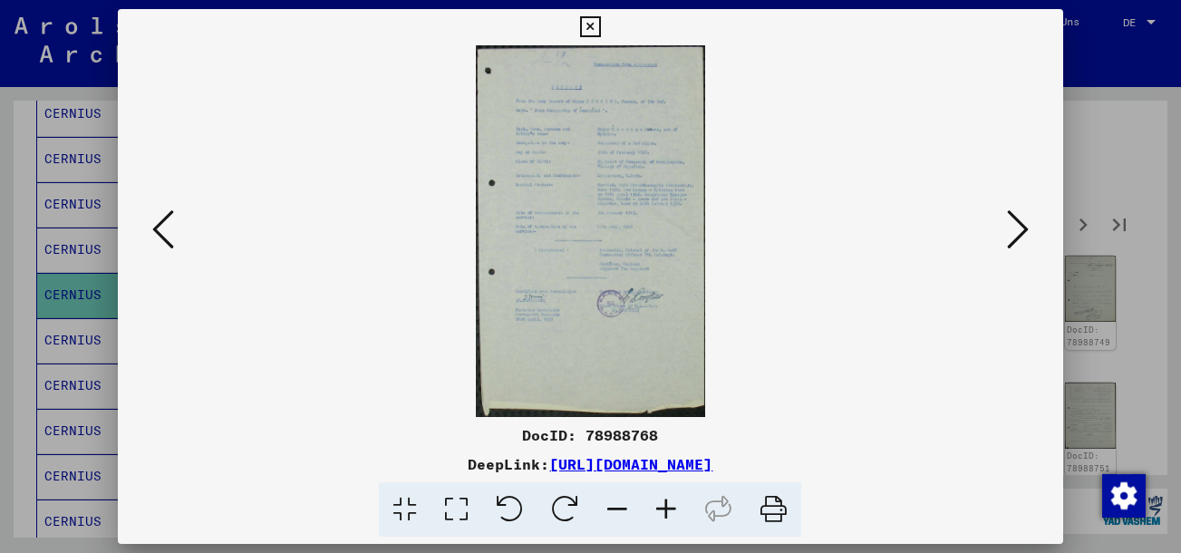
click at [186, 239] on viewer-one-image at bounding box center [589, 231] width 821 height 372
click at [173, 237] on icon at bounding box center [163, 230] width 22 height 44
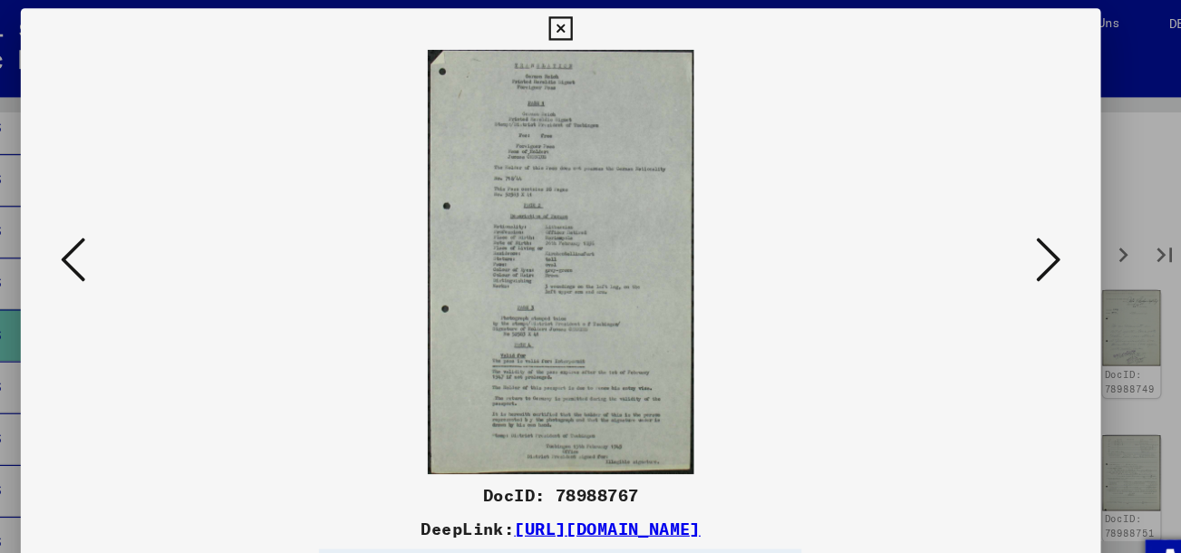
click at [160, 228] on icon at bounding box center [163, 230] width 22 height 44
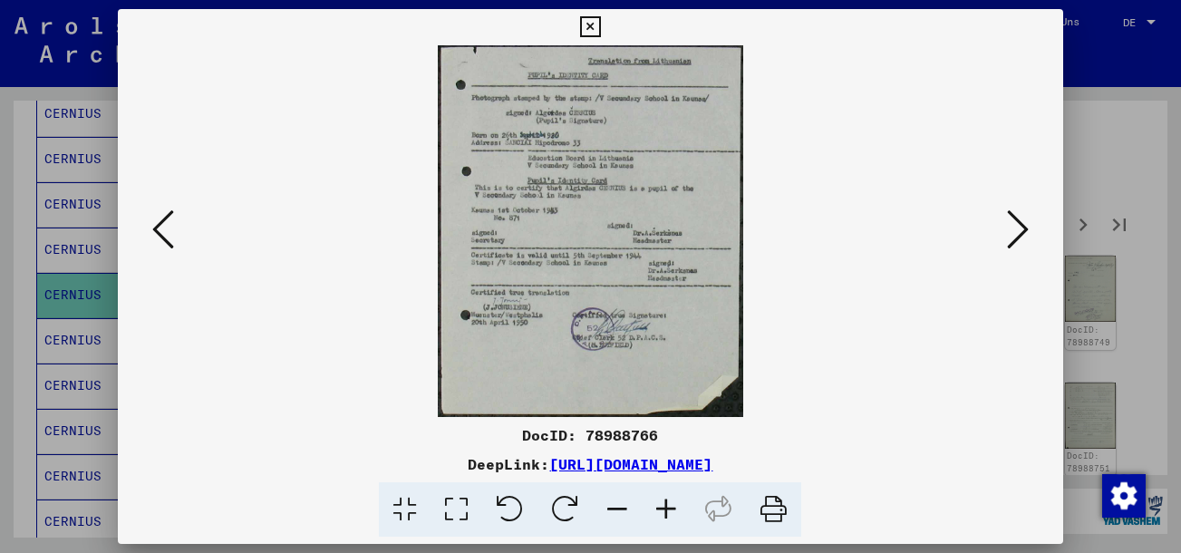
click at [161, 239] on icon at bounding box center [163, 230] width 22 height 44
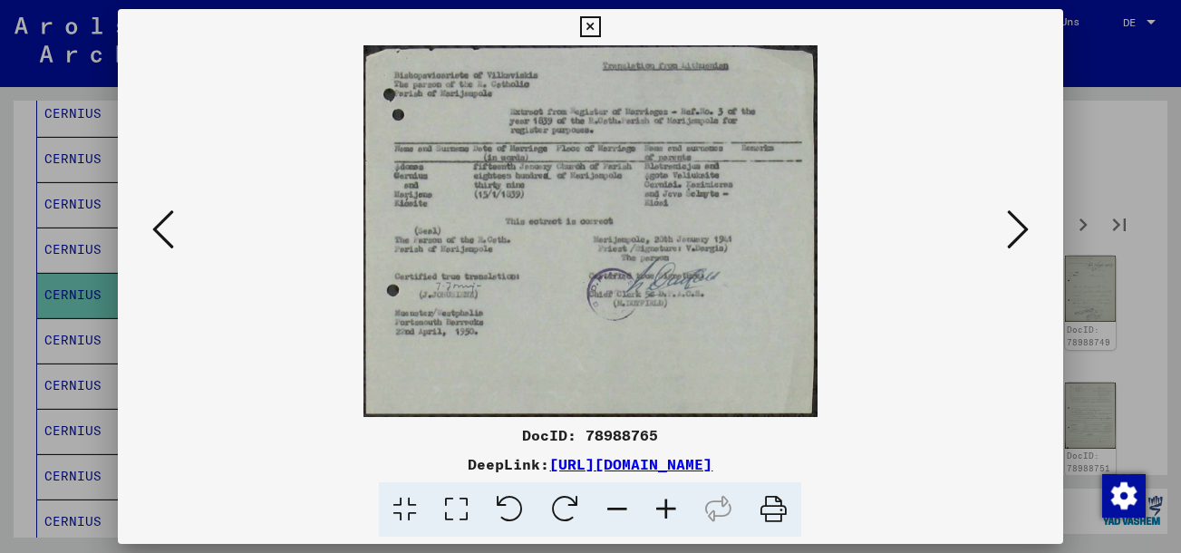
click at [161, 241] on icon at bounding box center [163, 230] width 22 height 44
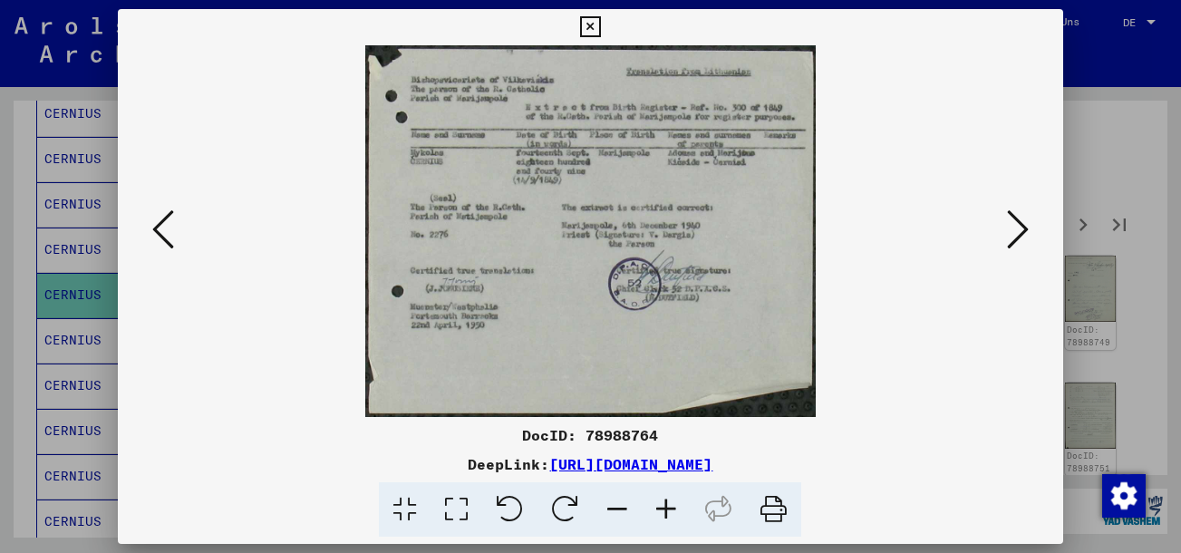
click at [161, 242] on icon at bounding box center [163, 230] width 22 height 44
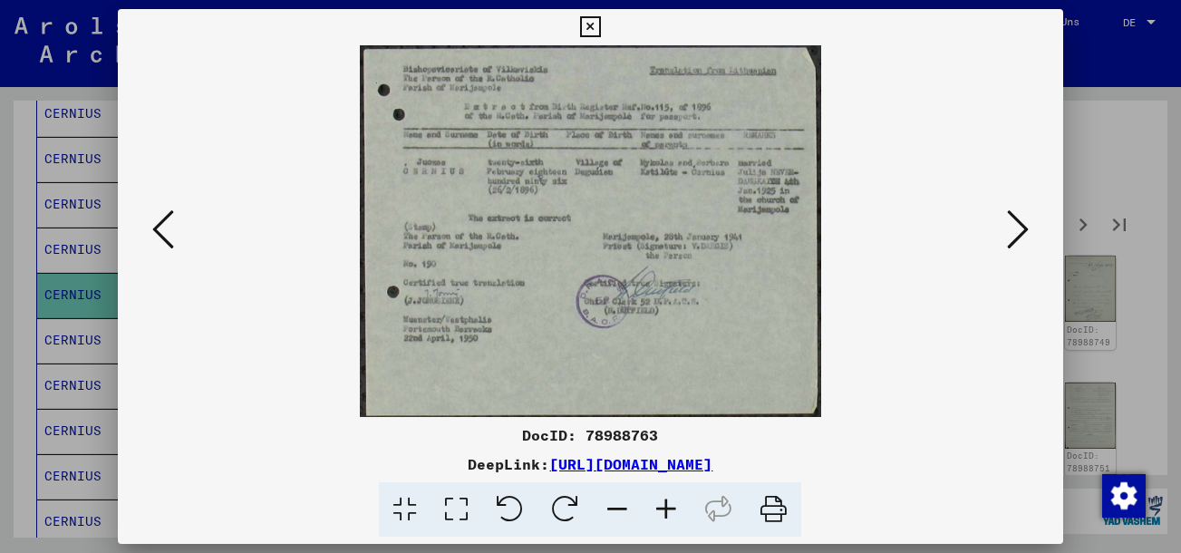
click at [161, 242] on icon at bounding box center [163, 230] width 22 height 44
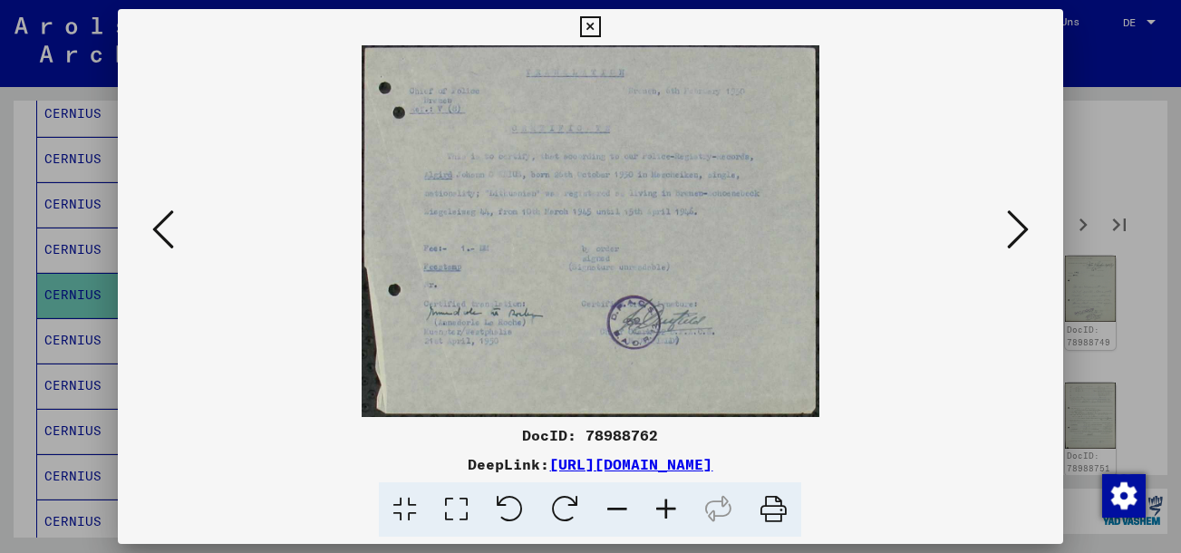
click at [184, 256] on viewer-one-image at bounding box center [589, 231] width 821 height 372
